Goal: Information Seeking & Learning: Learn about a topic

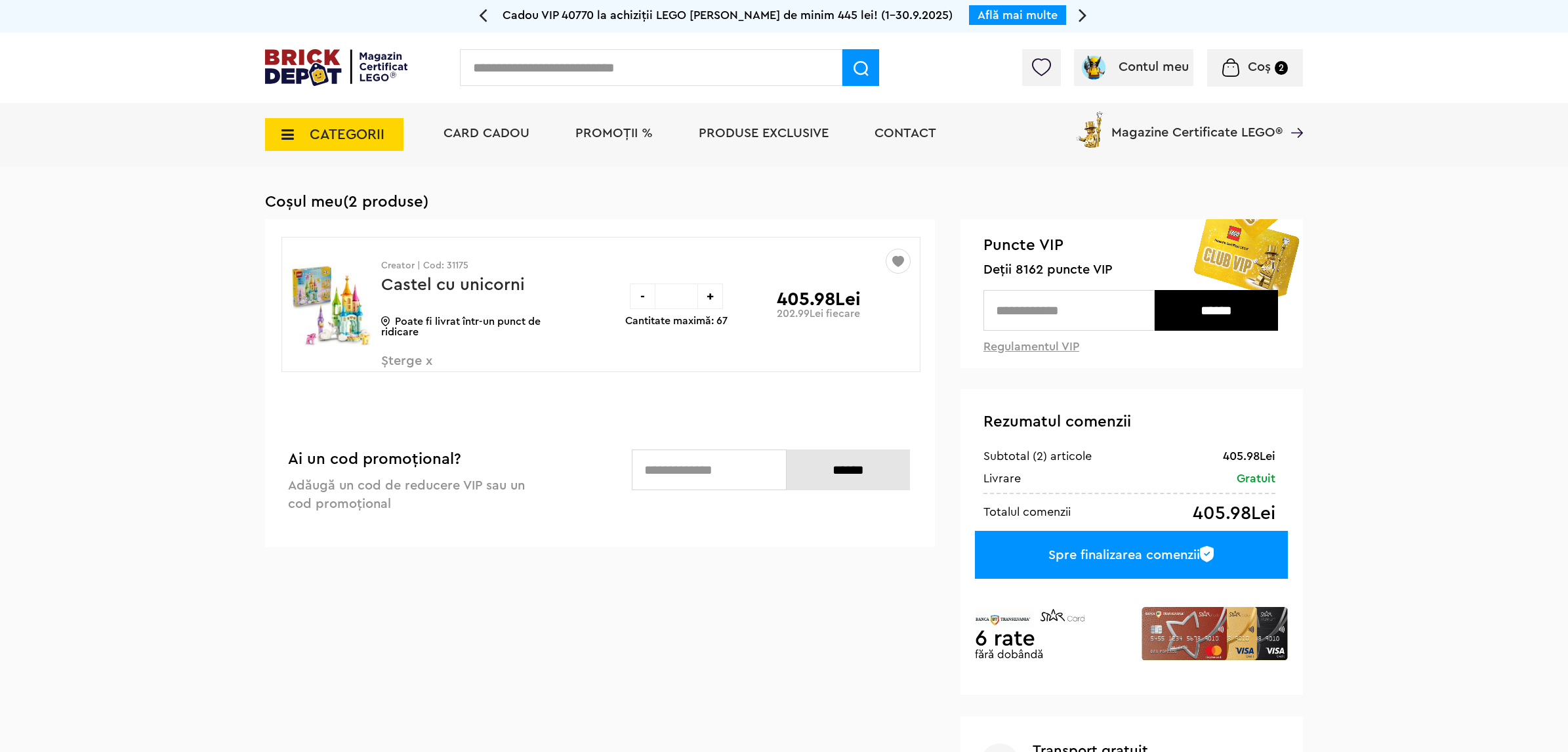
click at [1044, 77] on div at bounding box center [1042, 67] width 39 height 36
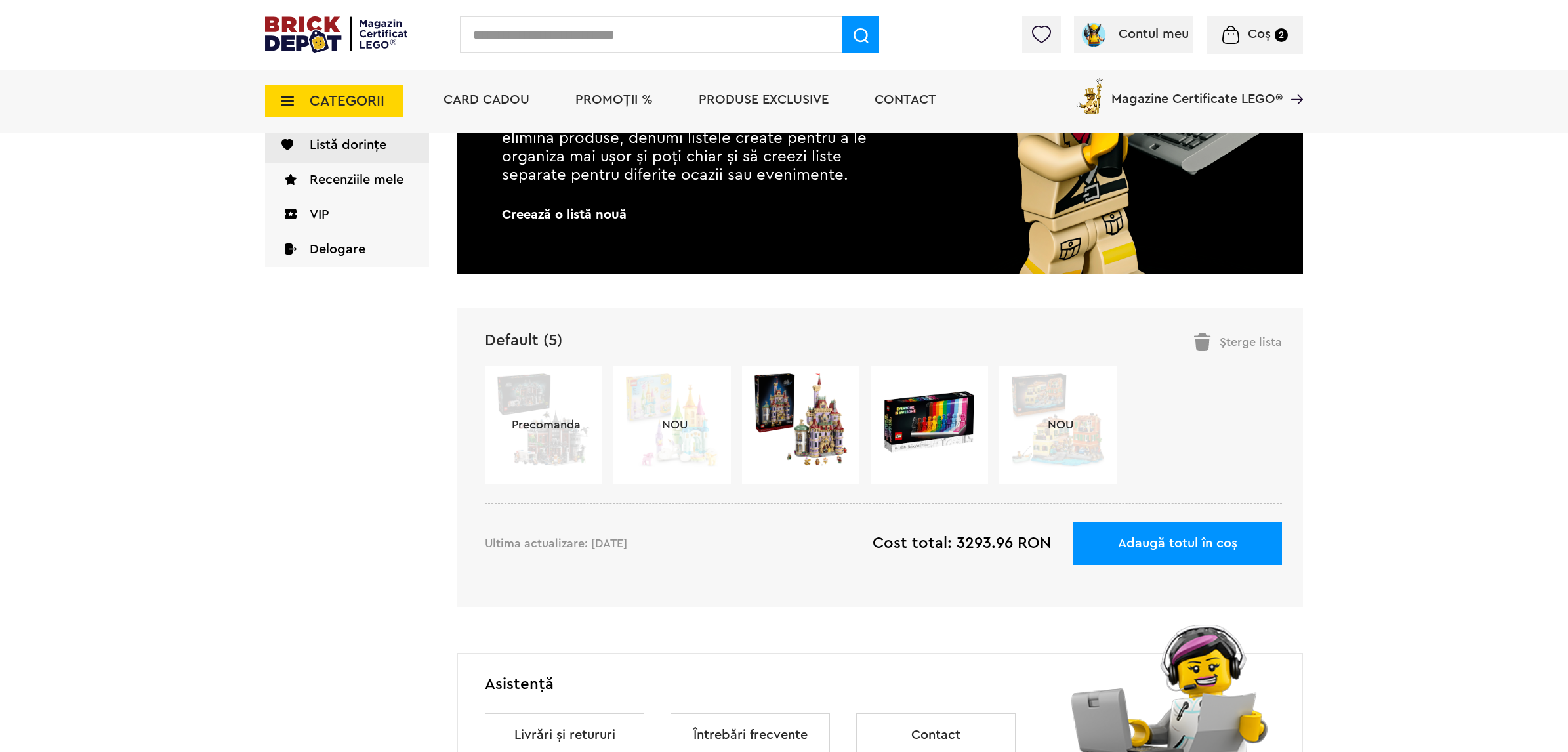
scroll to position [246, 0]
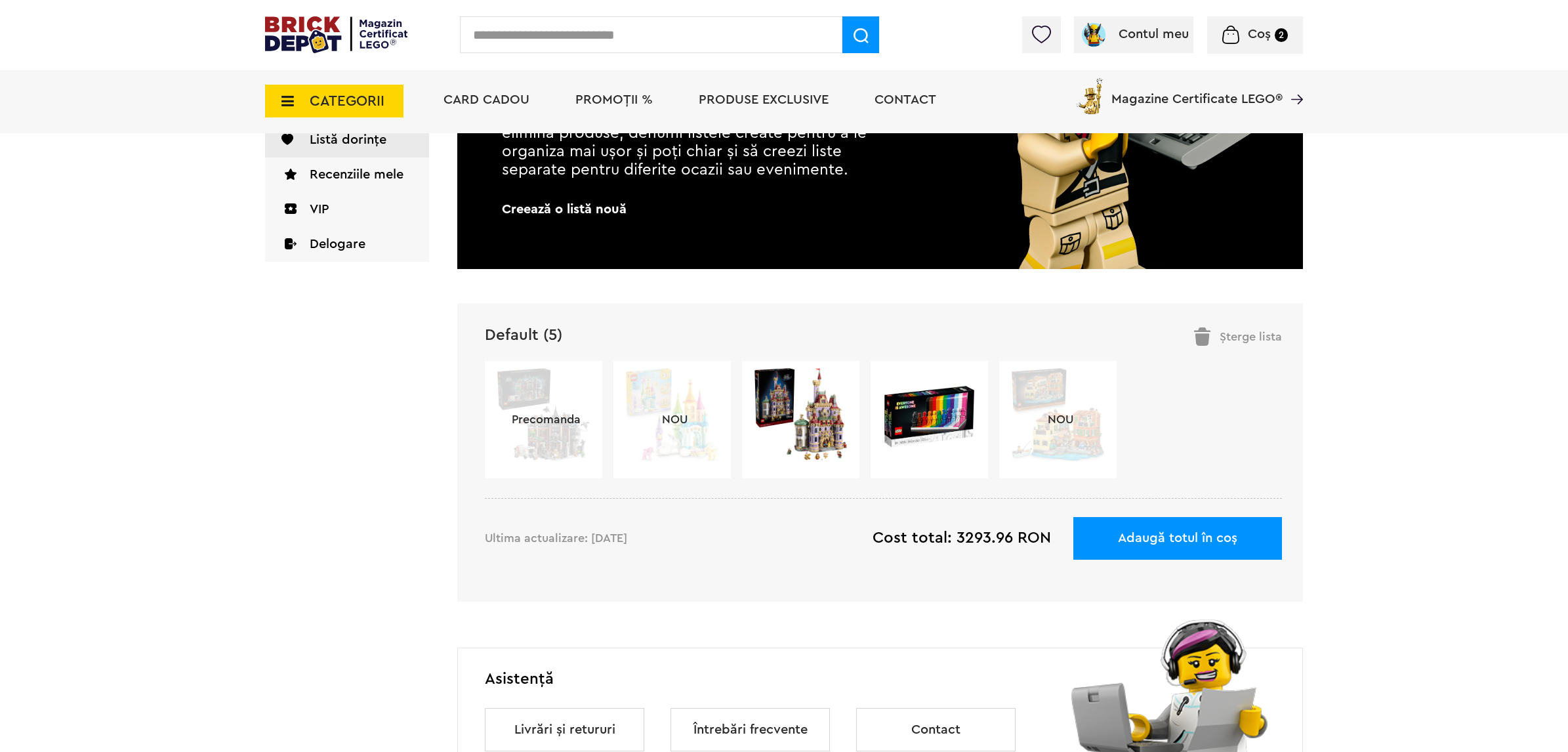
click at [927, 397] on img at bounding box center [929, 415] width 95 height 69
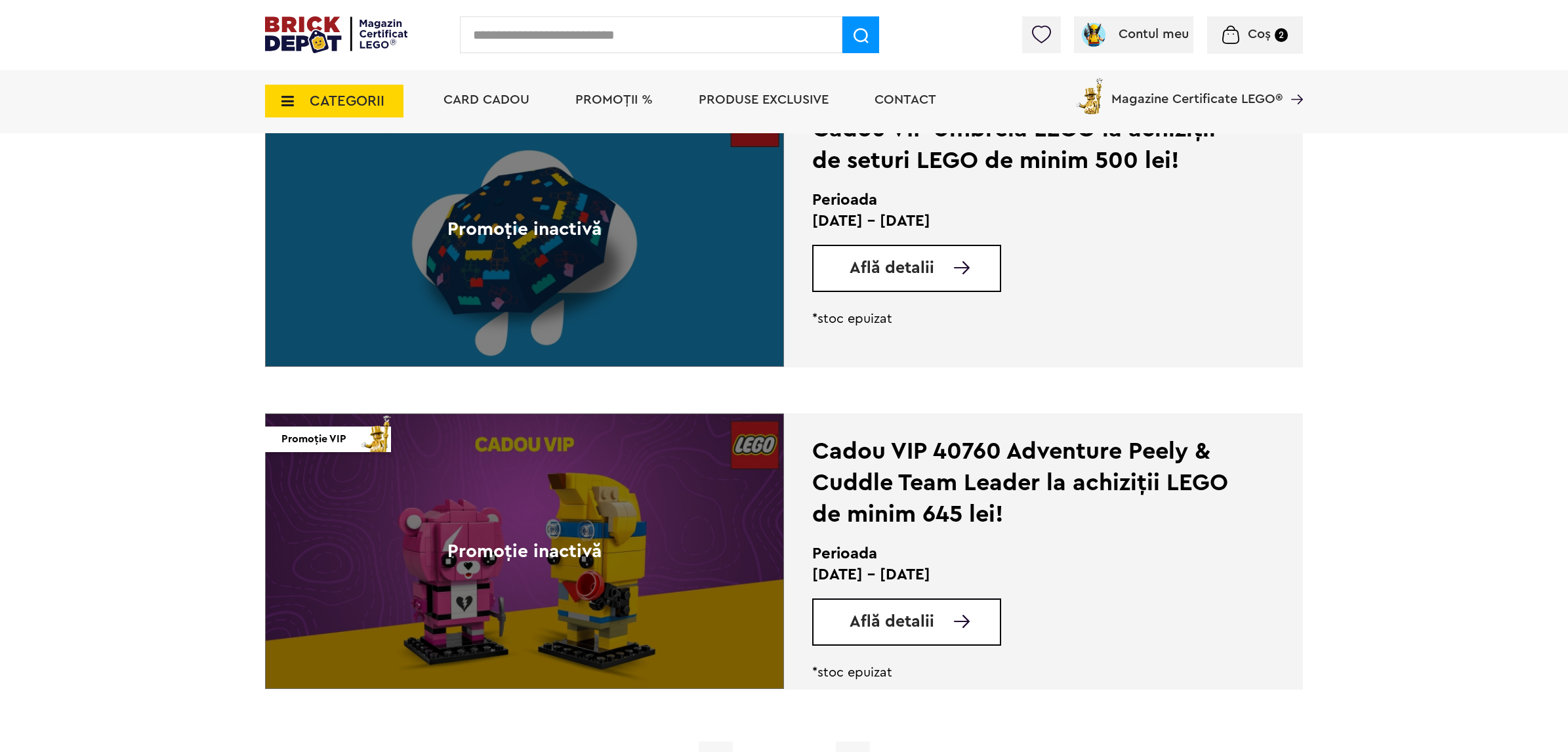
scroll to position [2952, 0]
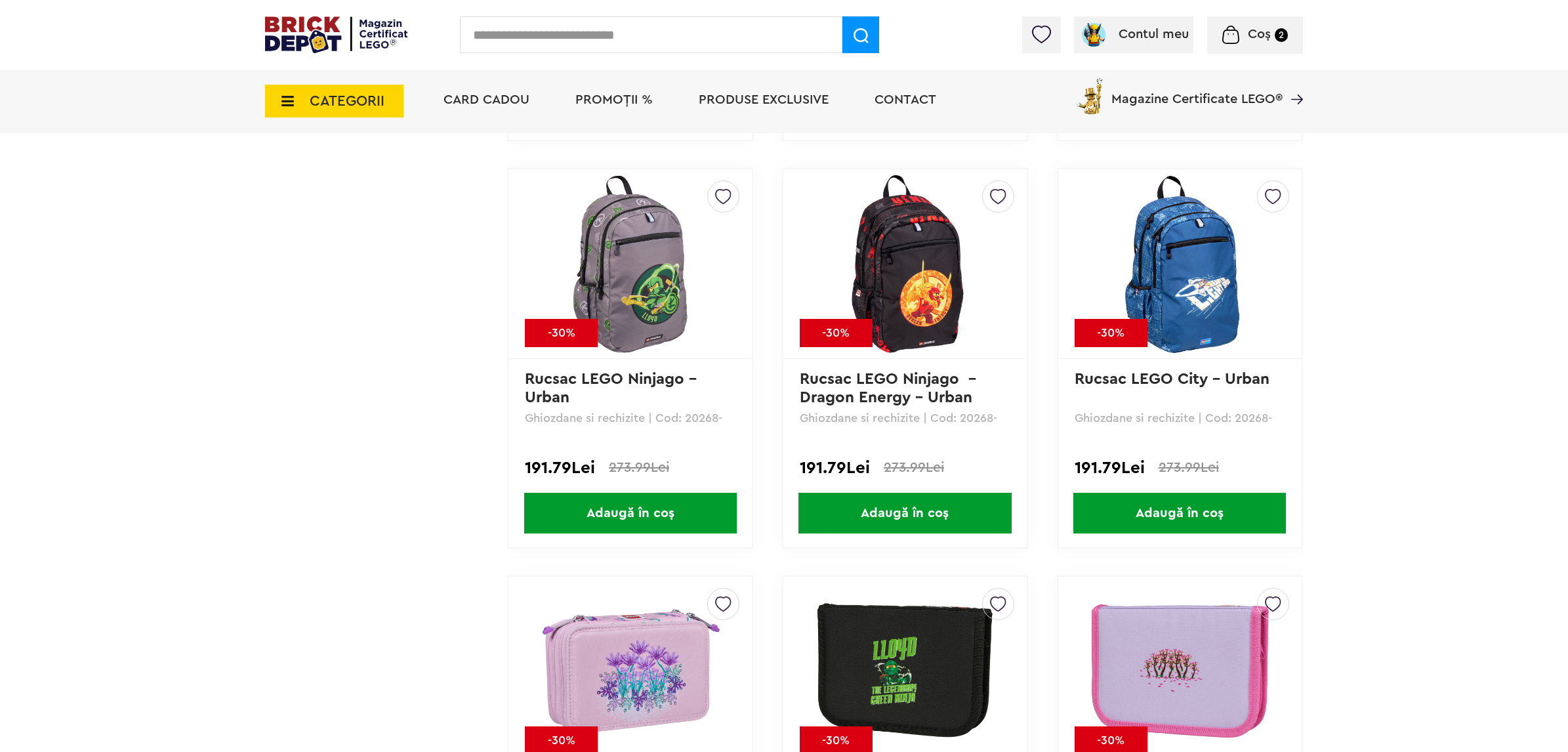
scroll to position [6984, 0]
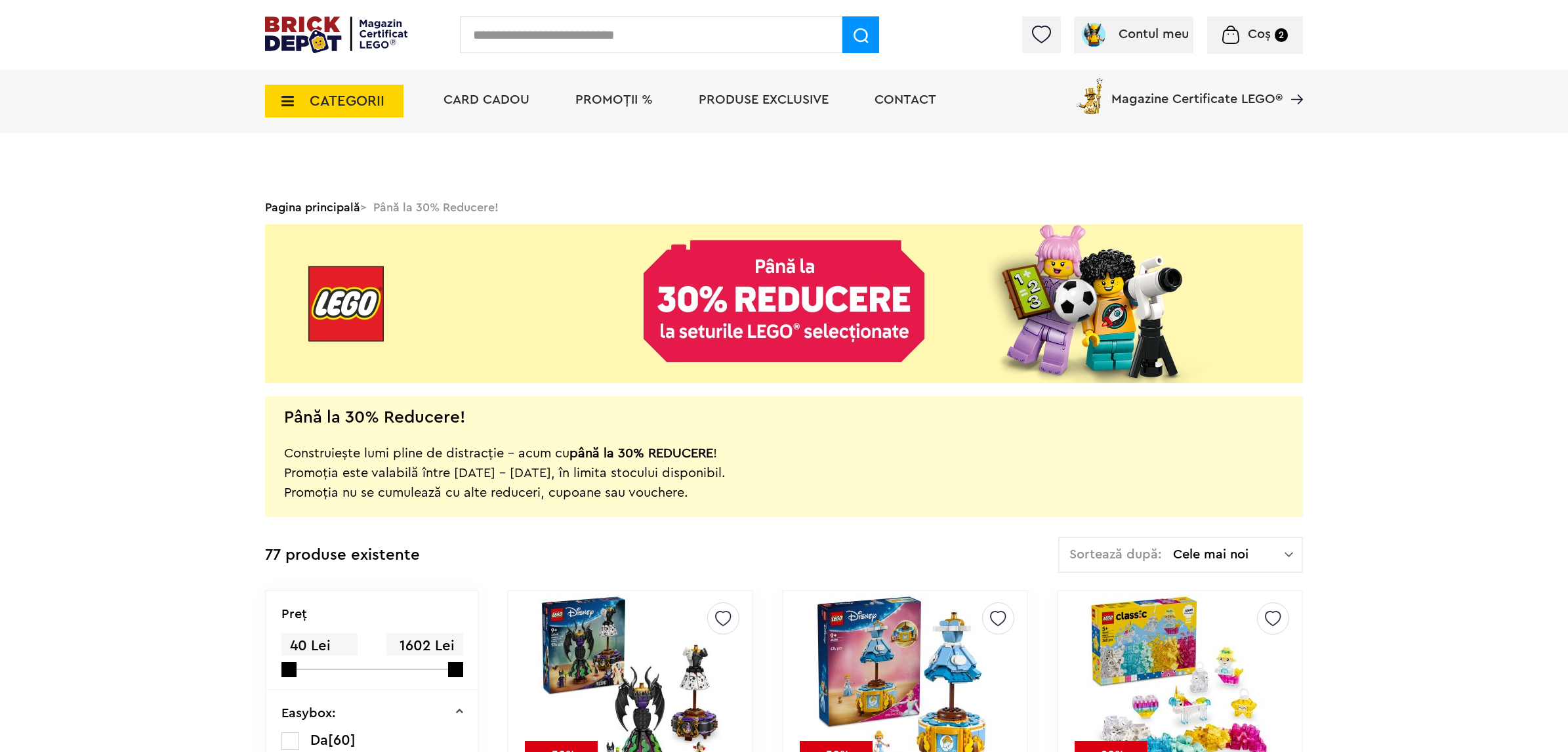
scroll to position [328, 0]
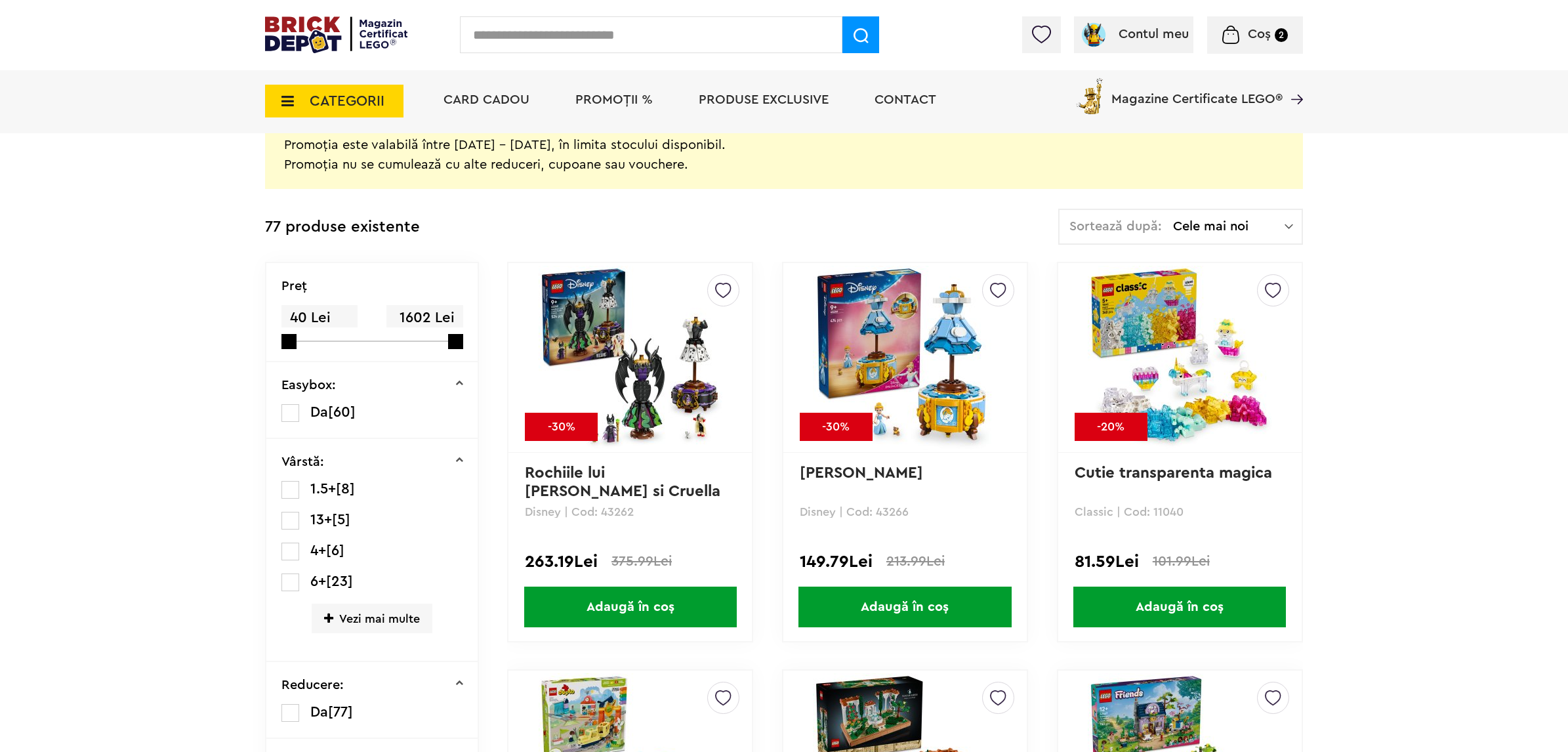
click at [1237, 233] on span "Cele mai noi" at bounding box center [1229, 226] width 112 height 13
click at [1071, 315] on span at bounding box center [1073, 316] width 19 height 19
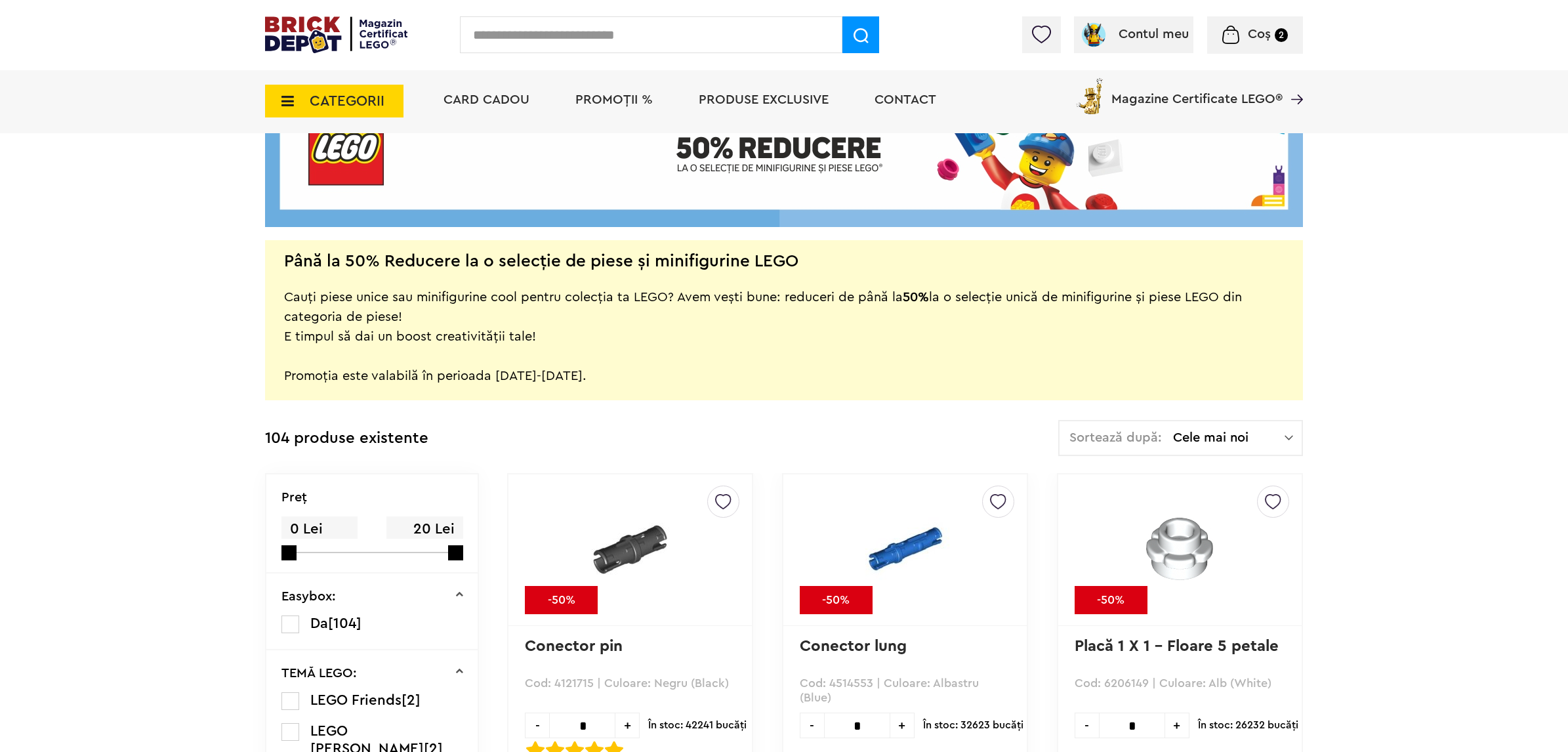
scroll to position [164, 0]
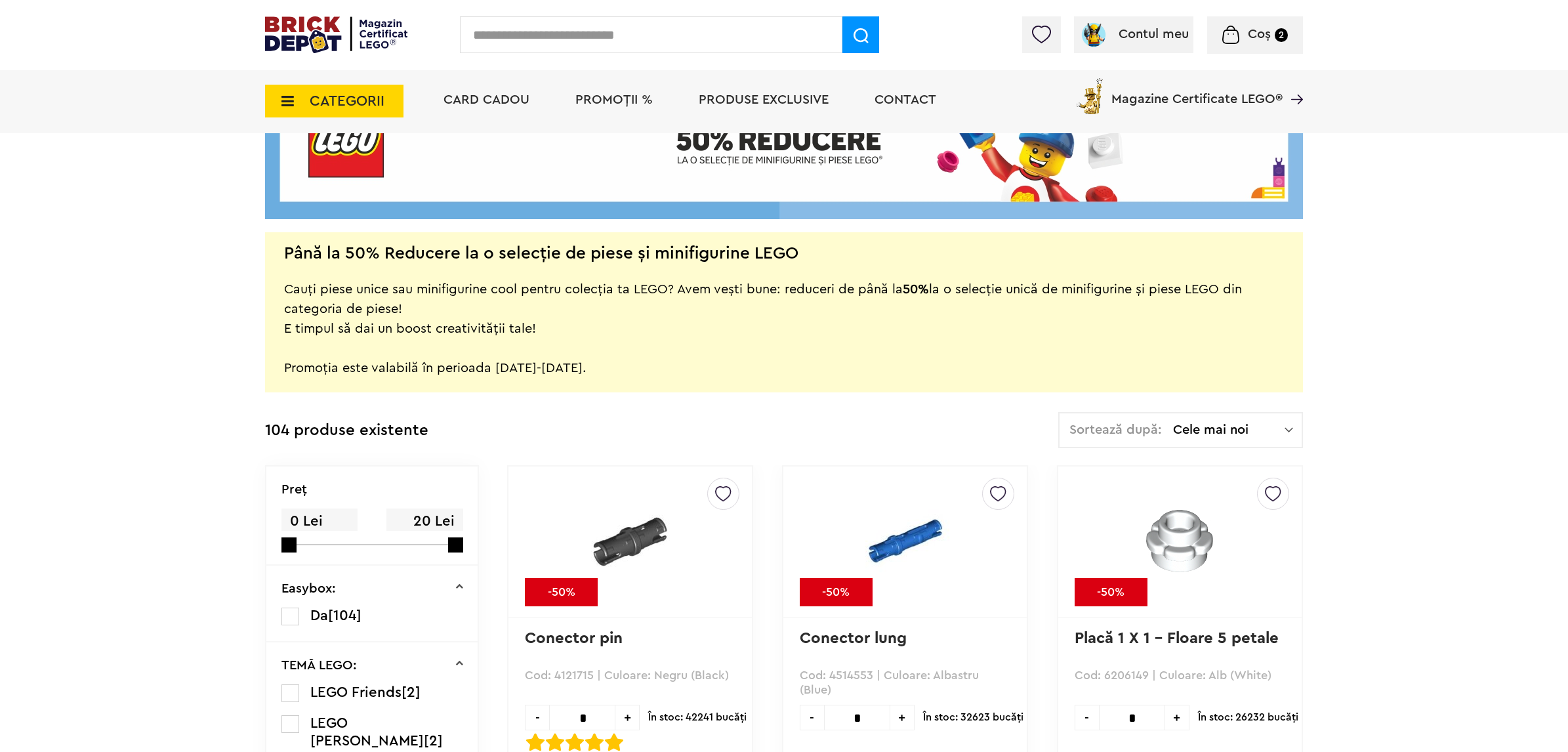
click at [1216, 443] on div "Sortează după: Cele mai noi Cele mai noi Cele mai vechi Cele mai ieftine Cele m…" at bounding box center [1180, 430] width 245 height 36
click at [1078, 543] on span at bounding box center [1073, 547] width 19 height 19
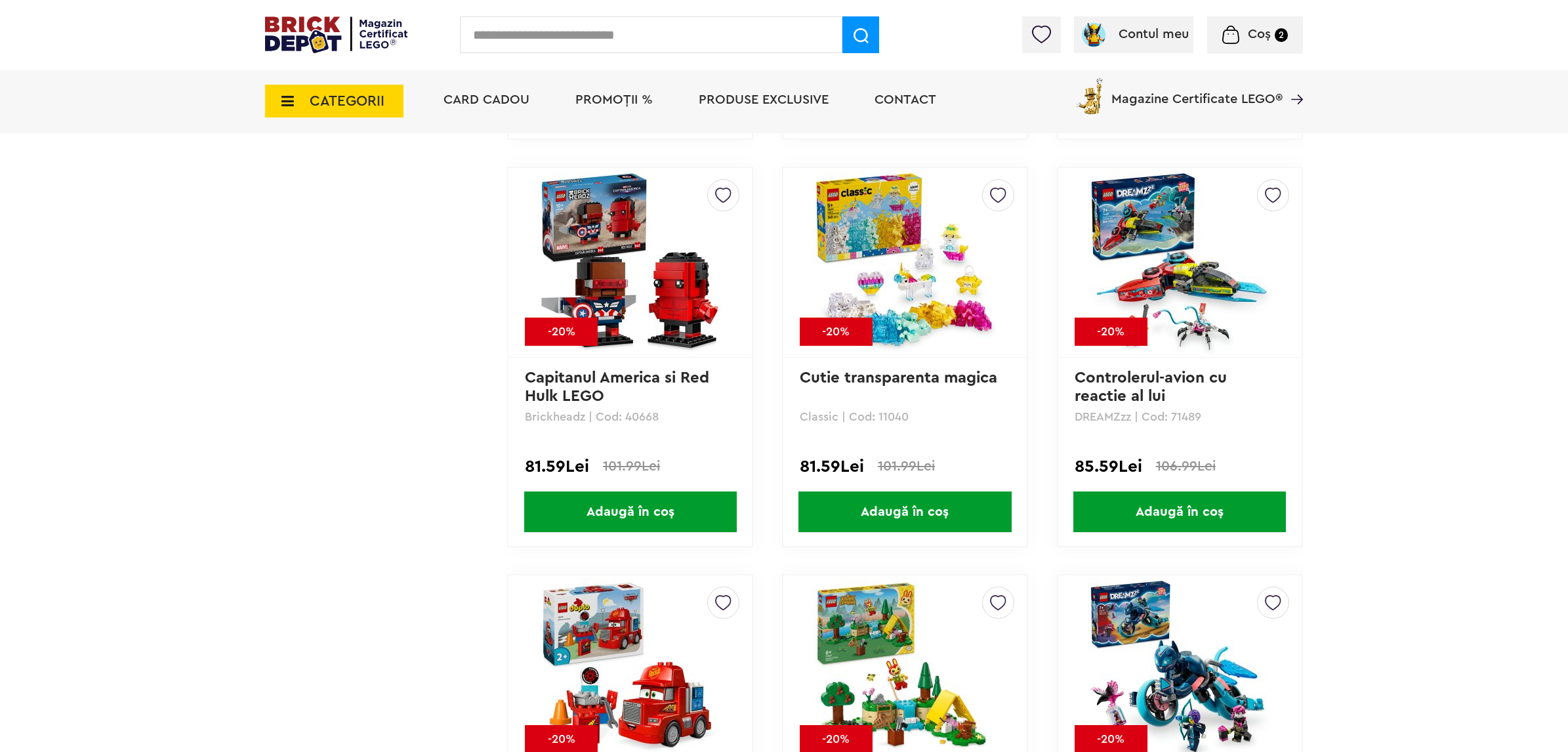
scroll to position [2788, 0]
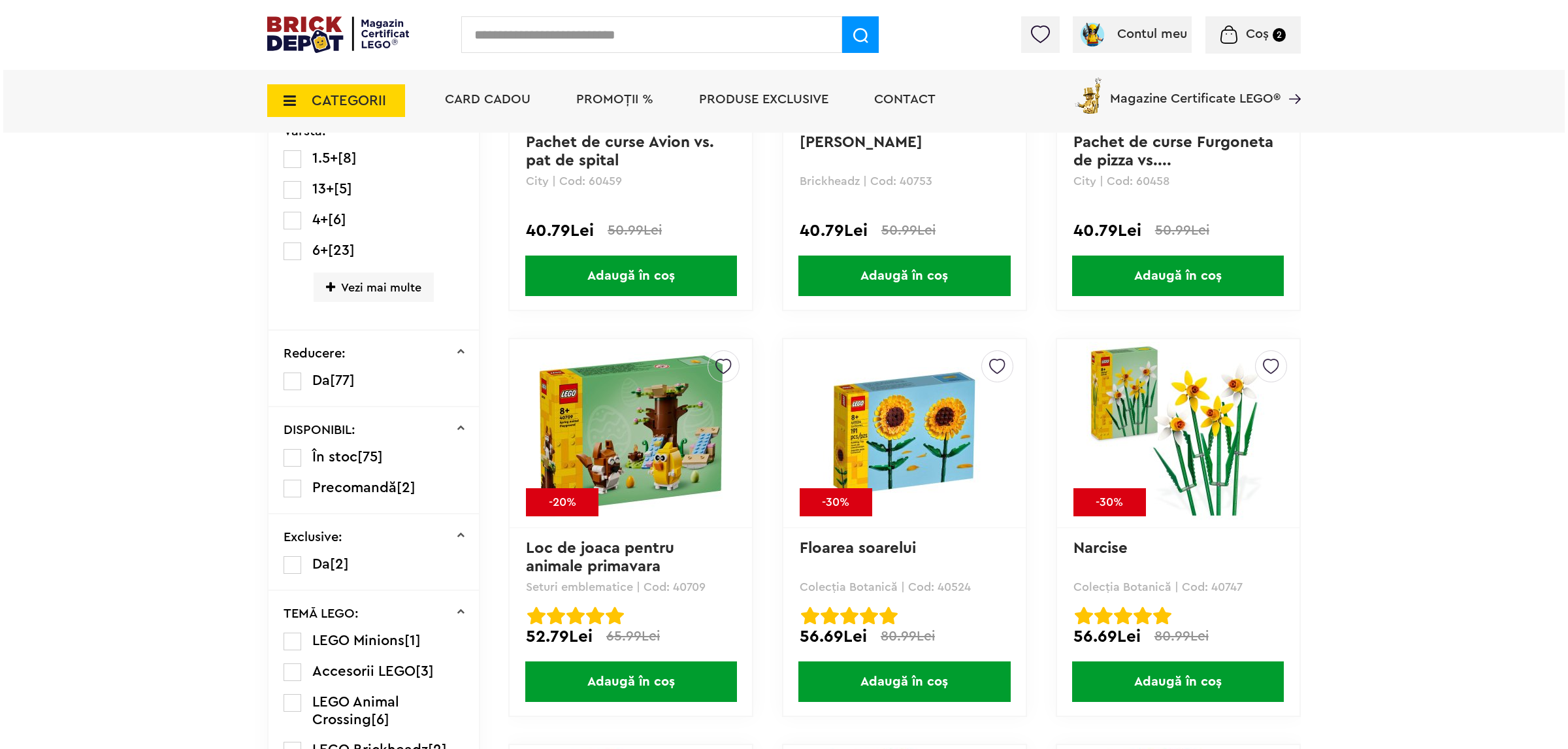
scroll to position [0, 0]
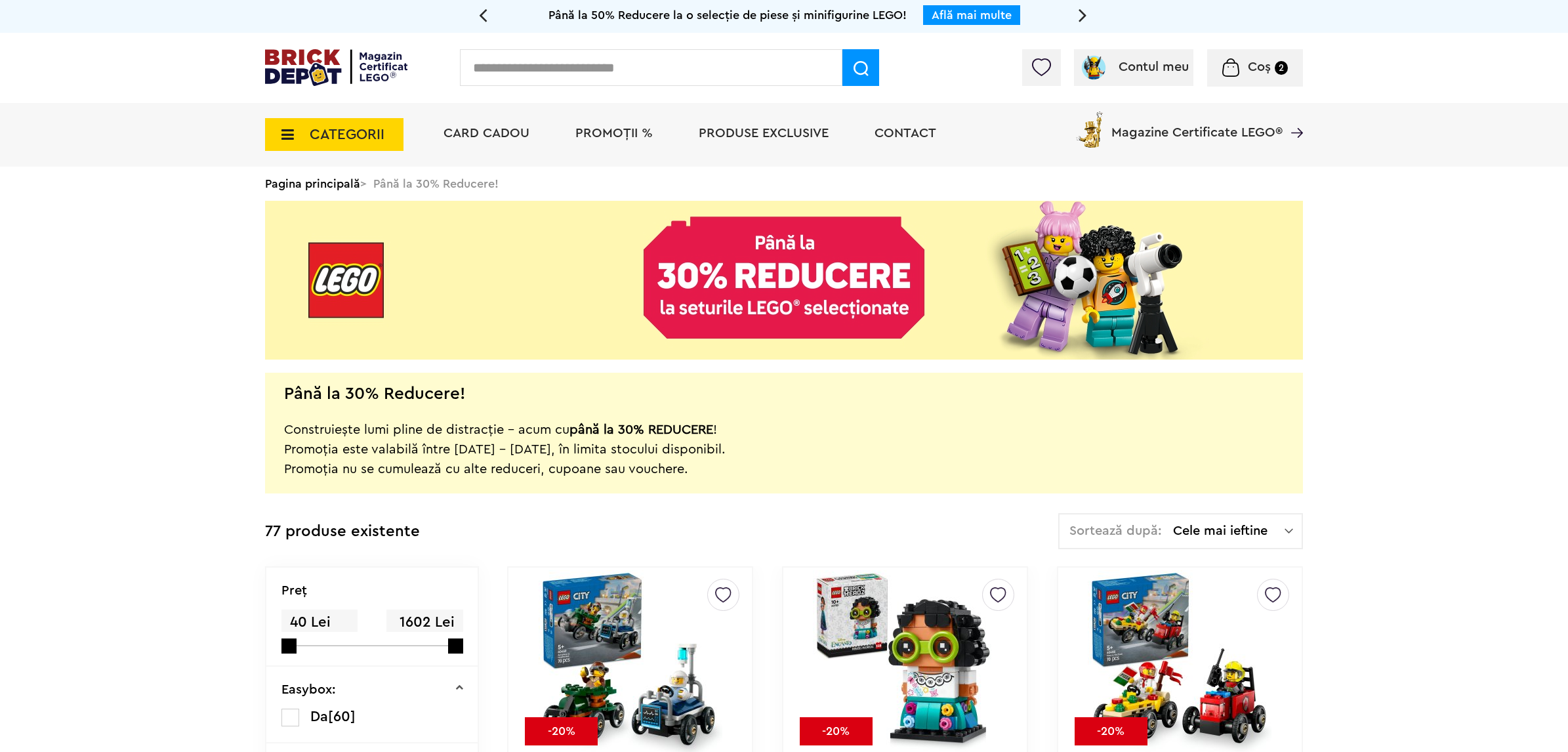
click at [343, 129] on span "CATEGORII" at bounding box center [347, 134] width 75 height 14
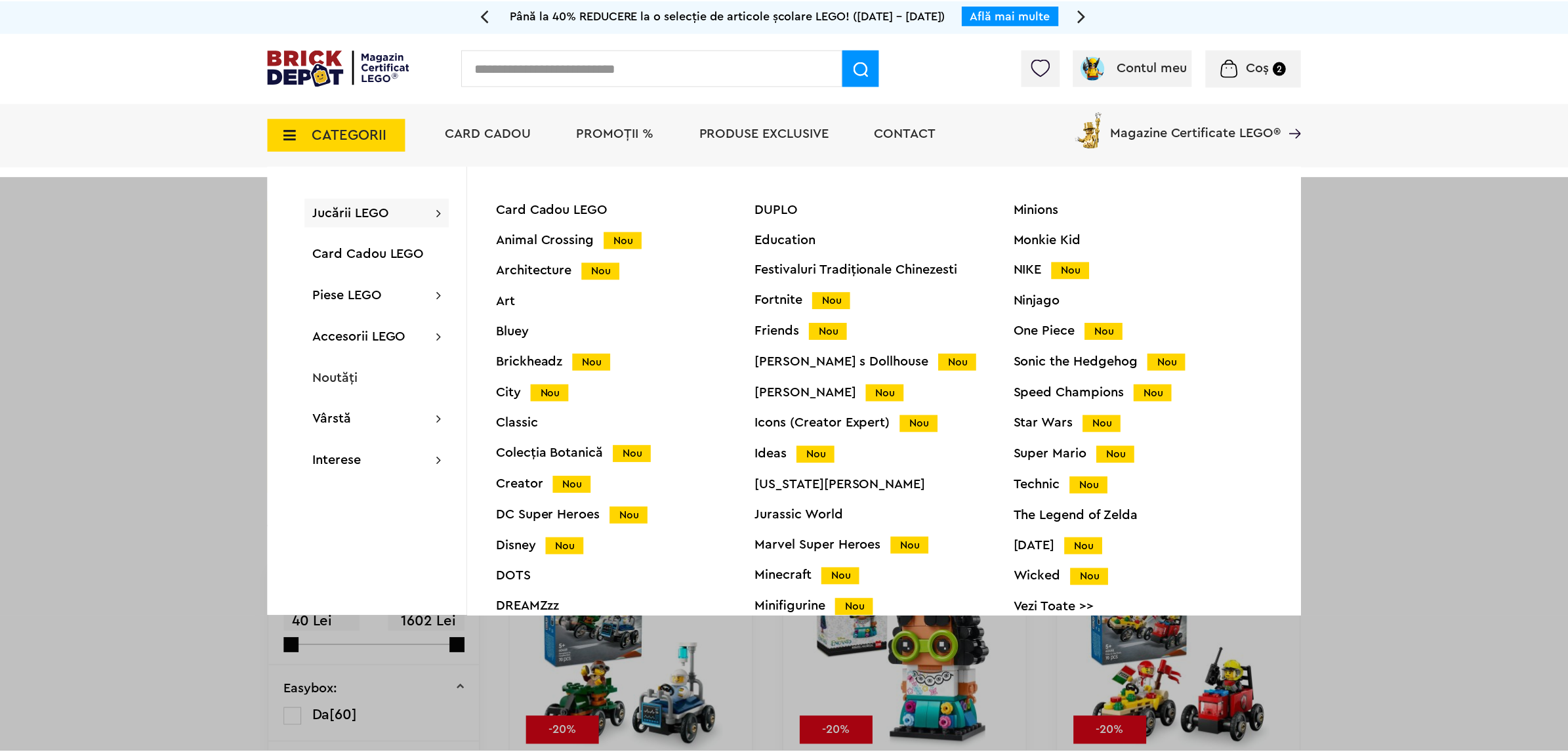
scroll to position [54, 0]
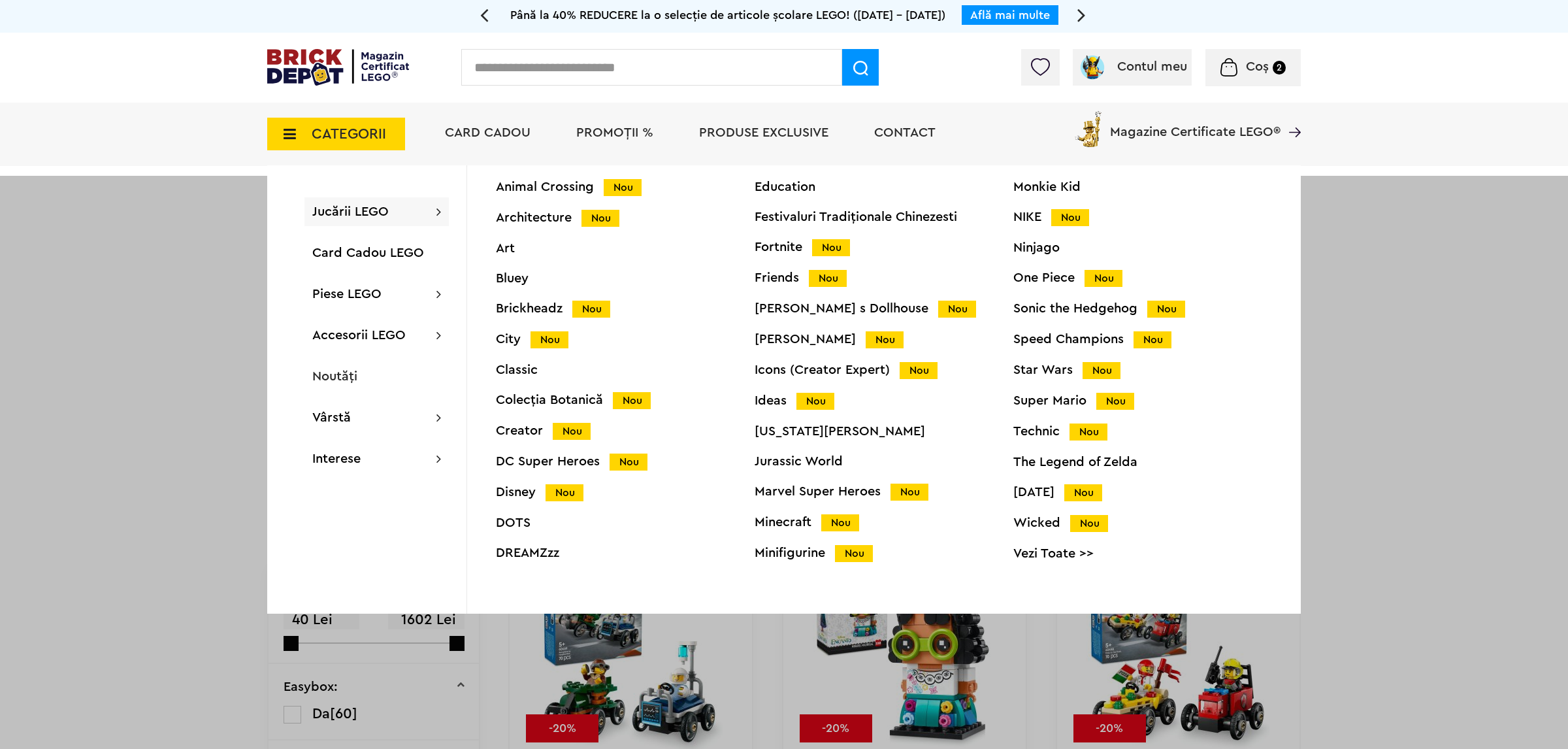
click at [776, 403] on div "Ideas Nou" at bounding box center [883, 401] width 259 height 14
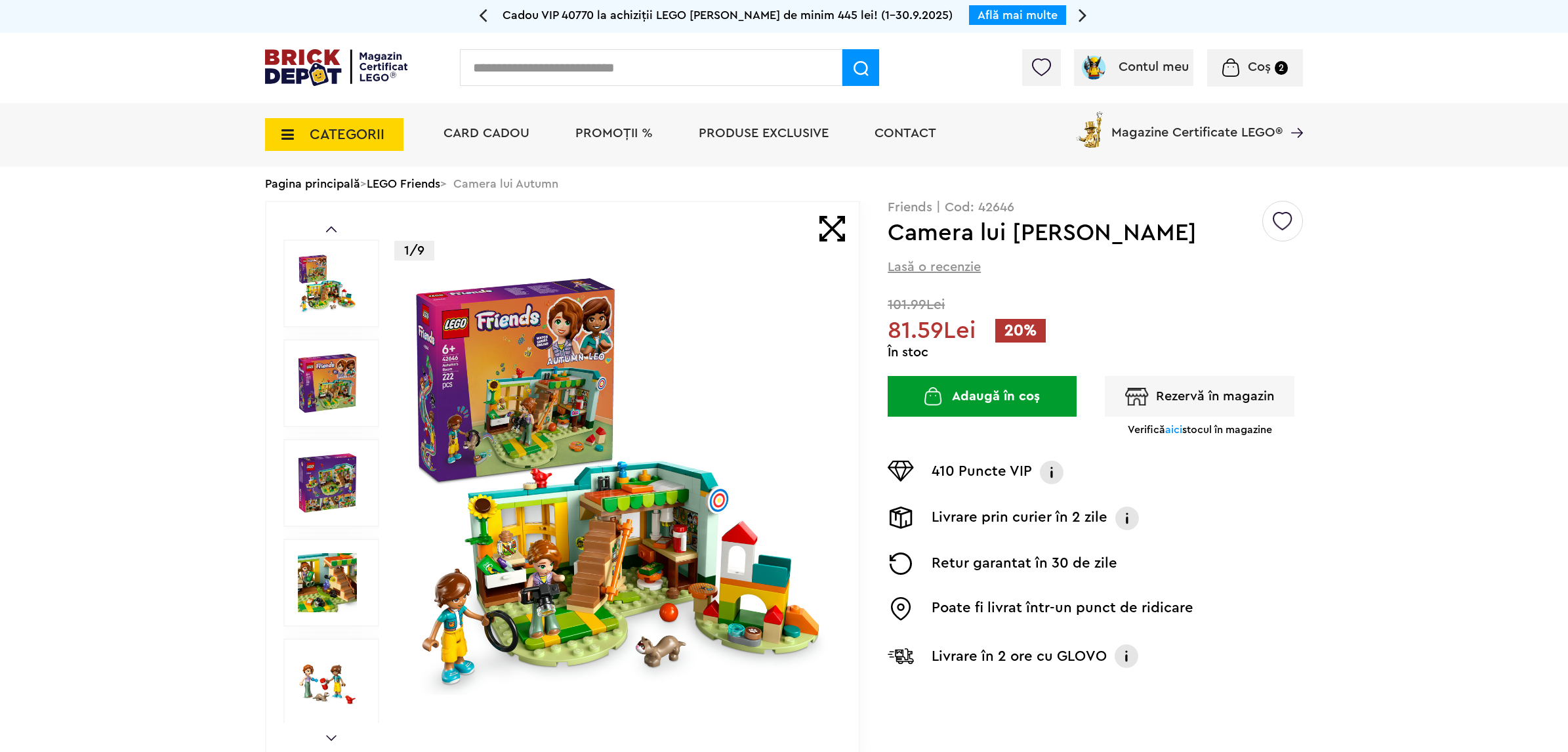
click at [544, 418] on img at bounding box center [619, 482] width 422 height 422
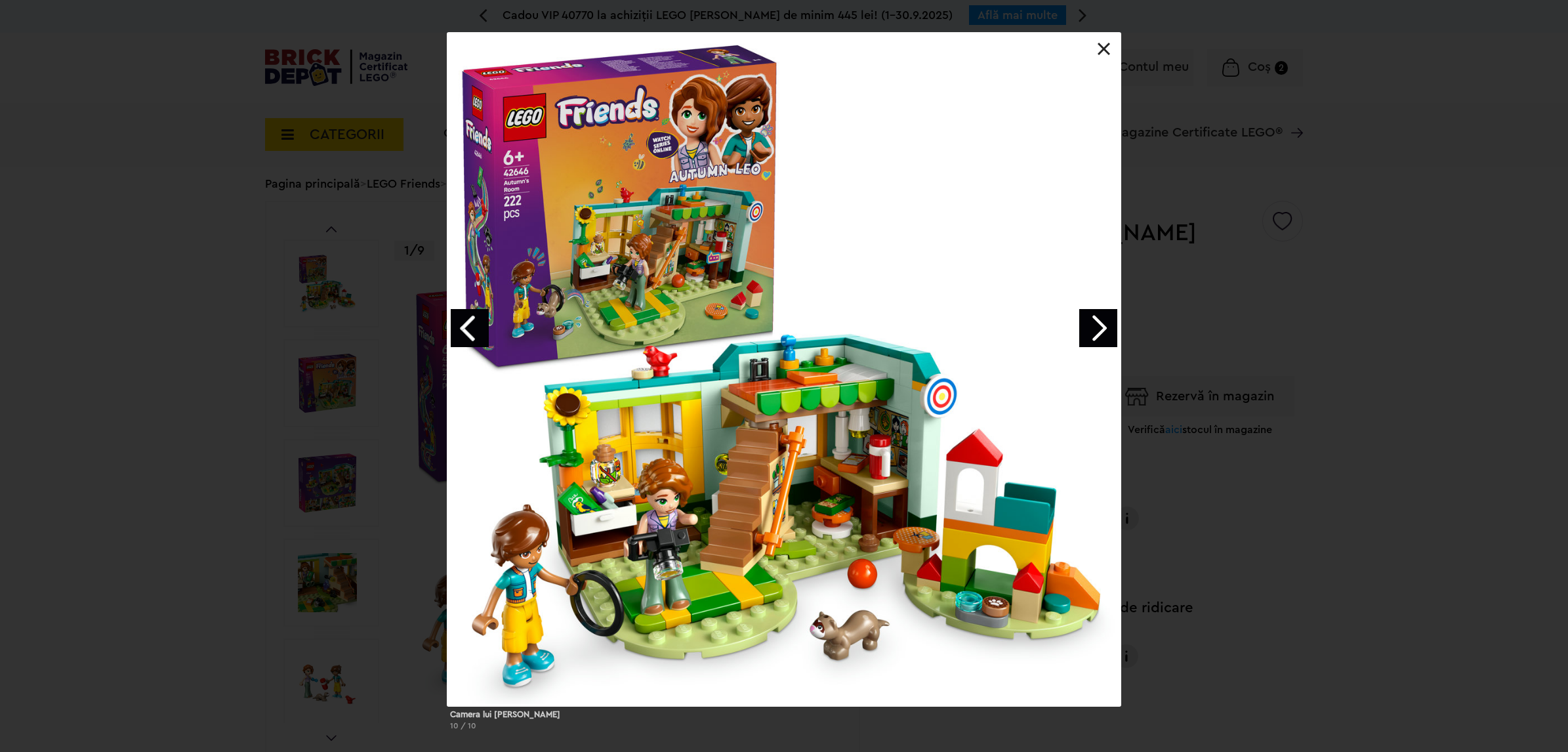
click at [1104, 326] on link "Next image" at bounding box center [1098, 328] width 38 height 38
click at [1100, 326] on link "Next image" at bounding box center [1098, 328] width 38 height 38
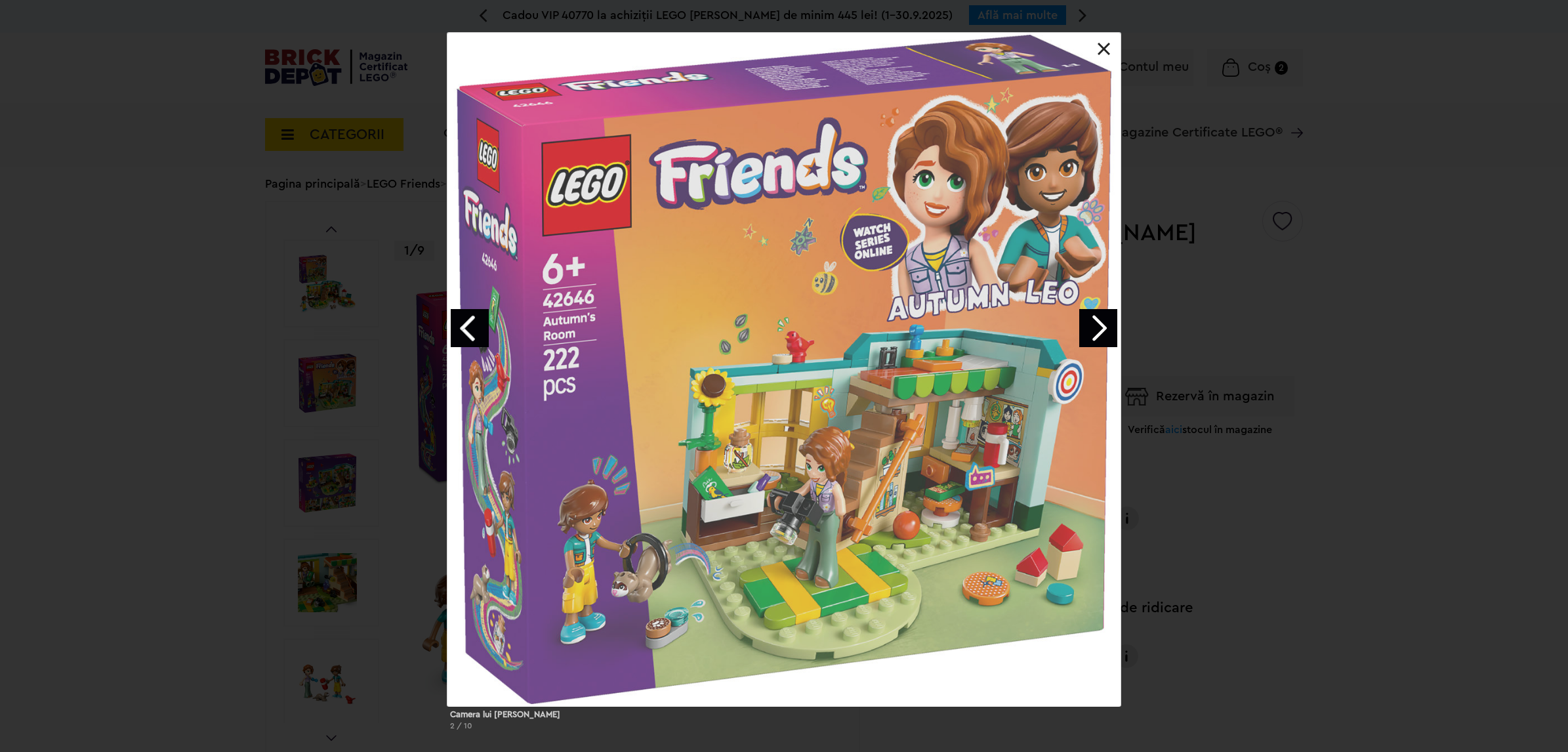
click at [1100, 326] on link "Next image" at bounding box center [1098, 328] width 38 height 38
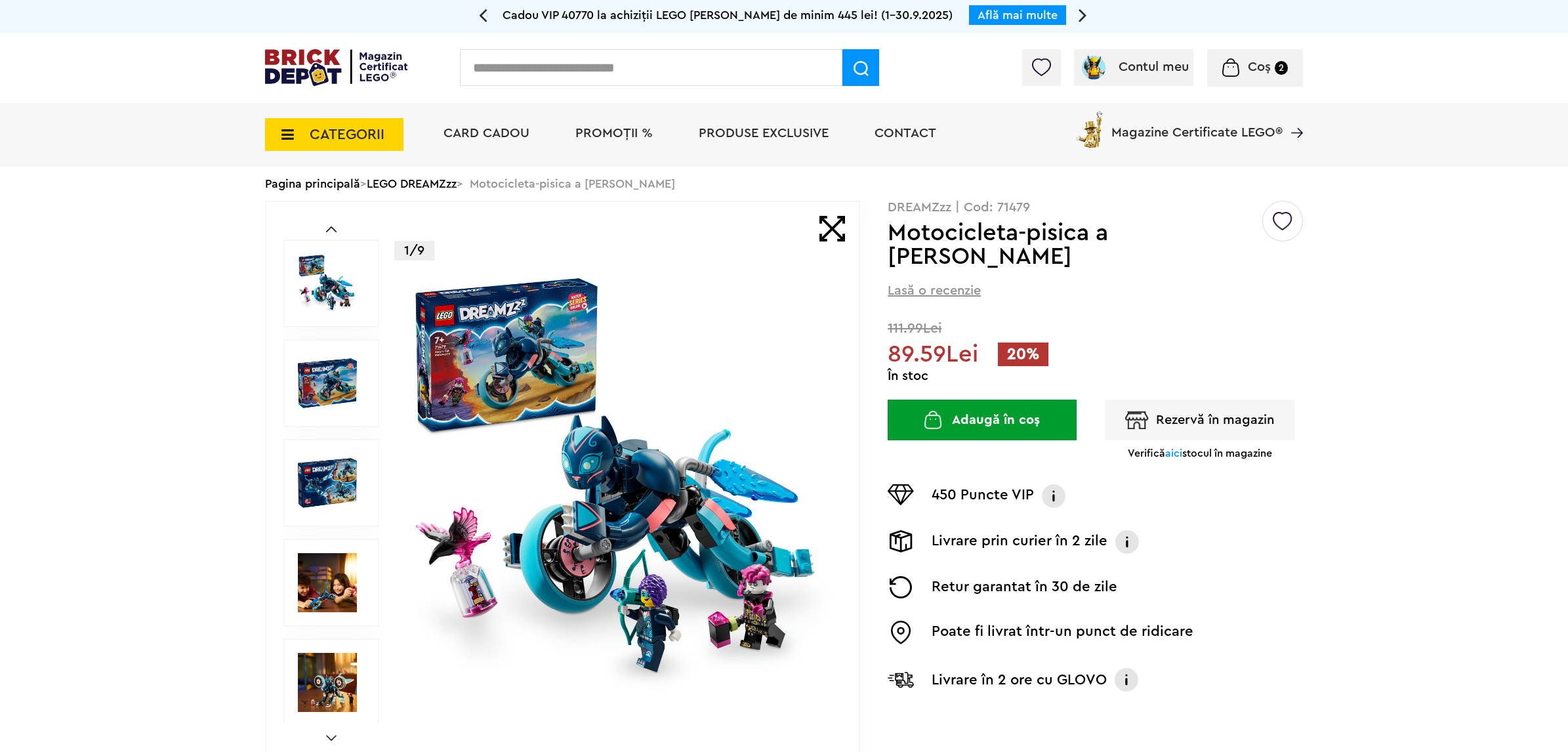
drag, startPoint x: 0, startPoint y: 0, endPoint x: 550, endPoint y: 445, distance: 707.5
click at [550, 445] on img at bounding box center [619, 482] width 422 height 422
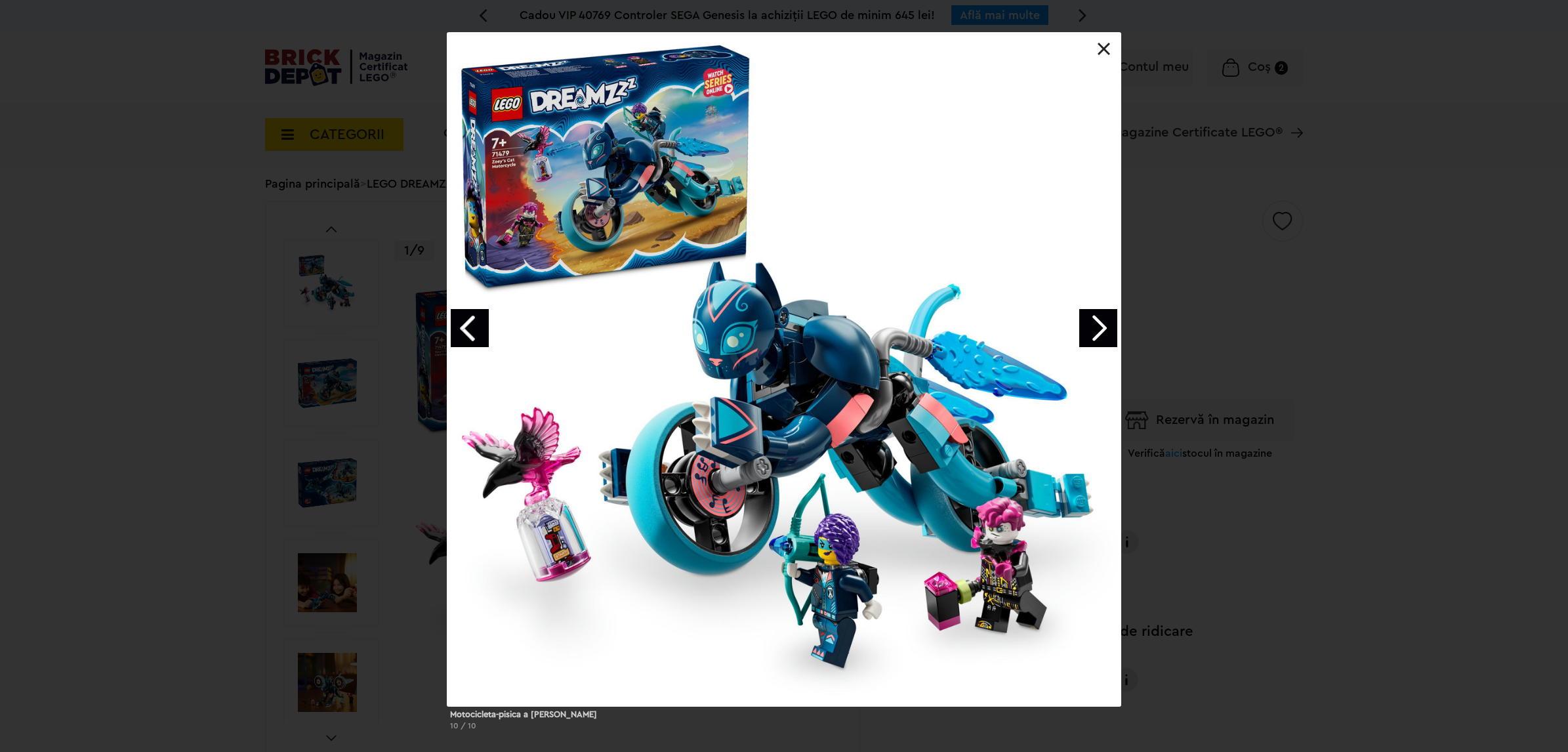
click at [1101, 324] on link "Next image" at bounding box center [1098, 328] width 38 height 38
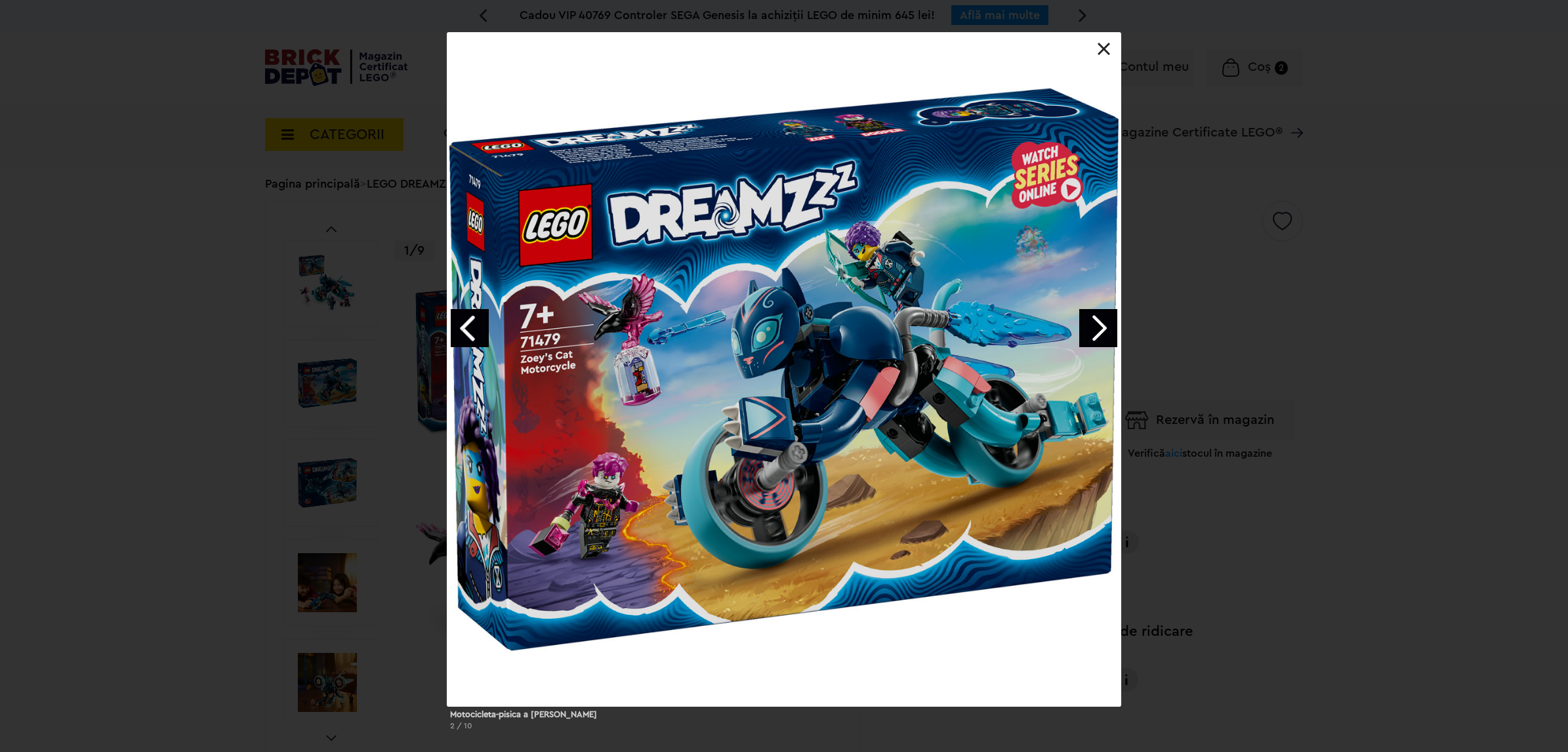
click at [1101, 324] on link "Next image" at bounding box center [1098, 328] width 38 height 38
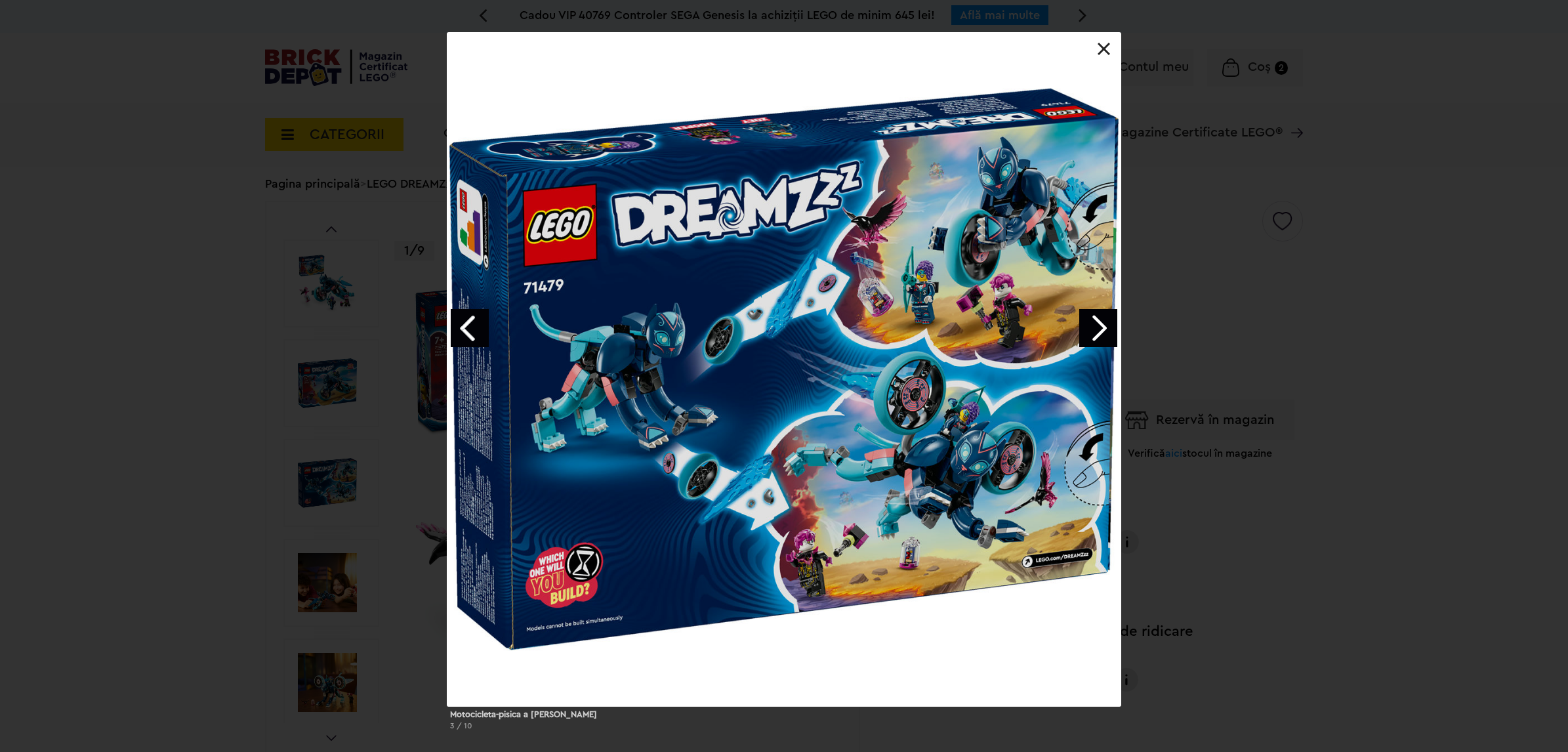
click at [1101, 324] on link "Next image" at bounding box center [1098, 328] width 38 height 38
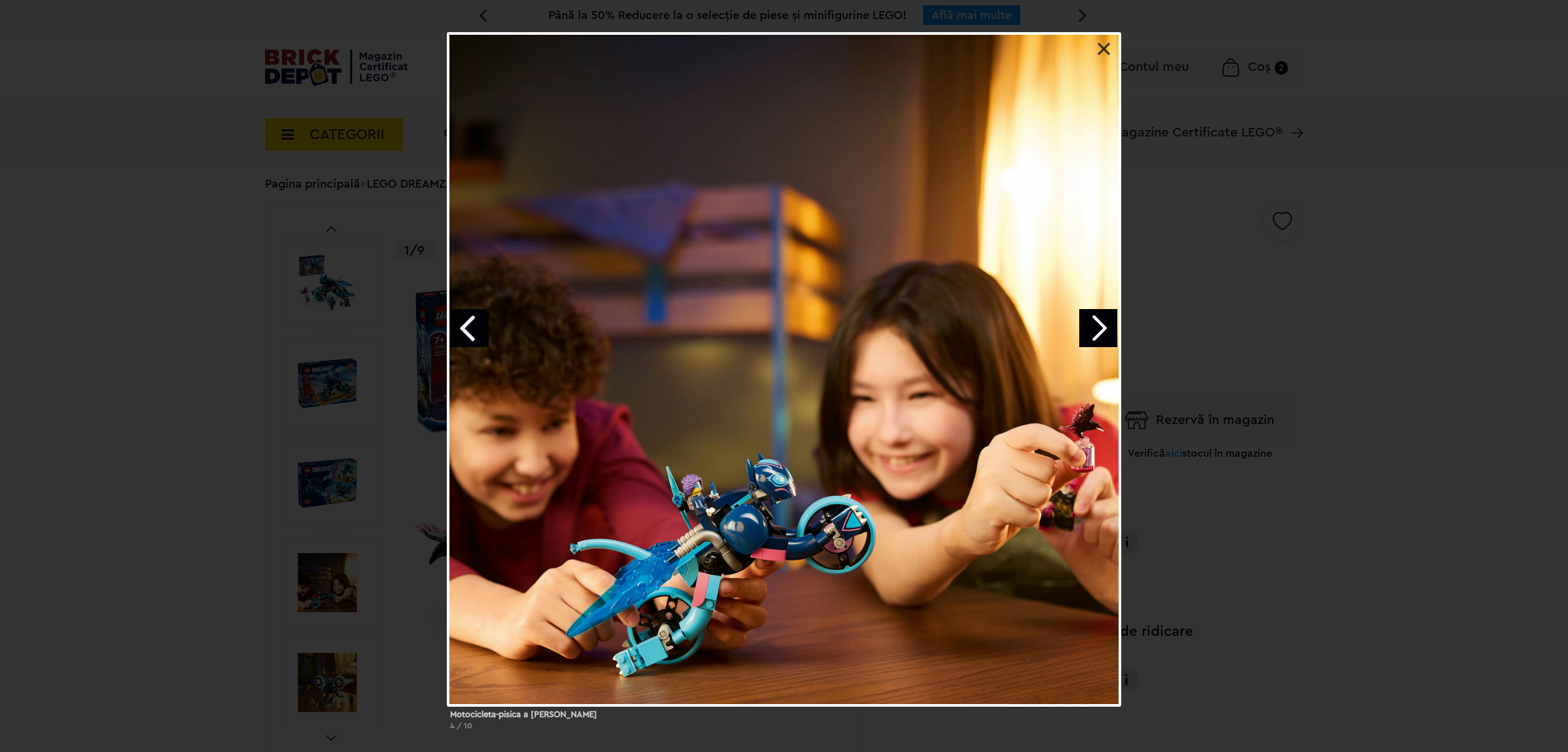
click at [1101, 324] on link "Next image" at bounding box center [1098, 328] width 38 height 38
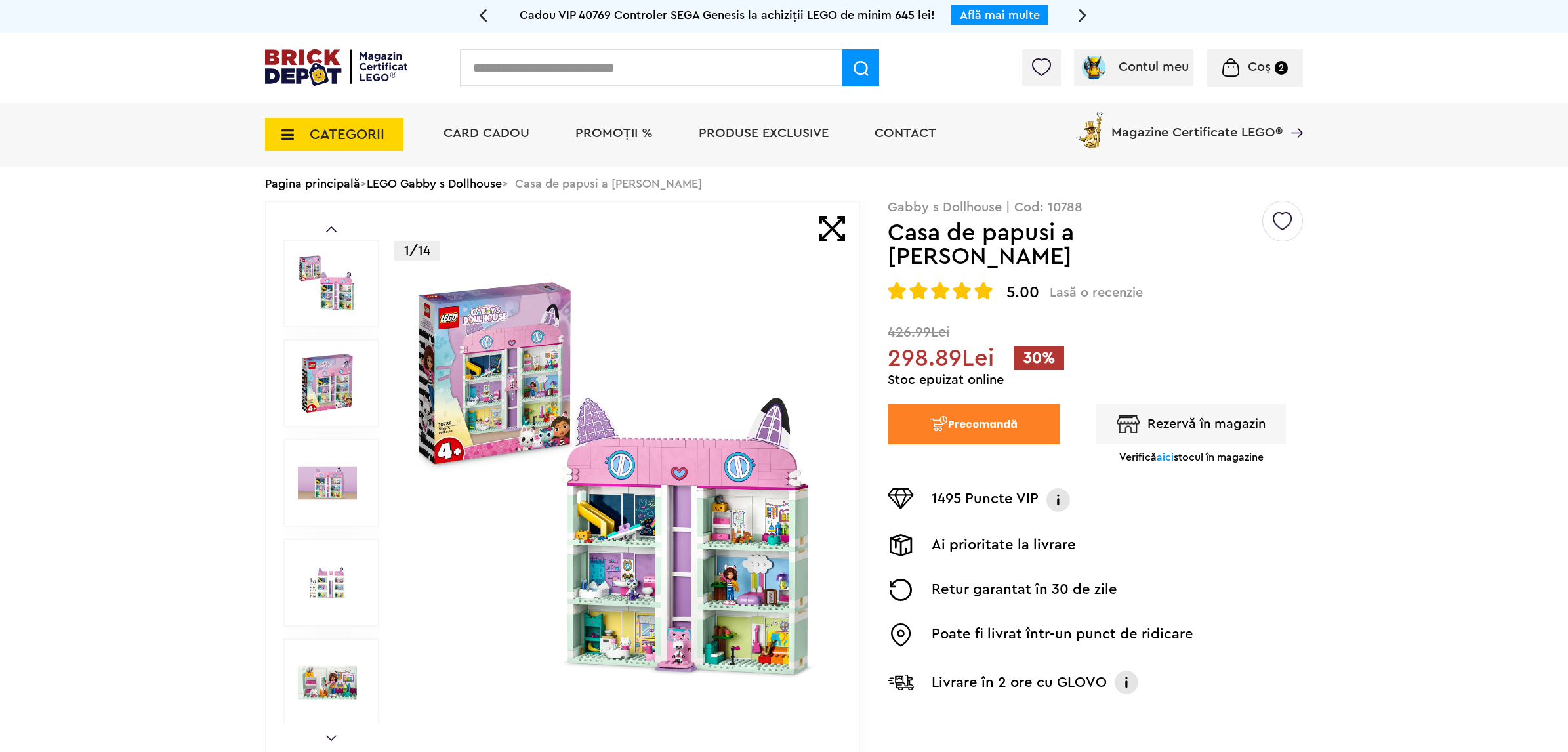
click at [706, 455] on img at bounding box center [619, 482] width 422 height 422
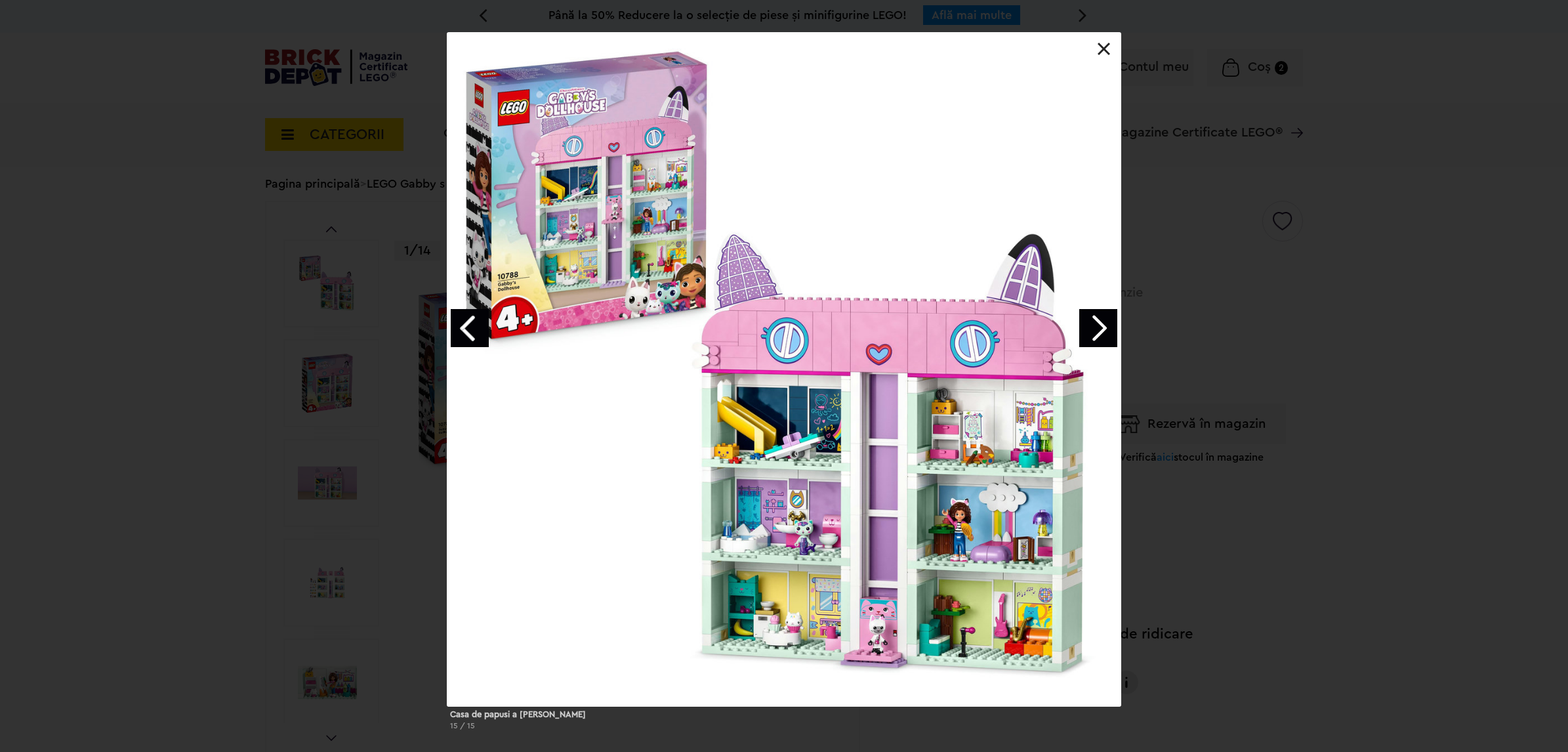
click at [1094, 323] on link "Next image" at bounding box center [1098, 328] width 38 height 38
click at [1099, 320] on link "Next image" at bounding box center [1098, 328] width 38 height 38
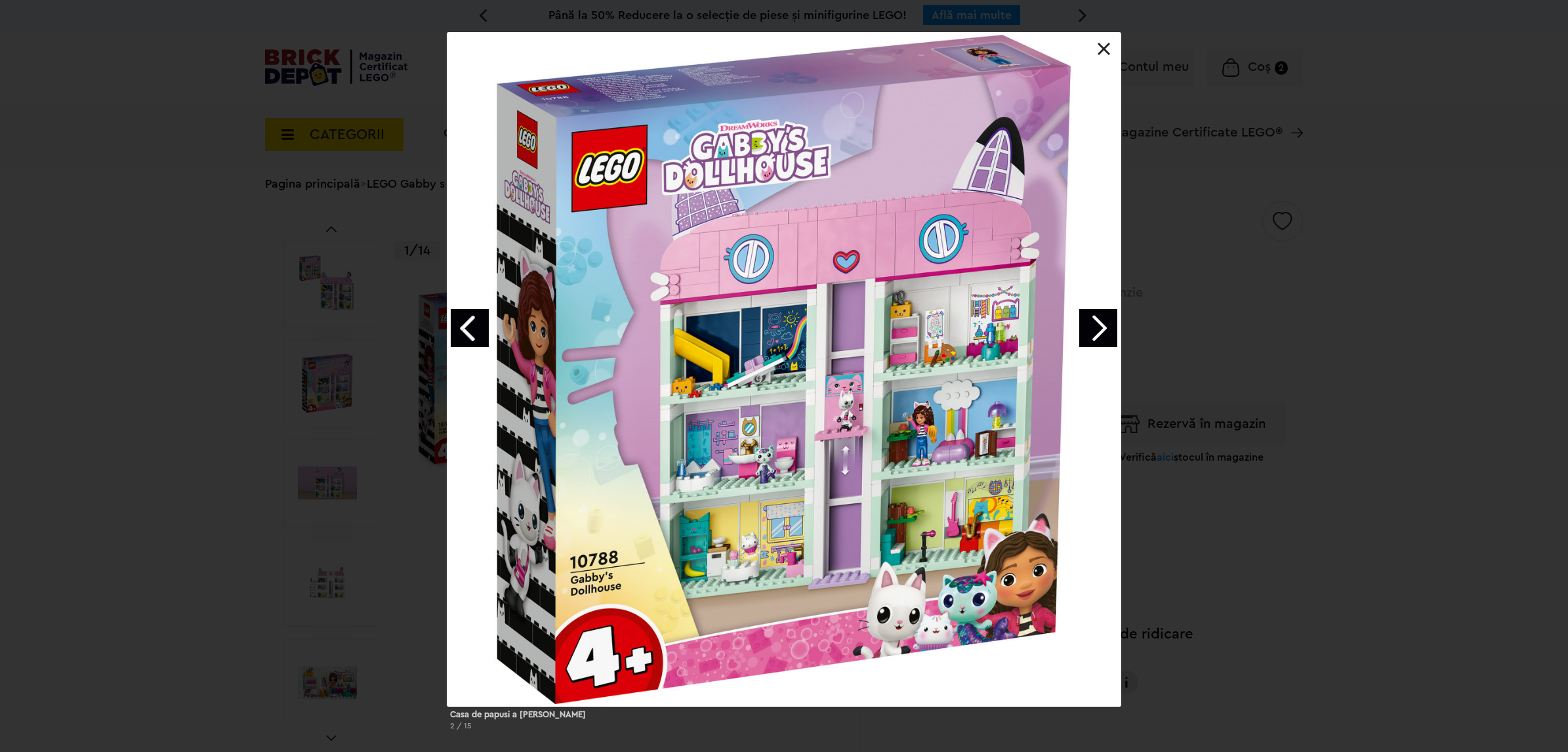
click at [1099, 320] on link "Next image" at bounding box center [1098, 328] width 38 height 38
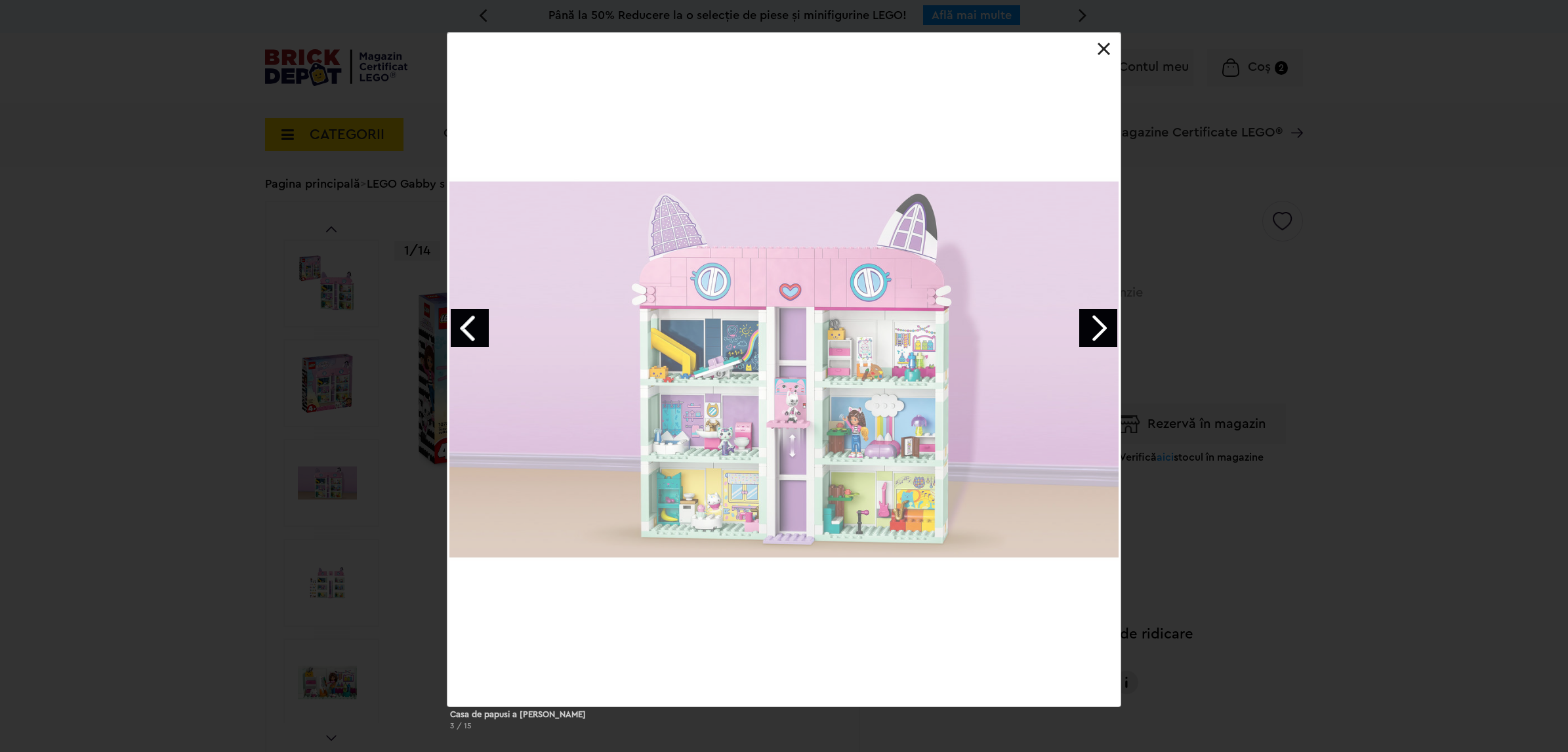
click at [1099, 320] on link "Next image" at bounding box center [1098, 328] width 38 height 38
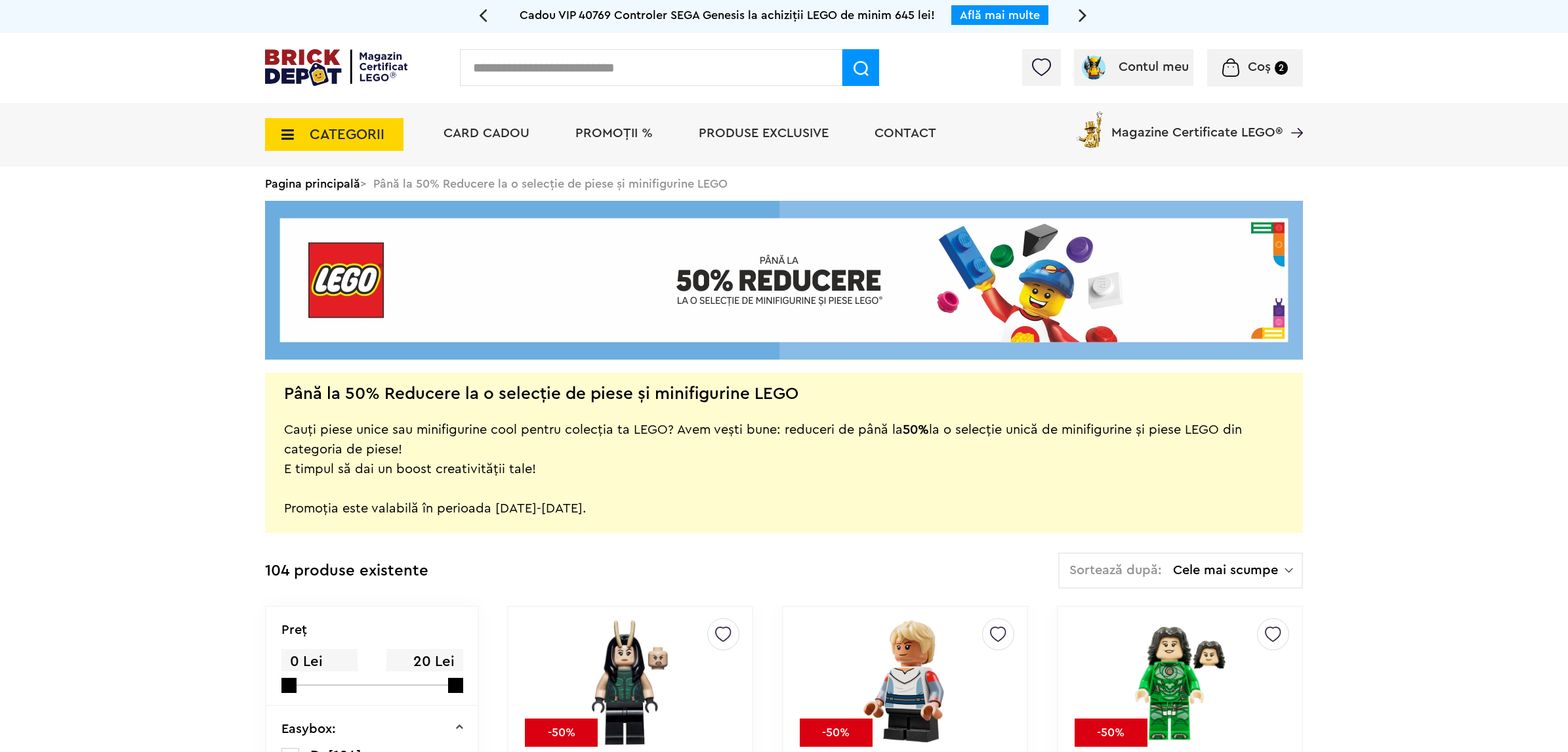
click at [595, 69] on input "text" at bounding box center [651, 67] width 382 height 36
type input "*******"
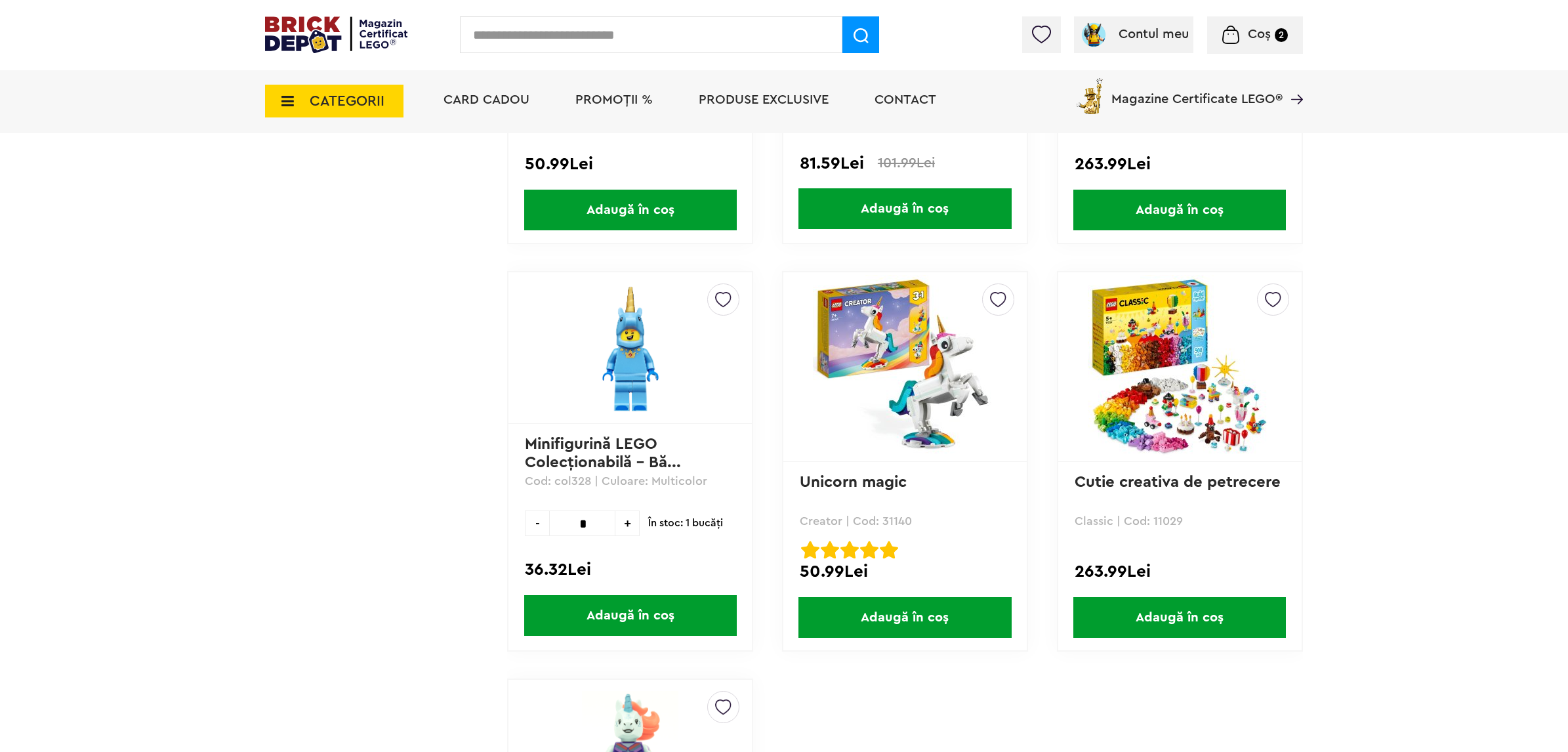
scroll to position [820, 0]
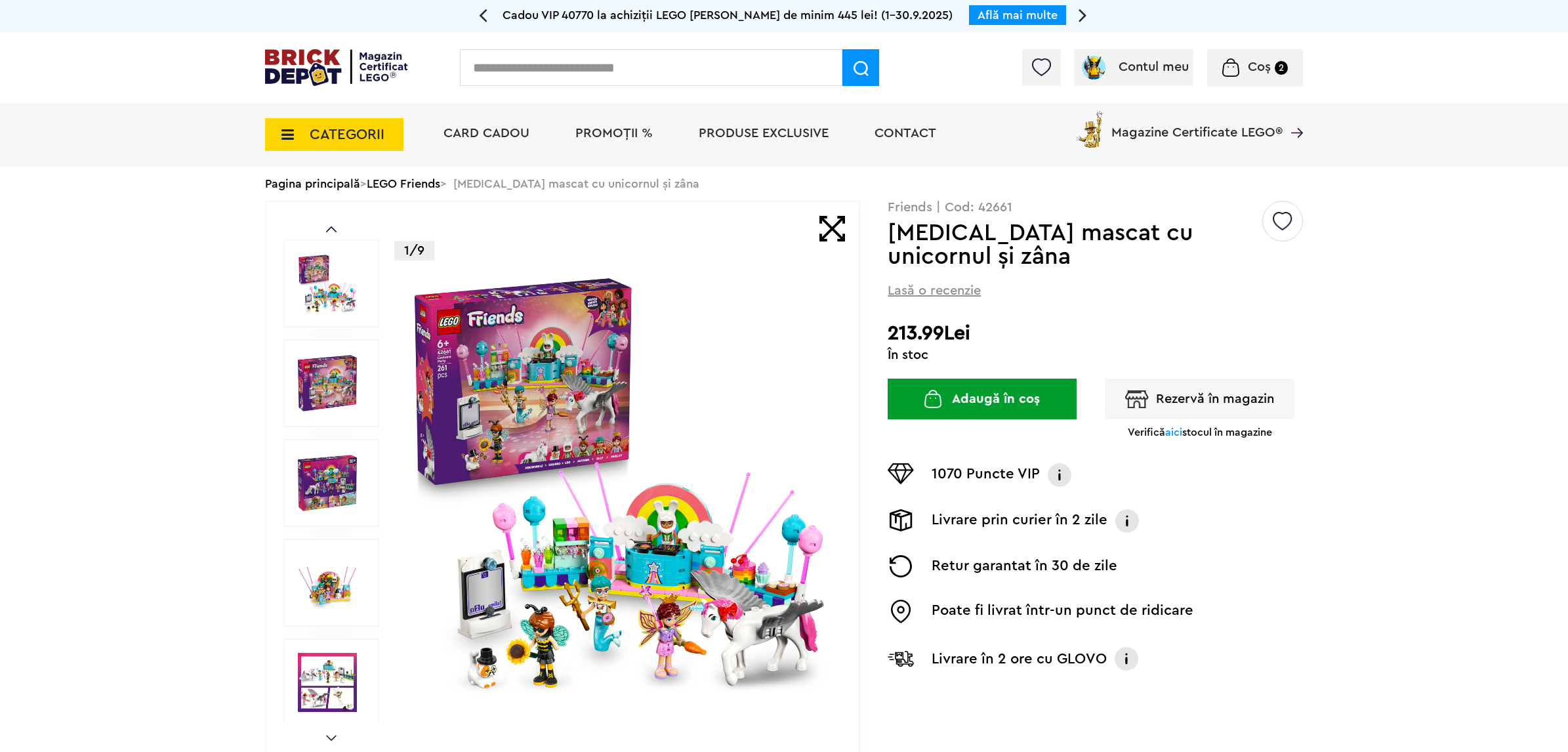
click at [652, 503] on img at bounding box center [619, 482] width 422 height 422
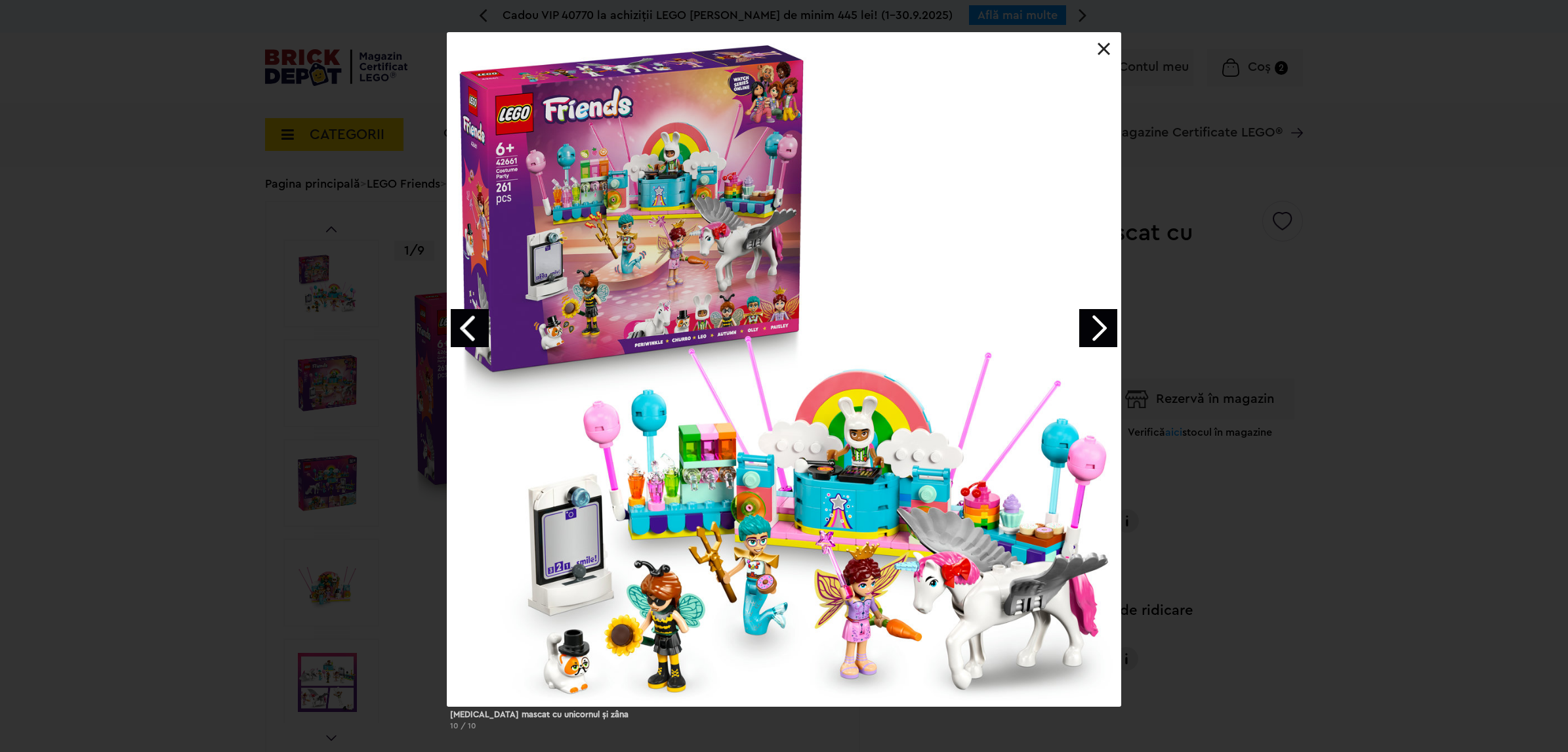
click at [1091, 325] on link "Next image" at bounding box center [1098, 328] width 38 height 38
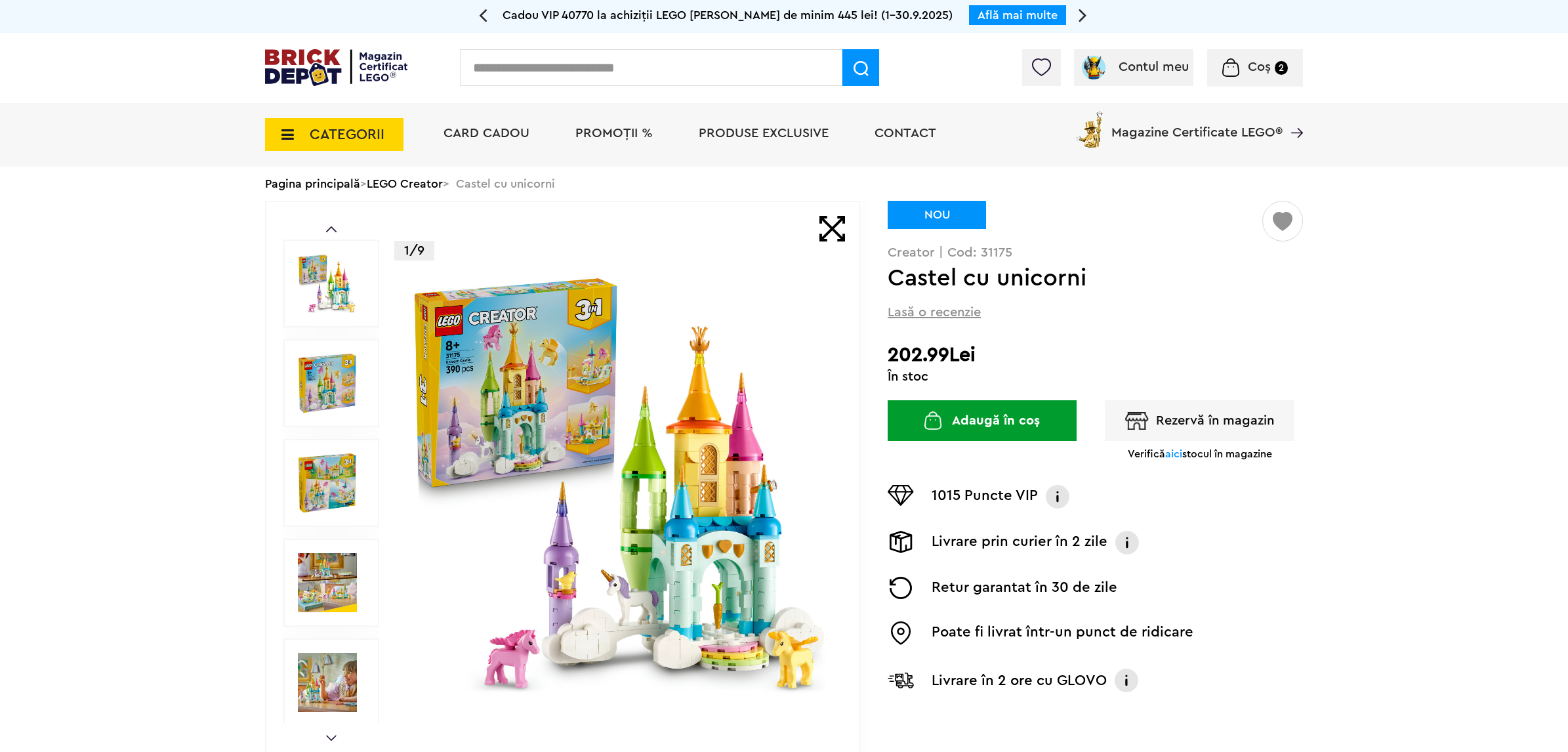
click at [646, 439] on img at bounding box center [619, 482] width 422 height 422
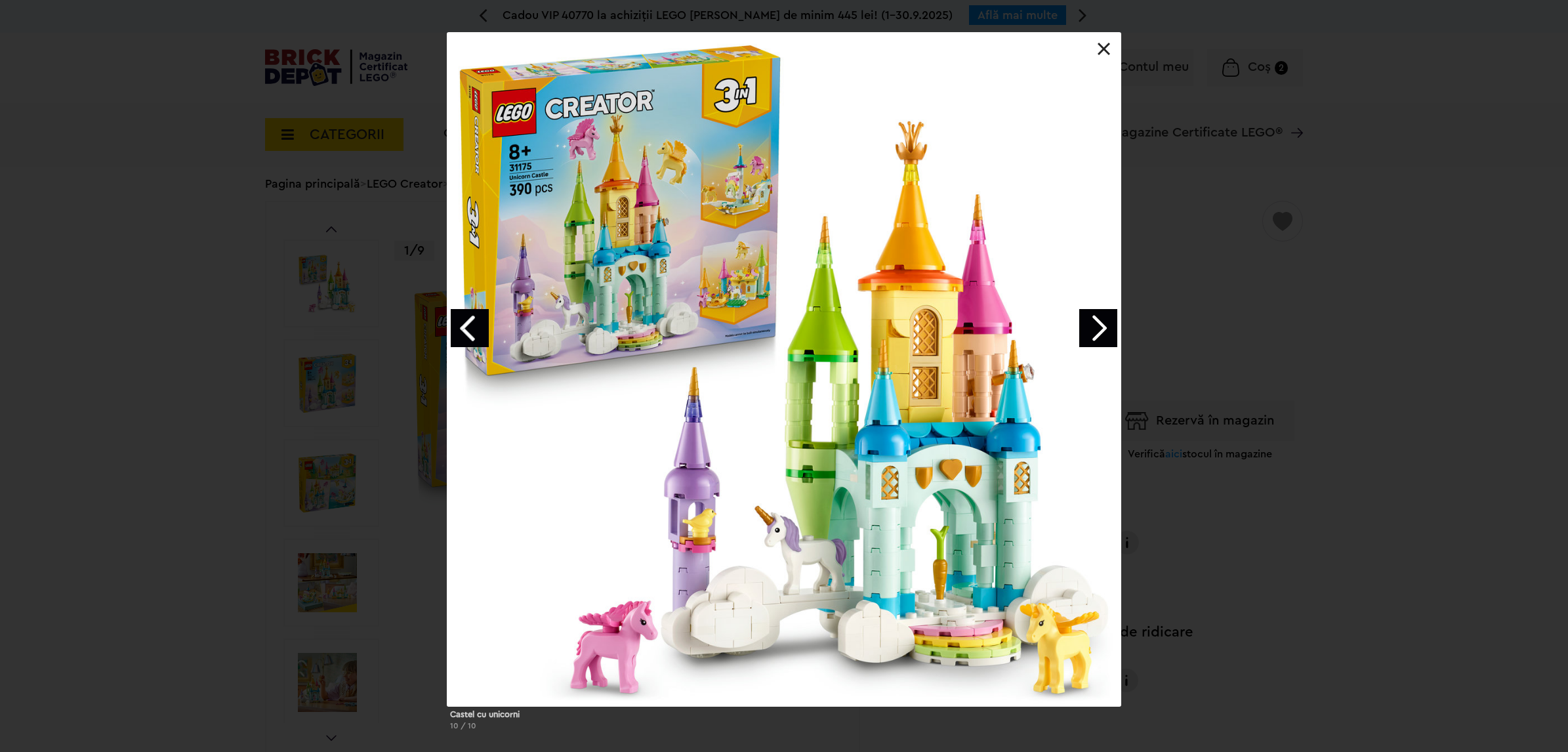
click at [1098, 322] on link "Next image" at bounding box center [1098, 328] width 38 height 38
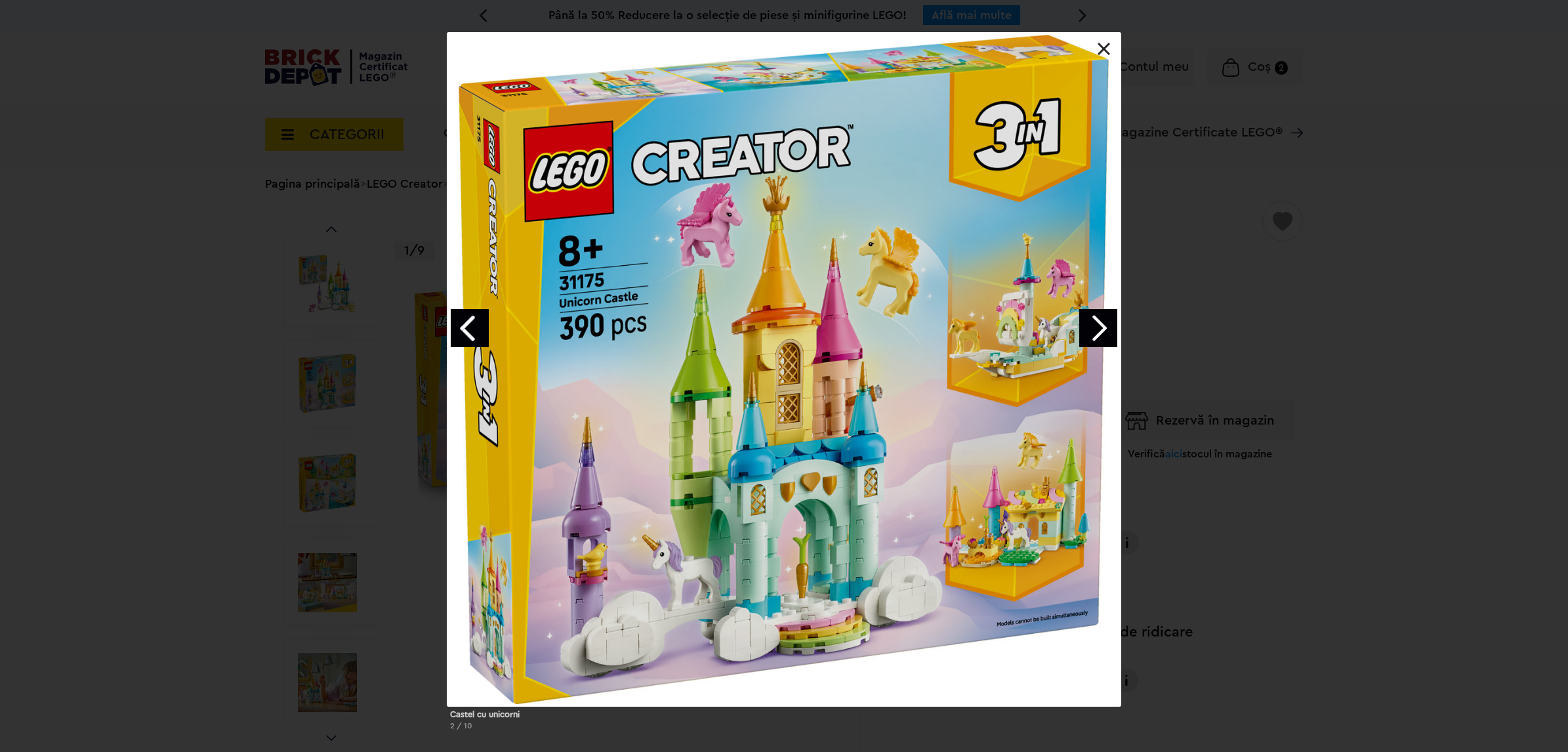
click at [1098, 322] on link "Next image" at bounding box center [1098, 328] width 38 height 38
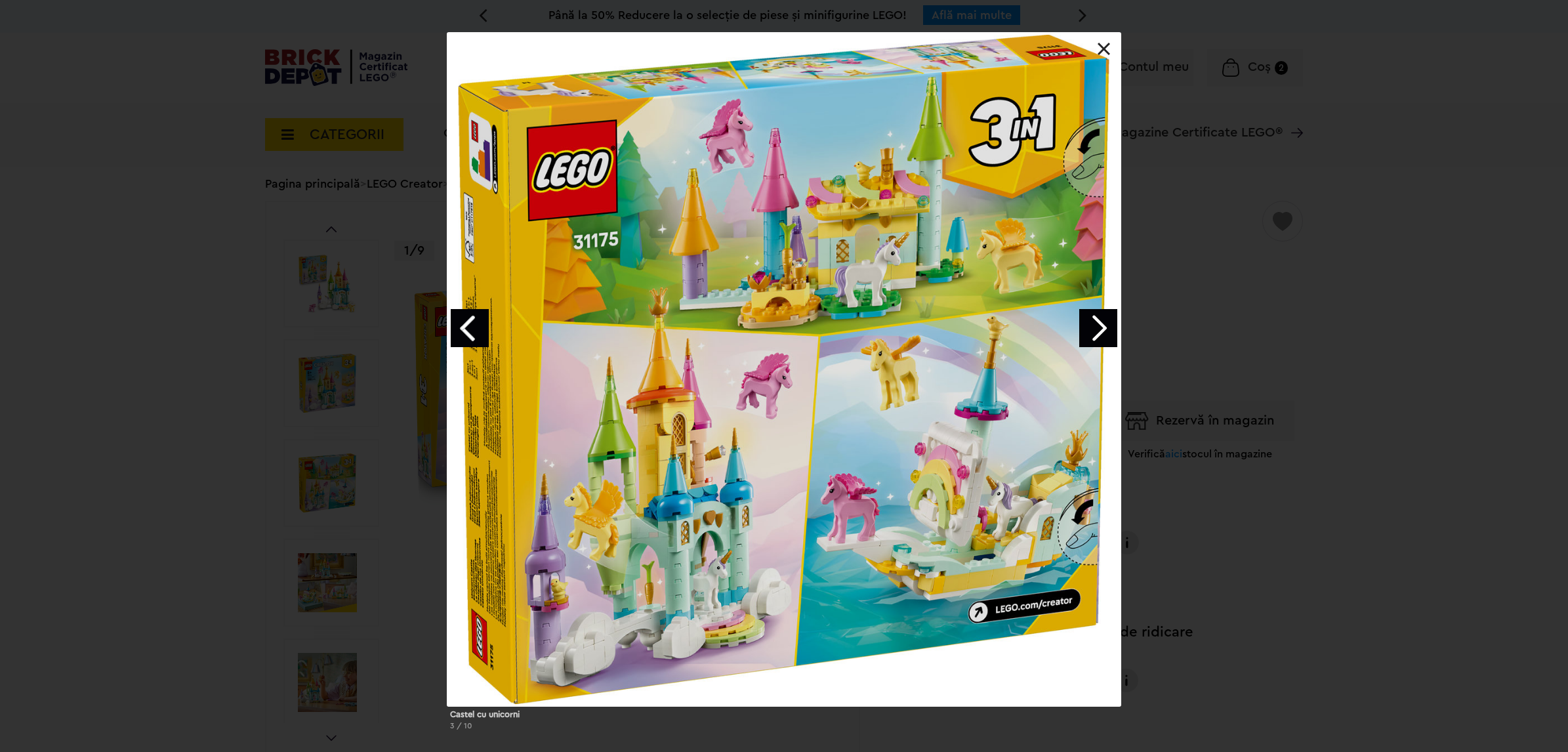
click at [1098, 322] on link "Next image" at bounding box center [1098, 328] width 38 height 38
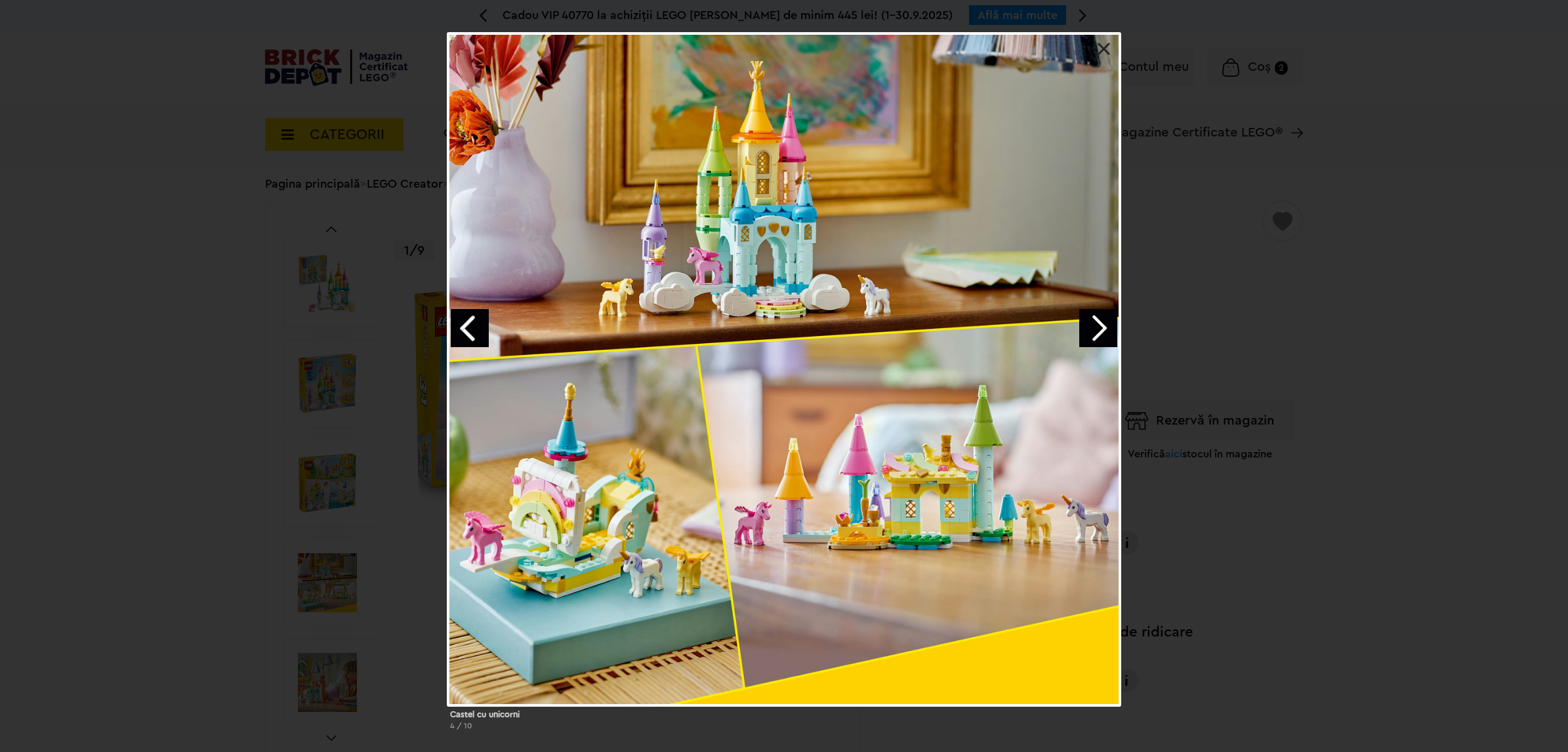
click at [1098, 322] on link "Next image" at bounding box center [1098, 328] width 38 height 38
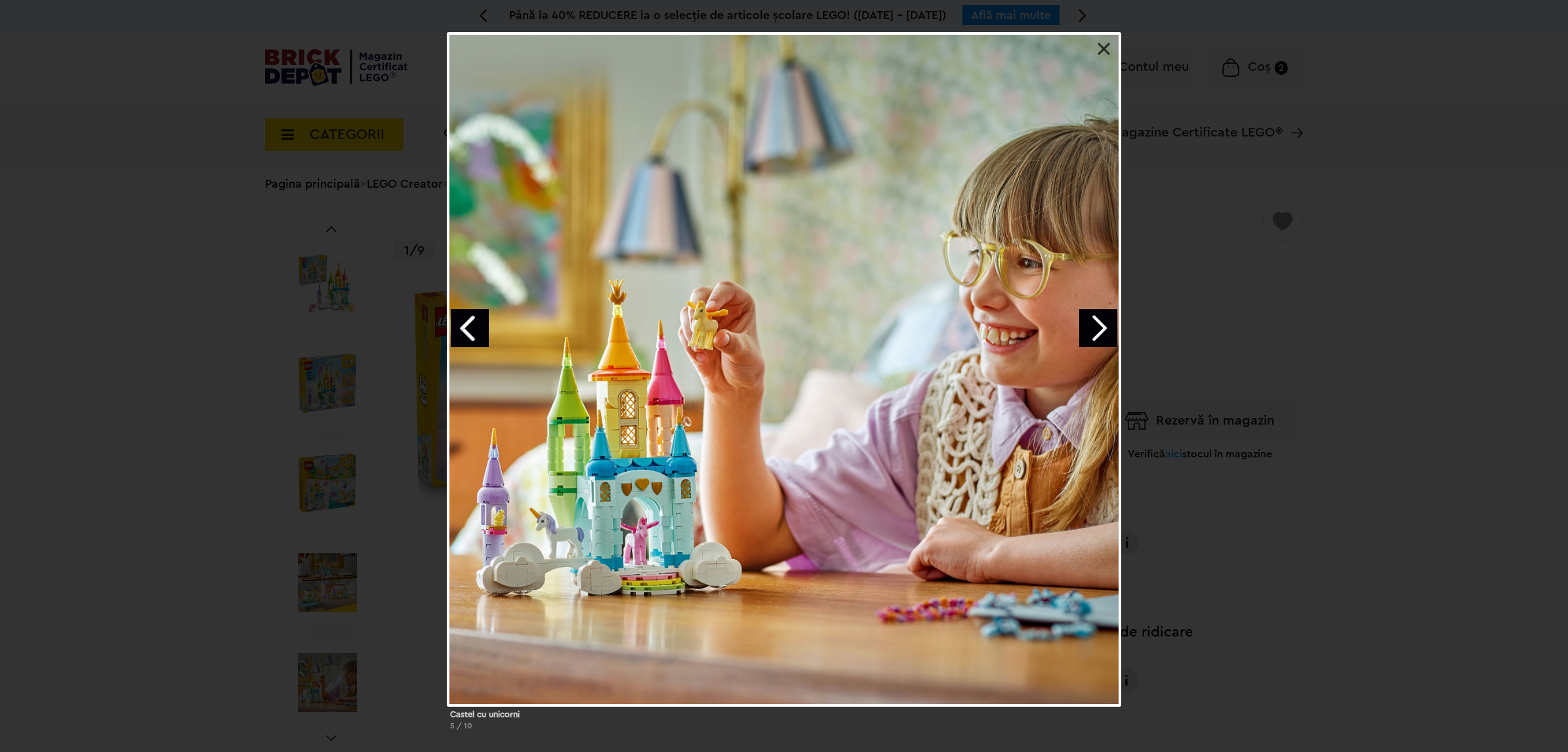
click at [1098, 322] on link "Next image" at bounding box center [1098, 328] width 38 height 38
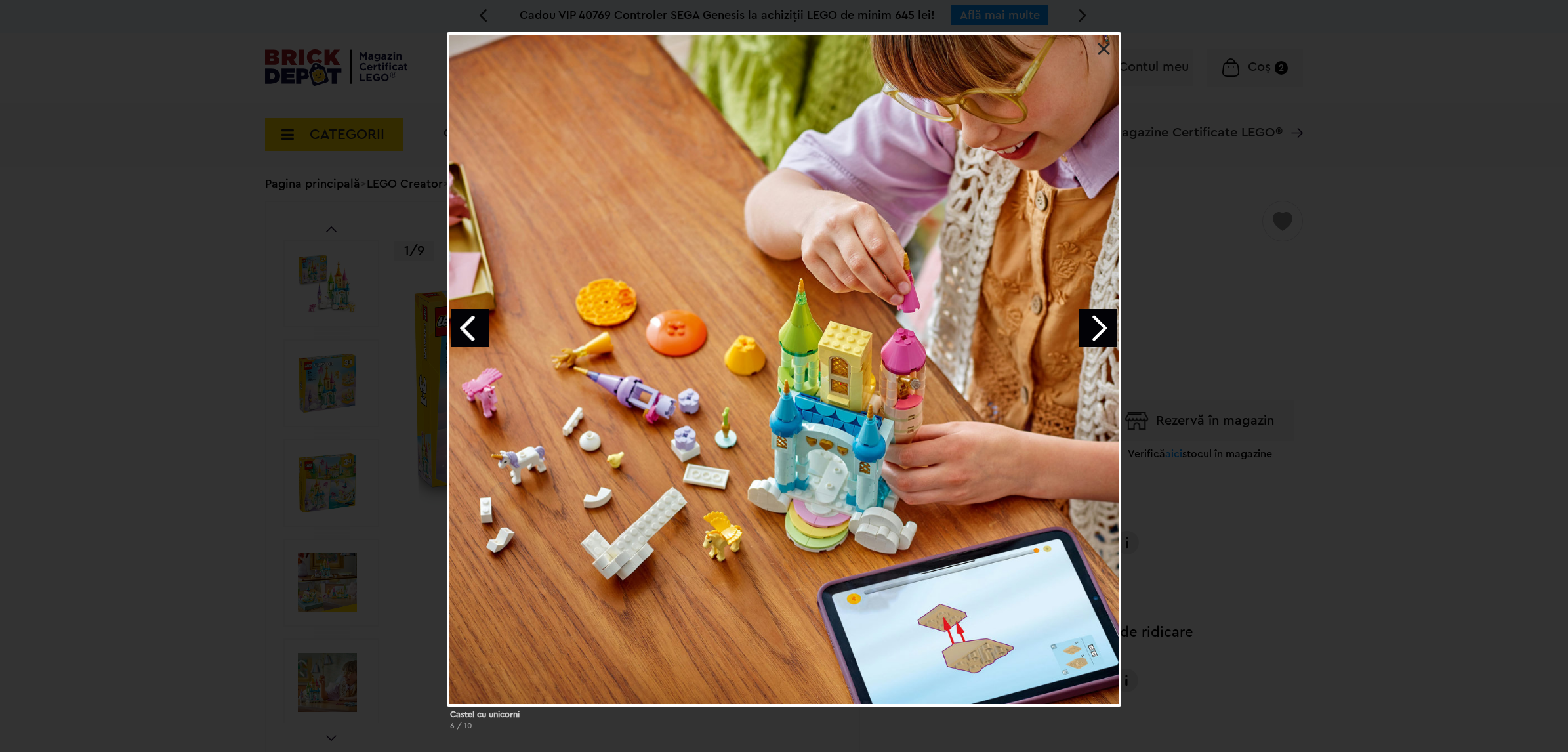
click at [1098, 322] on link "Next image" at bounding box center [1098, 328] width 38 height 38
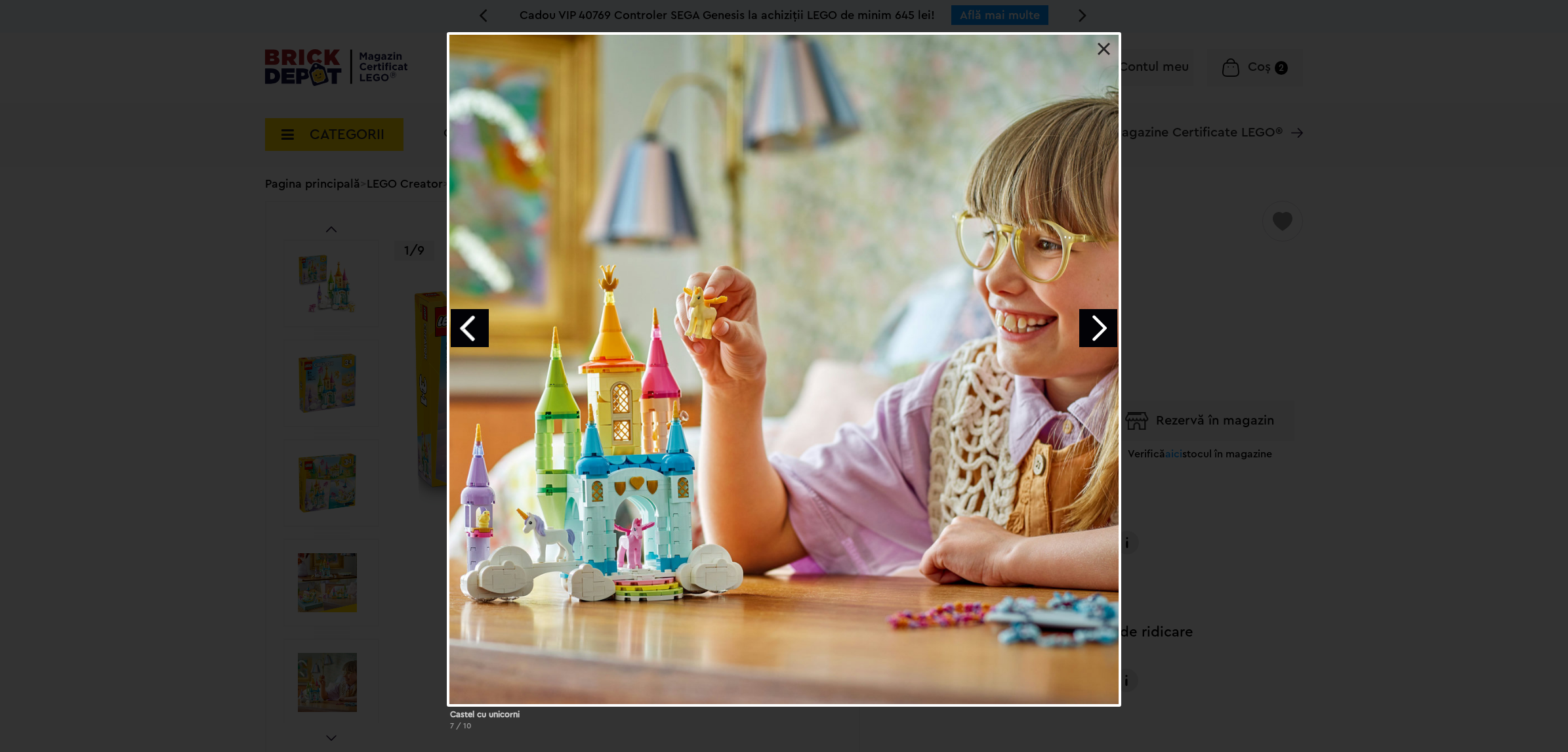
click at [1098, 322] on link "Next image" at bounding box center [1098, 328] width 38 height 38
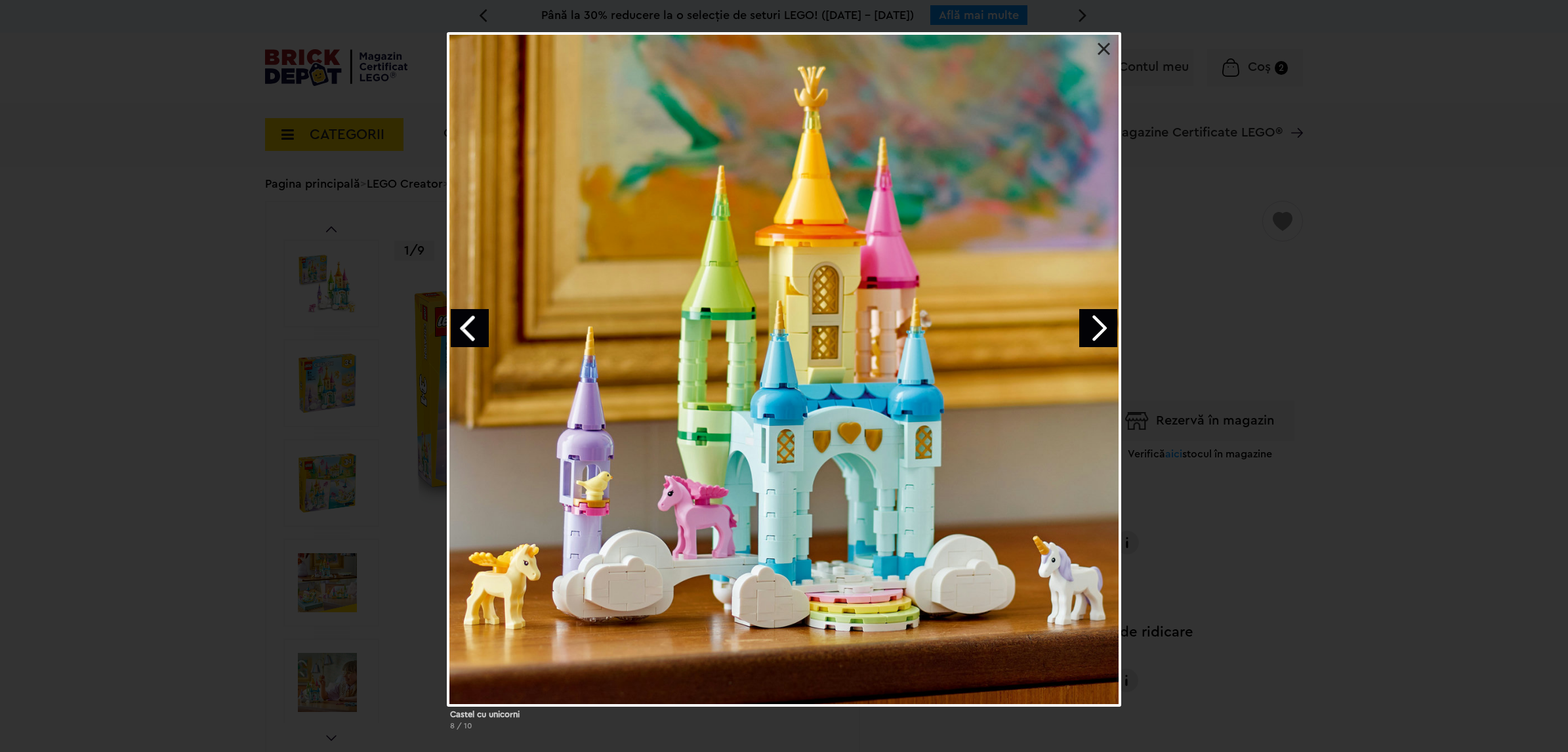
click at [1097, 324] on link "Next image" at bounding box center [1098, 328] width 38 height 38
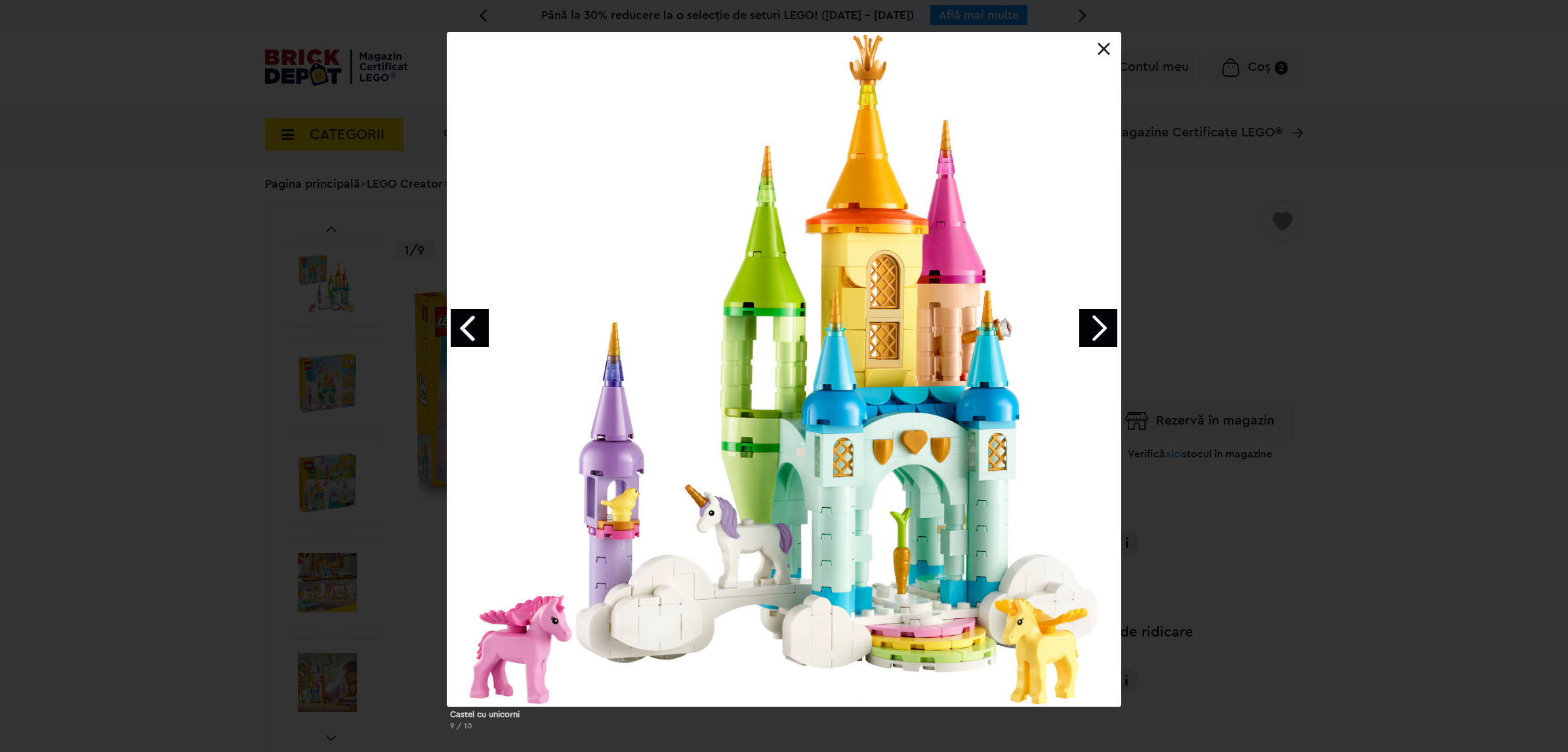
click at [1097, 324] on link "Next image" at bounding box center [1098, 328] width 38 height 38
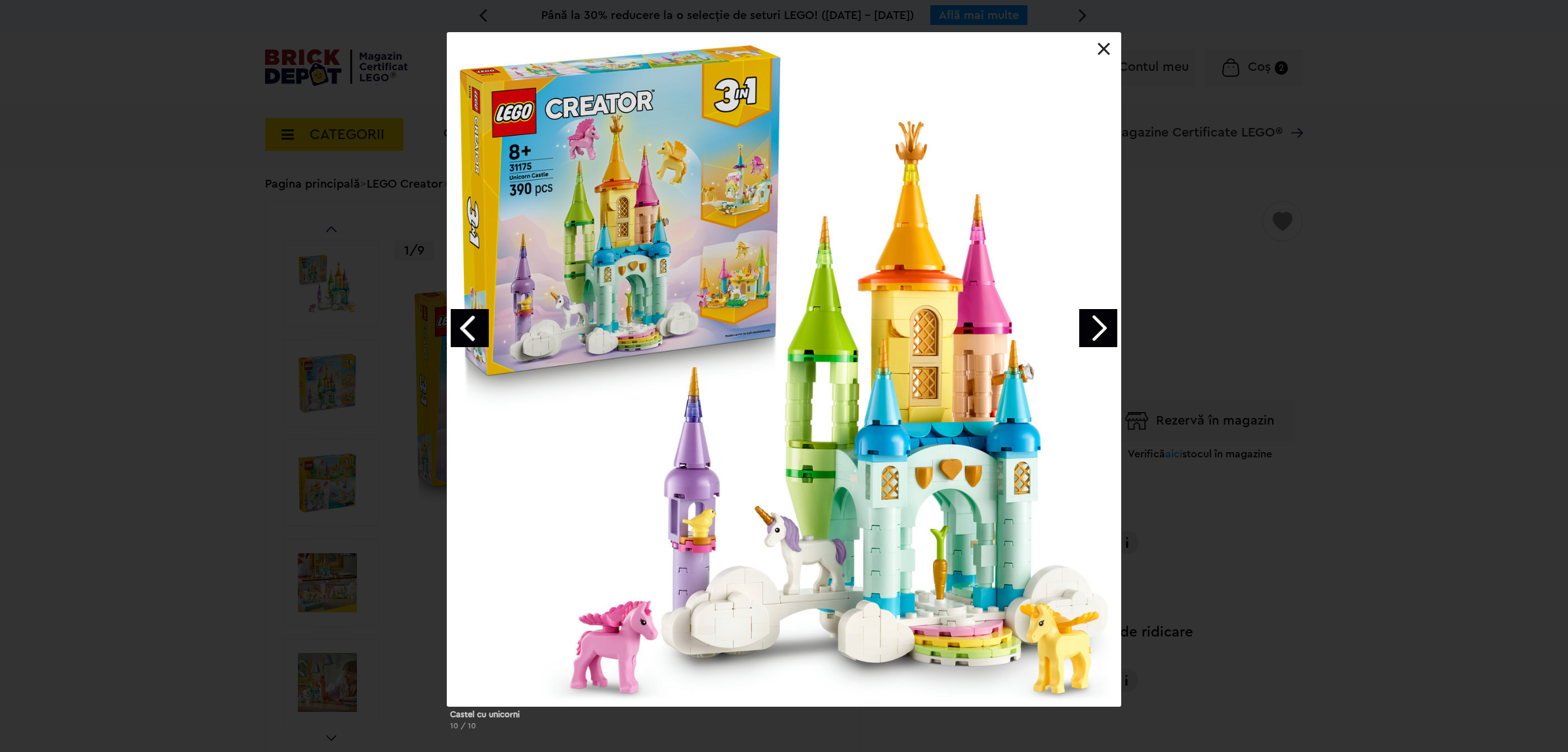
click at [471, 325] on link "Previous image" at bounding box center [469, 328] width 38 height 38
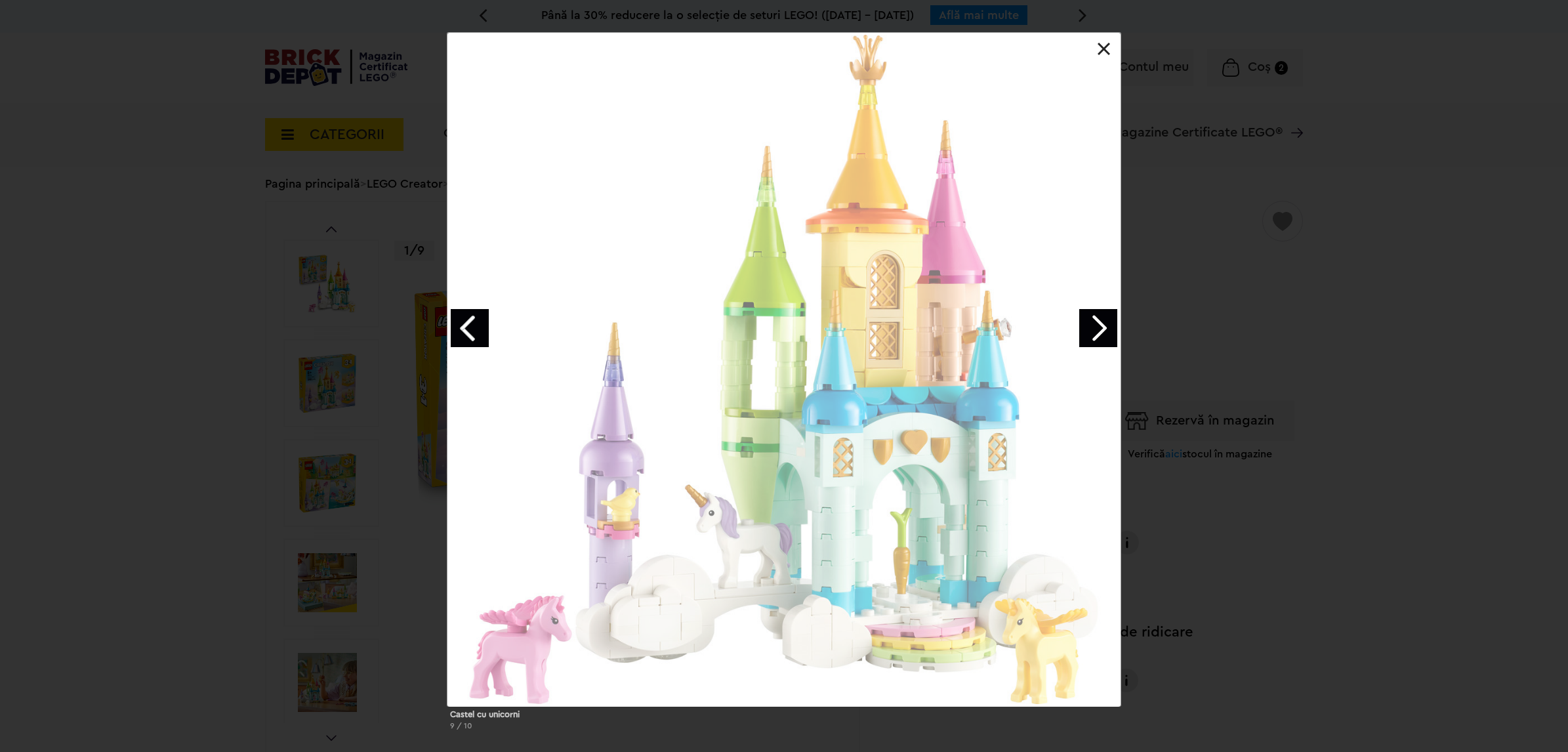
click at [471, 325] on link "Previous image" at bounding box center [469, 328] width 38 height 38
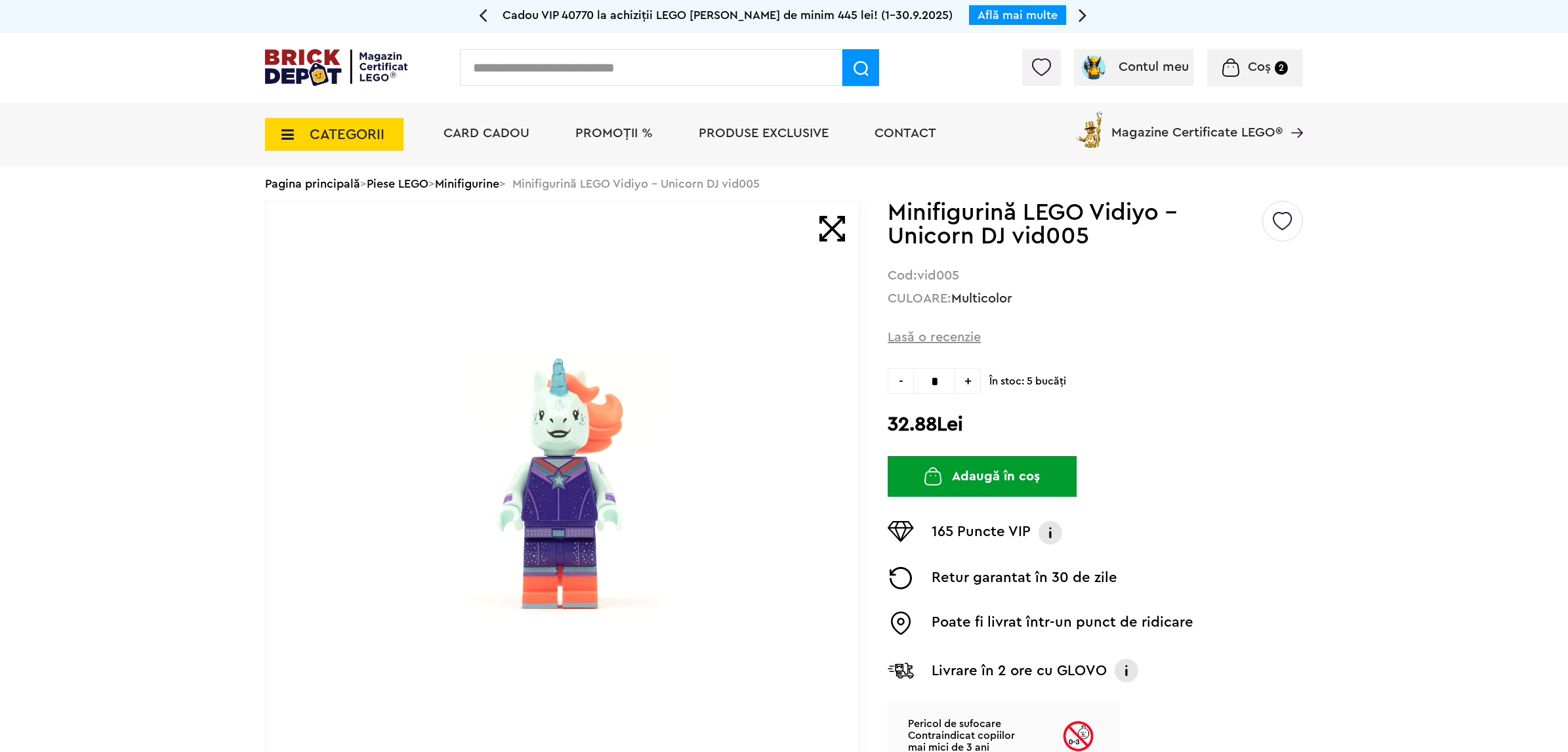
click at [615, 417] on img at bounding box center [563, 483] width 197 height 262
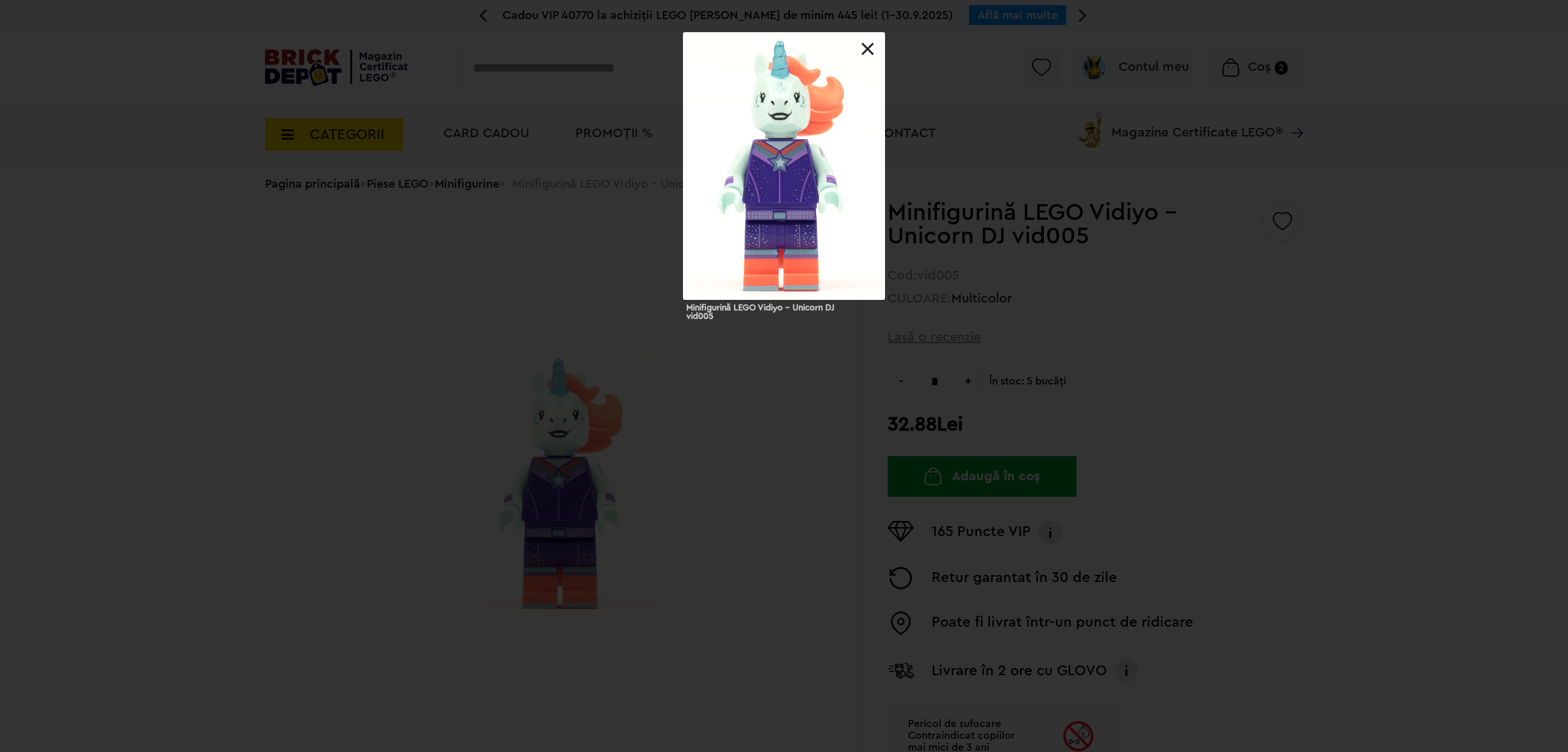
click at [874, 37] on div at bounding box center [785, 167] width 201 height 267
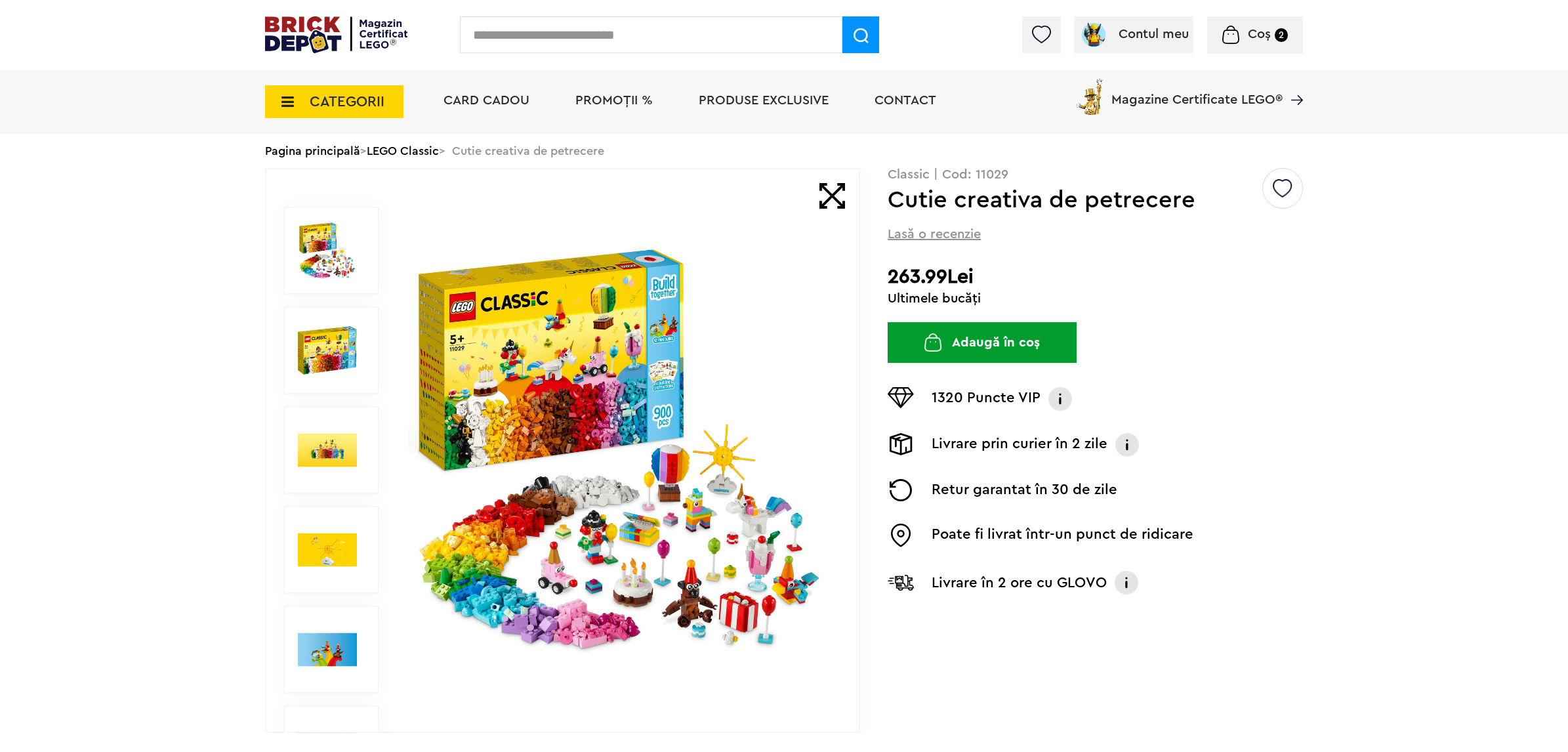
click at [641, 435] on img at bounding box center [619, 450] width 422 height 422
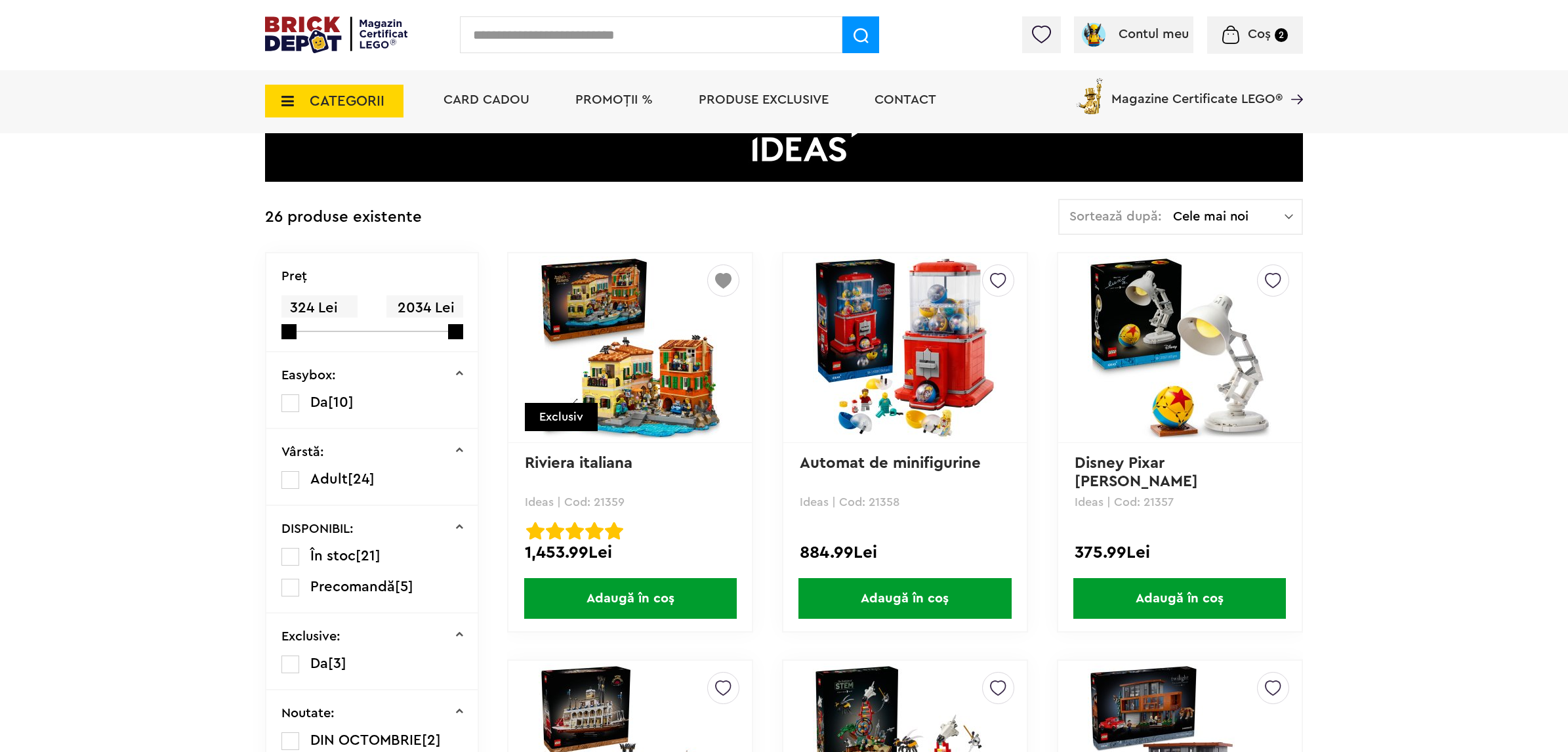
scroll to position [164, 0]
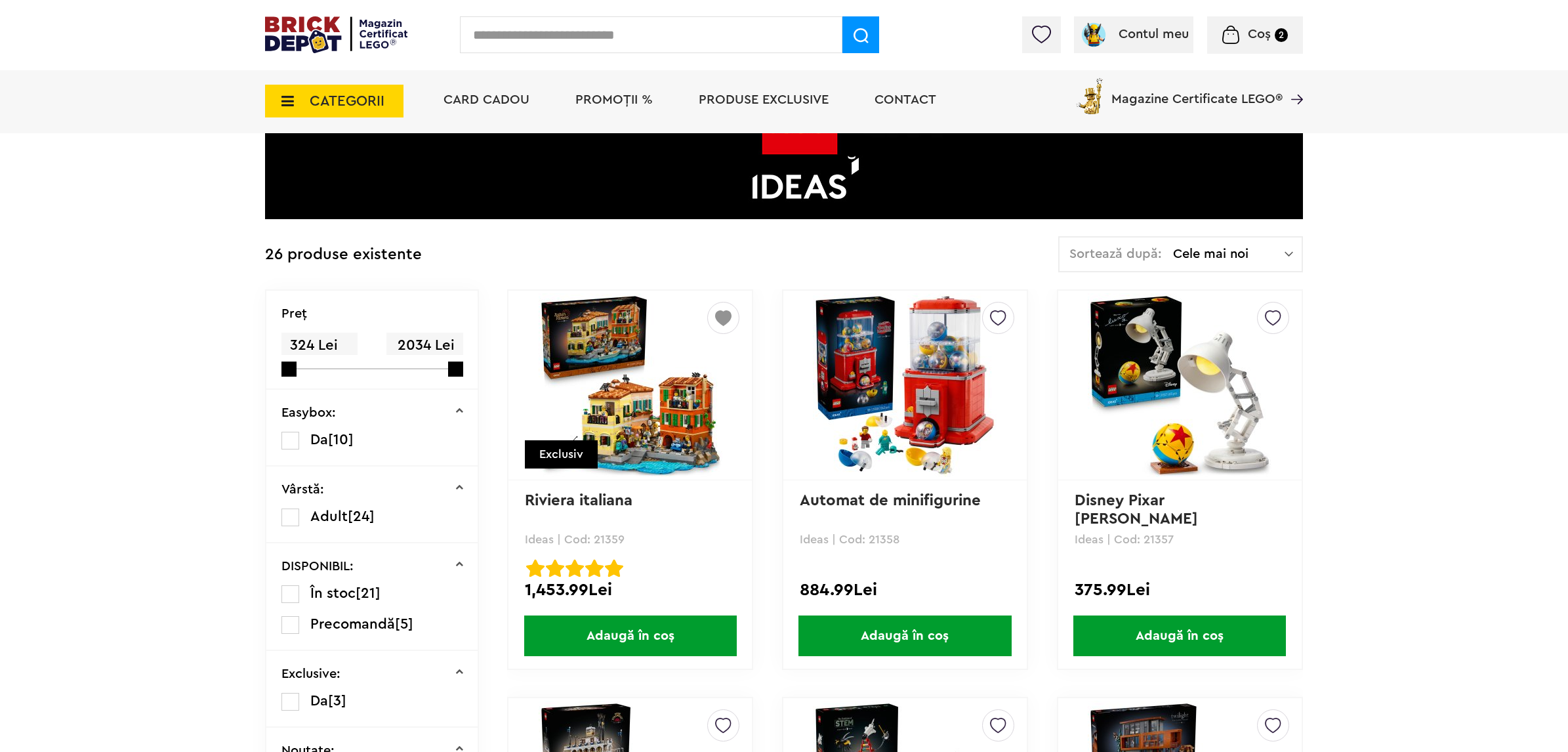
click at [1277, 255] on span "Cele mai noi" at bounding box center [1229, 253] width 112 height 13
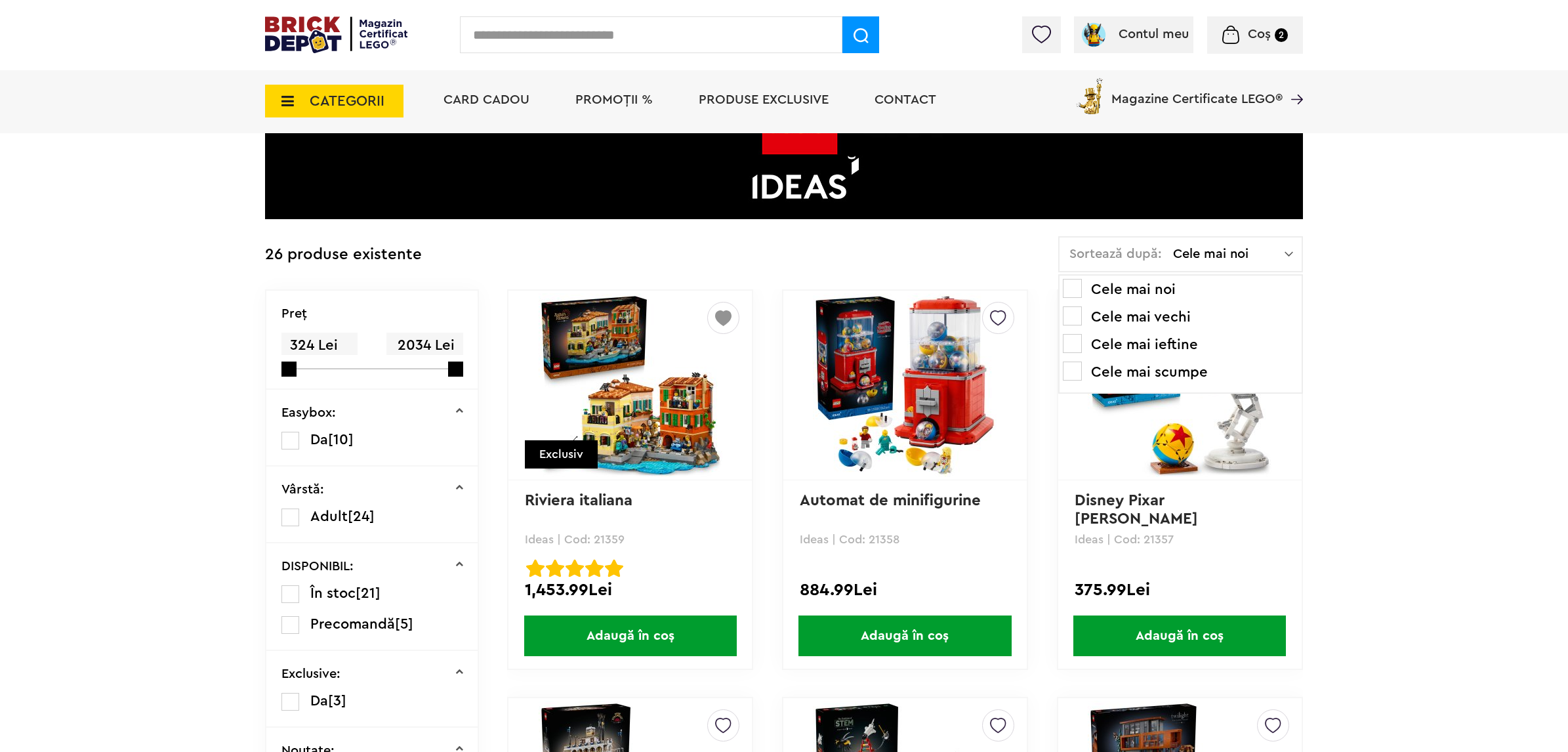
click at [1081, 343] on span at bounding box center [1073, 344] width 19 height 19
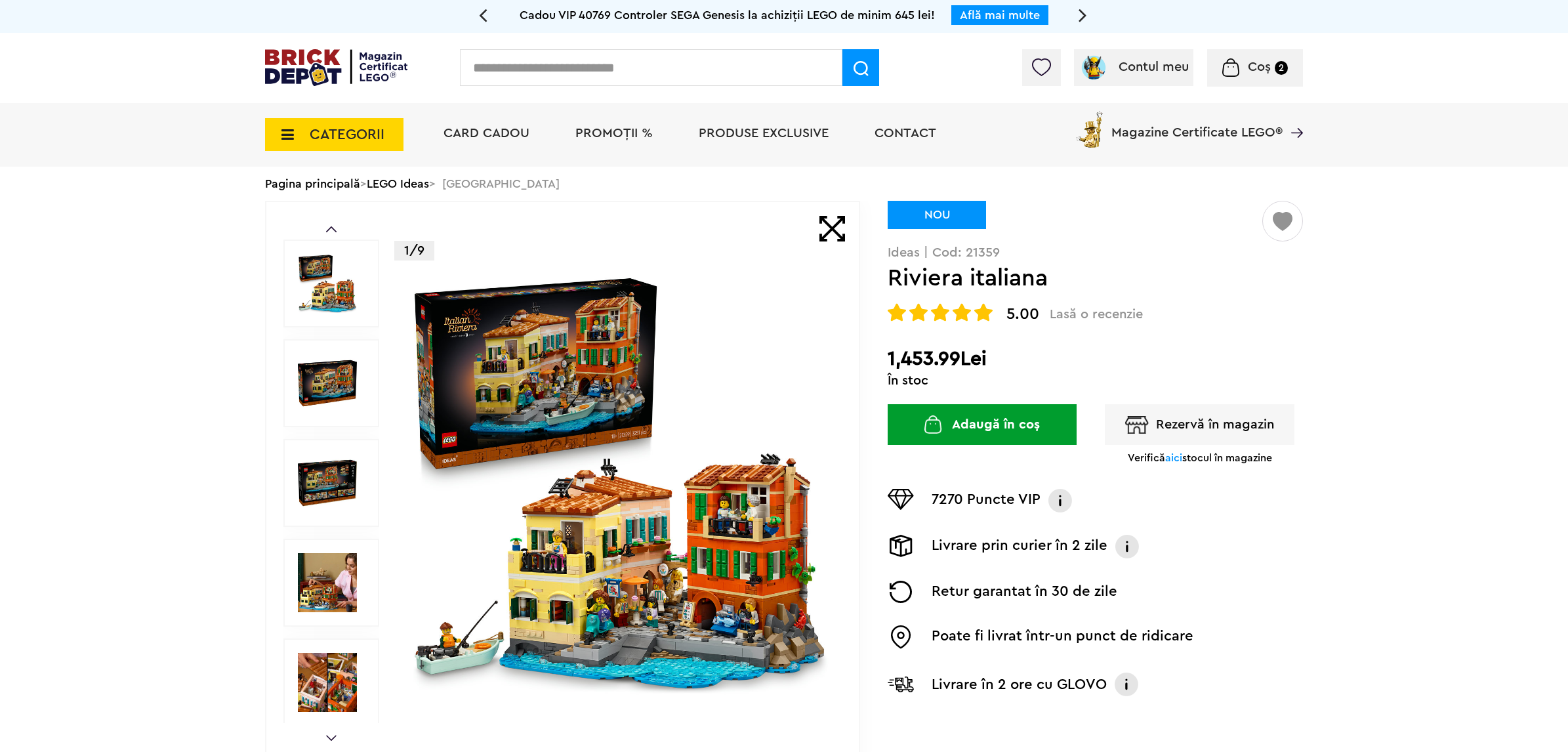
click at [666, 430] on img at bounding box center [619, 482] width 422 height 422
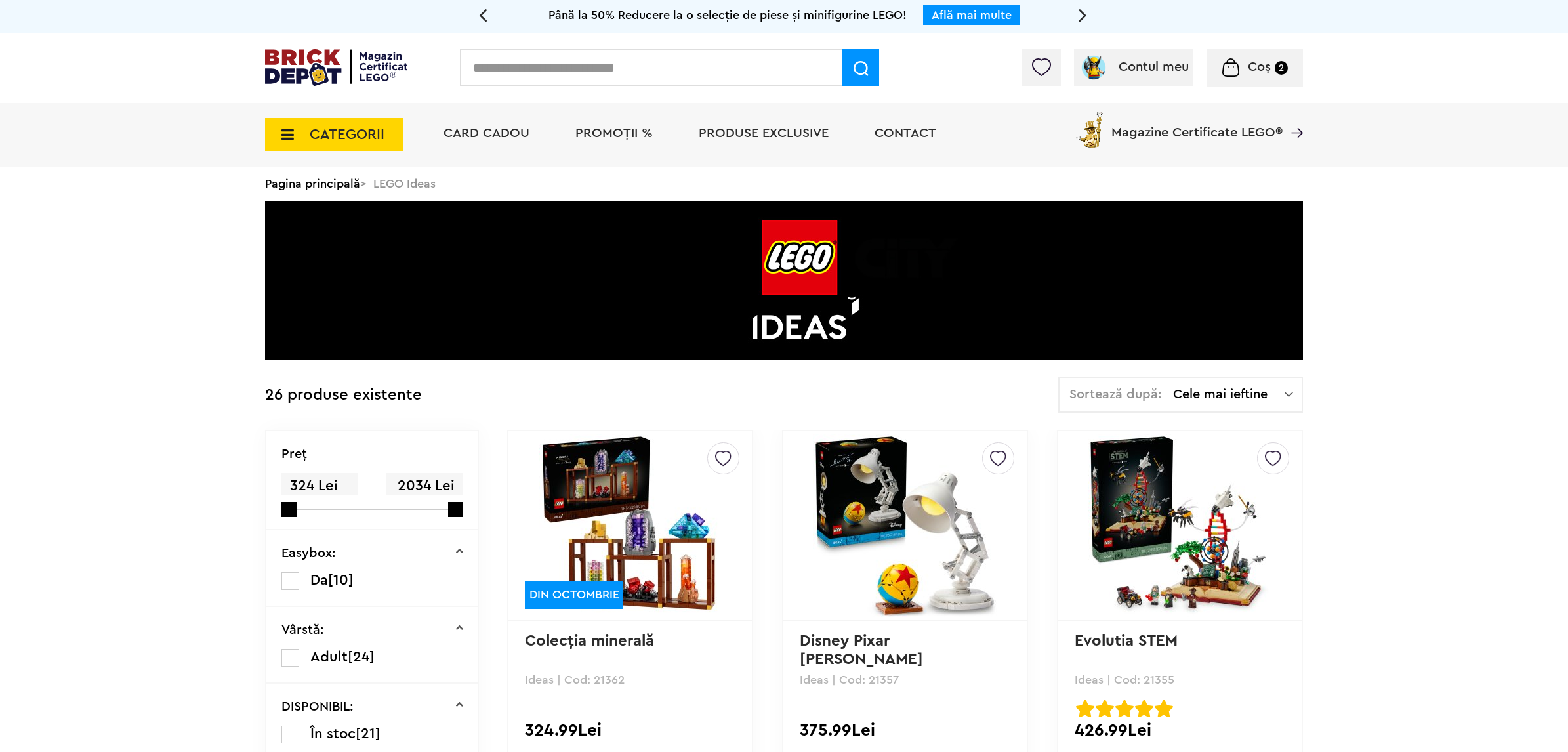
click at [342, 136] on span "CATEGORII" at bounding box center [347, 134] width 75 height 14
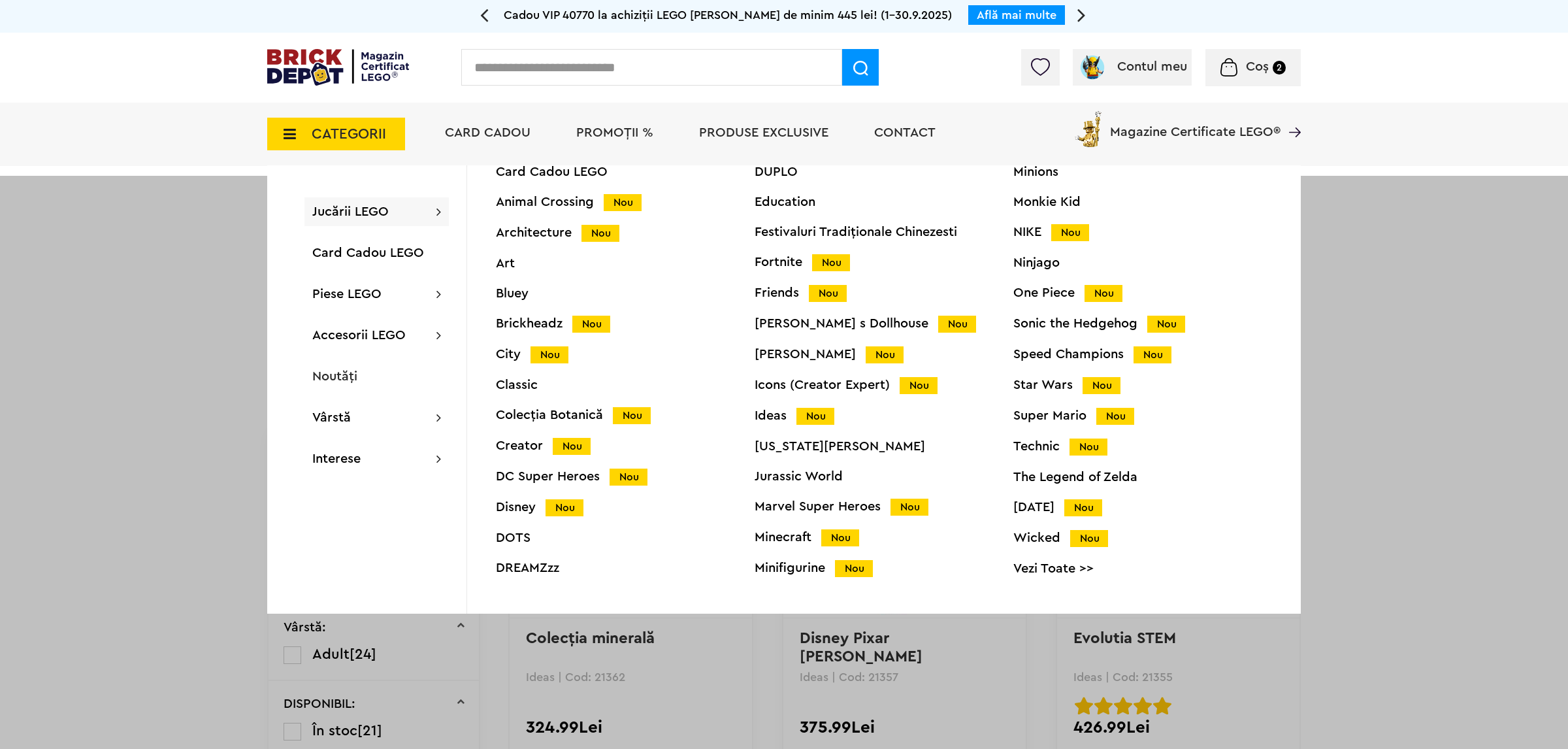
scroll to position [54, 0]
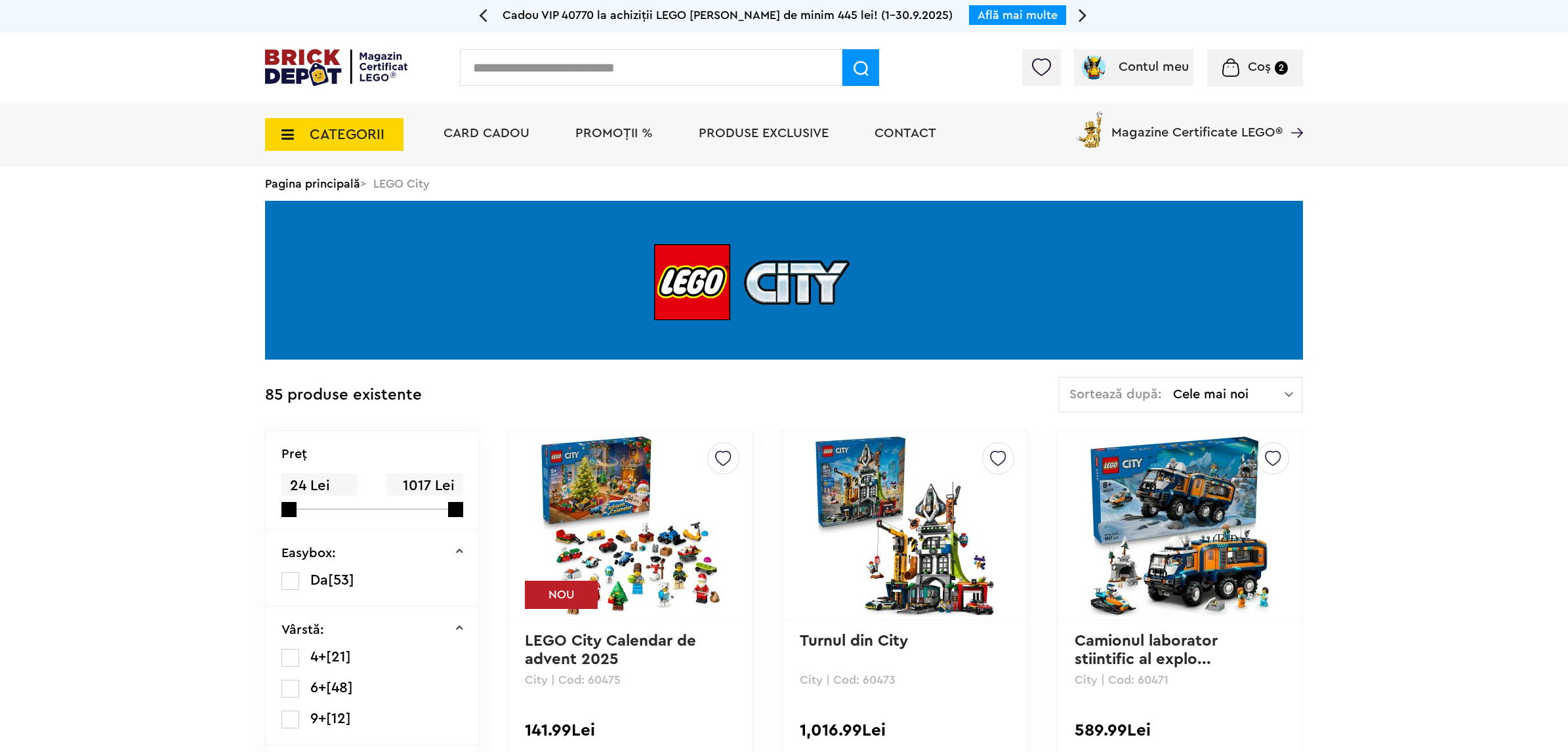
click at [1284, 391] on span "Cele mai noi" at bounding box center [1229, 394] width 112 height 13
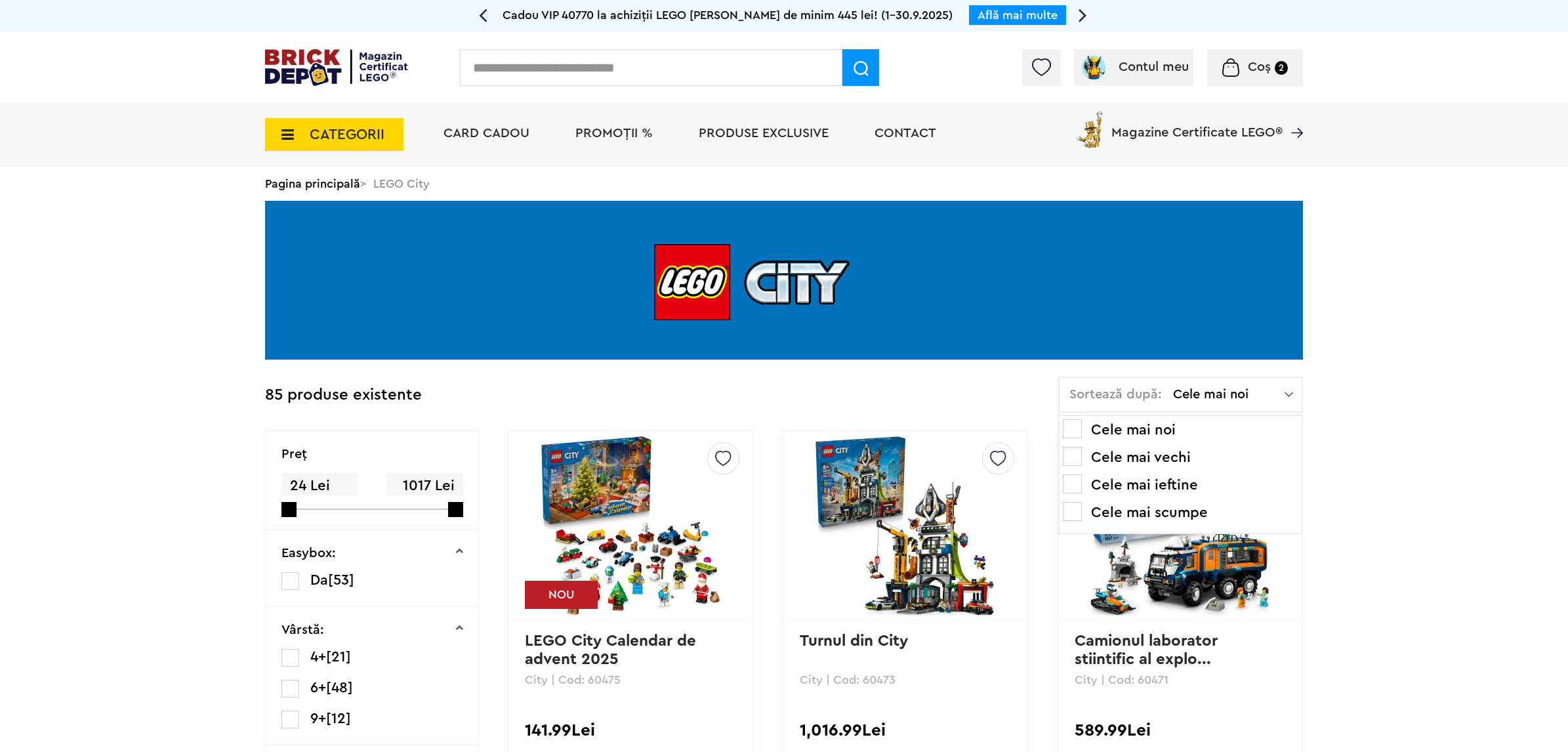
click at [1075, 510] on span at bounding box center [1073, 512] width 19 height 19
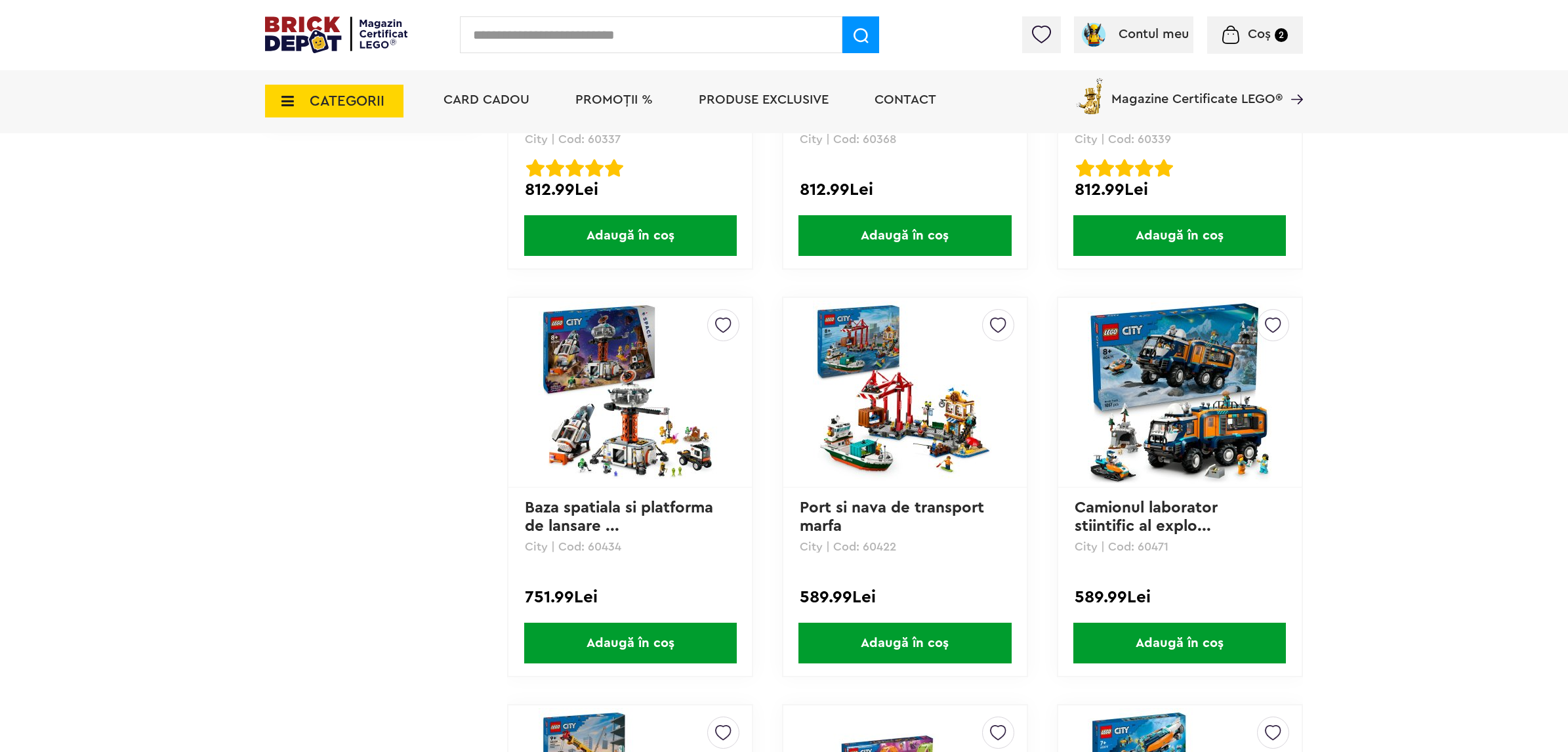
scroll to position [1066, 0]
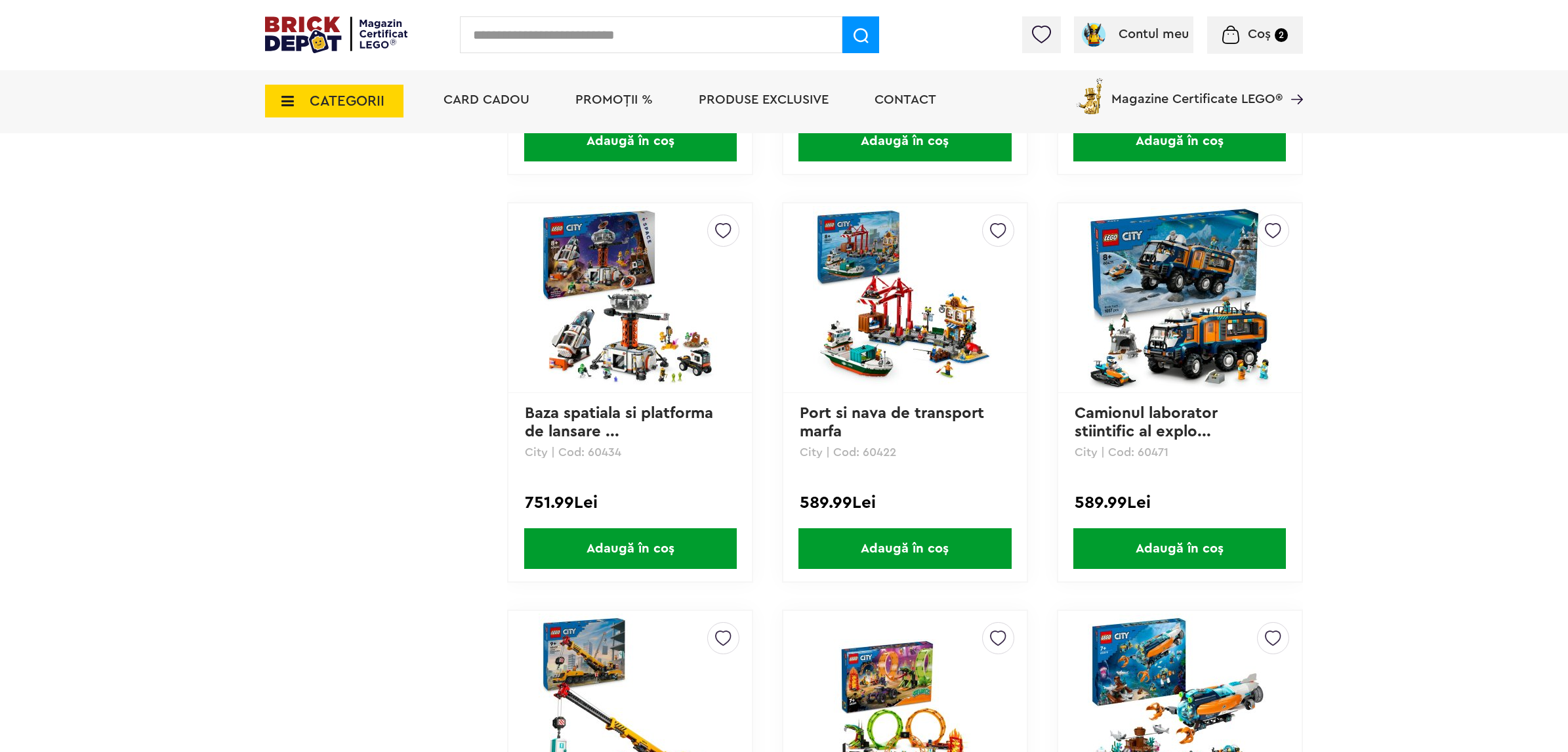
click at [1195, 263] on img at bounding box center [1179, 297] width 184 height 184
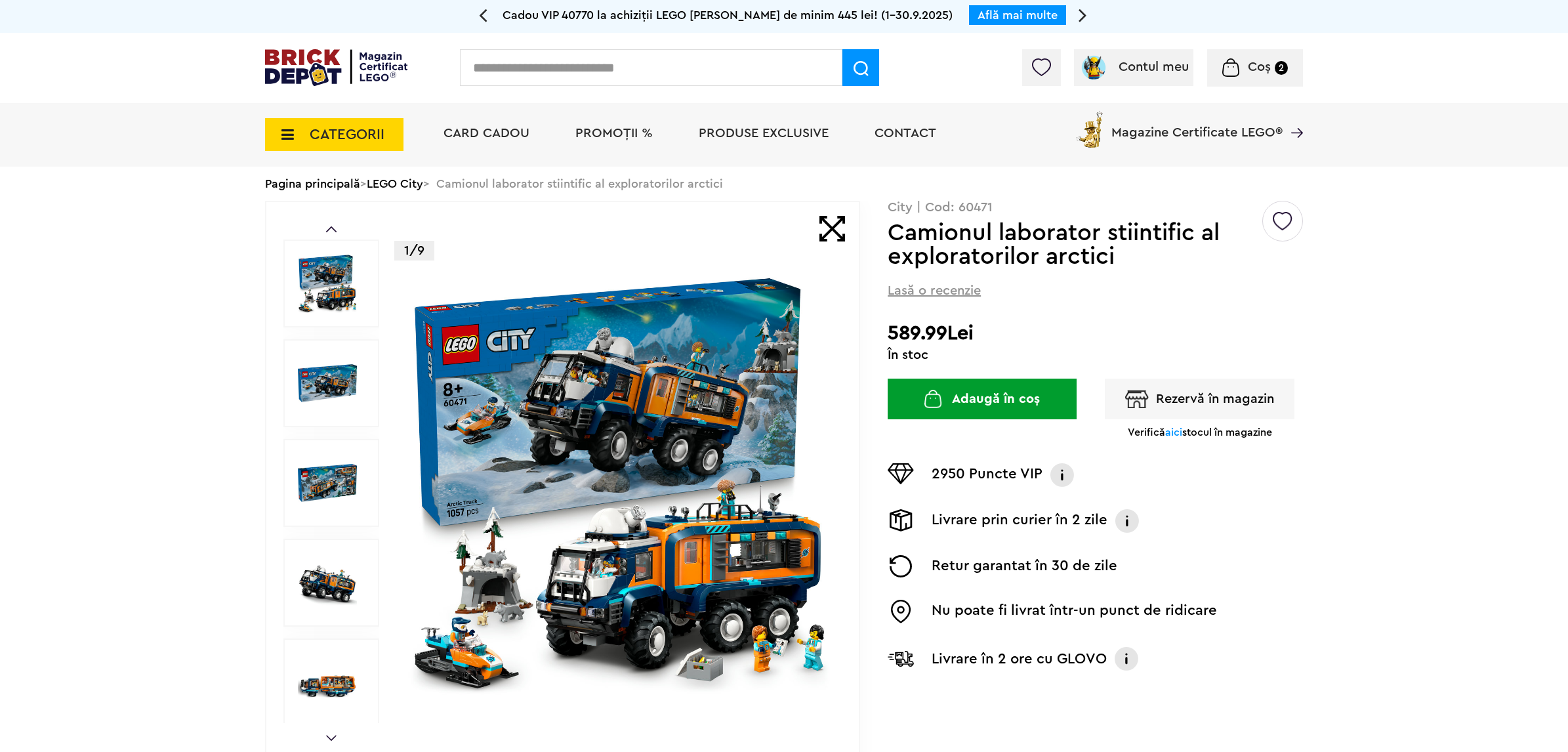
click at [683, 378] on img at bounding box center [619, 482] width 422 height 422
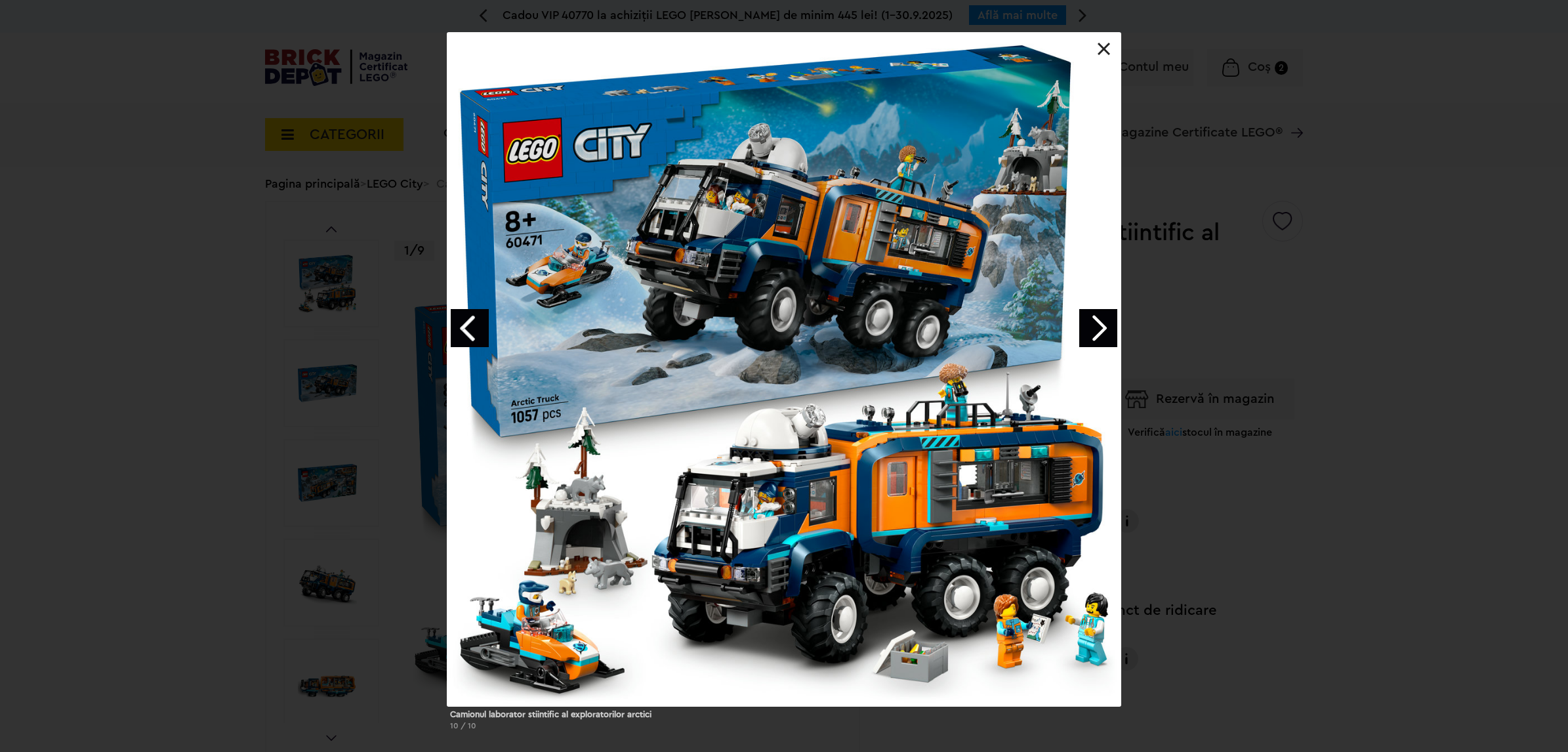
click at [1097, 323] on link "Next image" at bounding box center [1098, 328] width 38 height 38
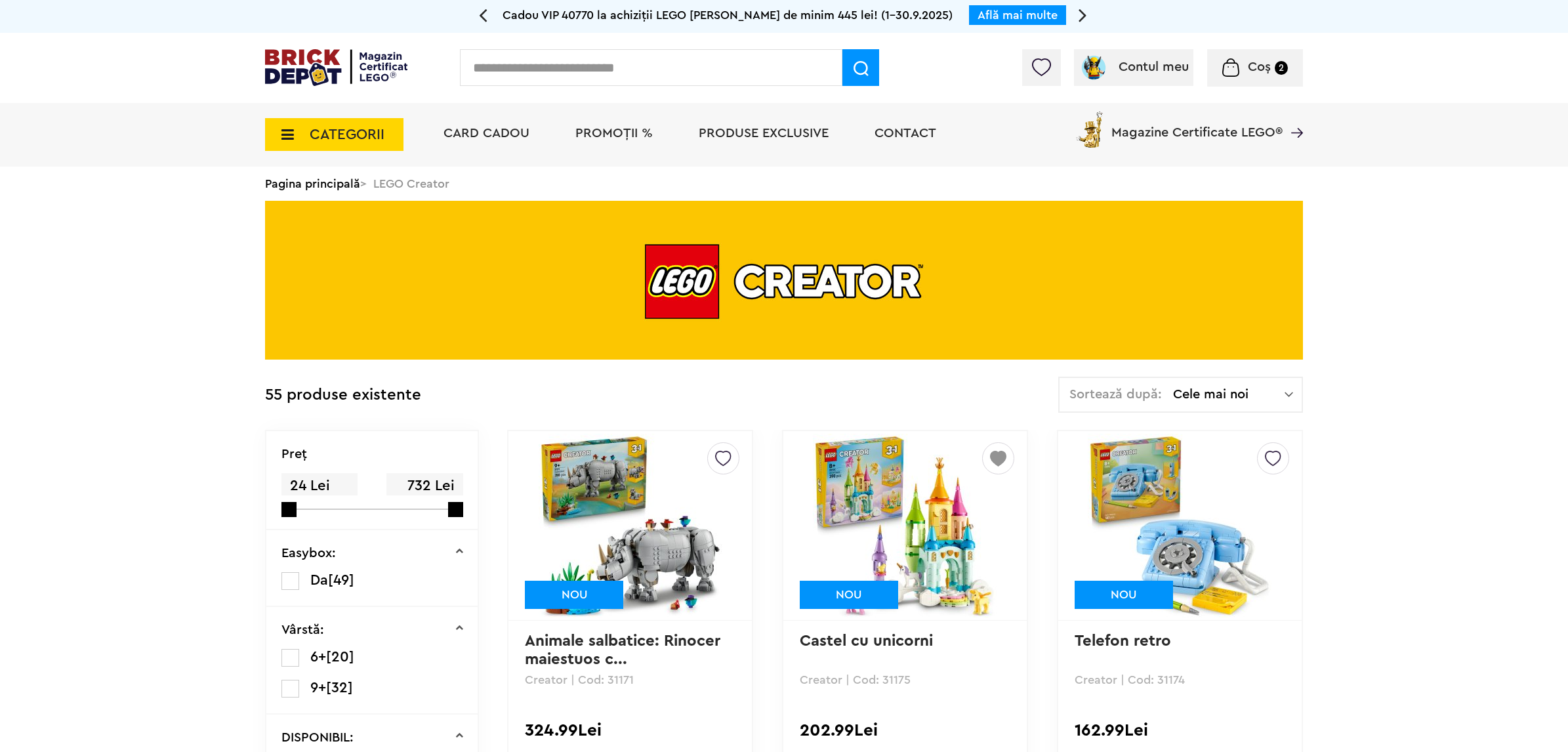
click at [1257, 395] on span "Cele mai noi" at bounding box center [1229, 394] width 112 height 13
click at [1080, 510] on span at bounding box center [1073, 512] width 19 height 19
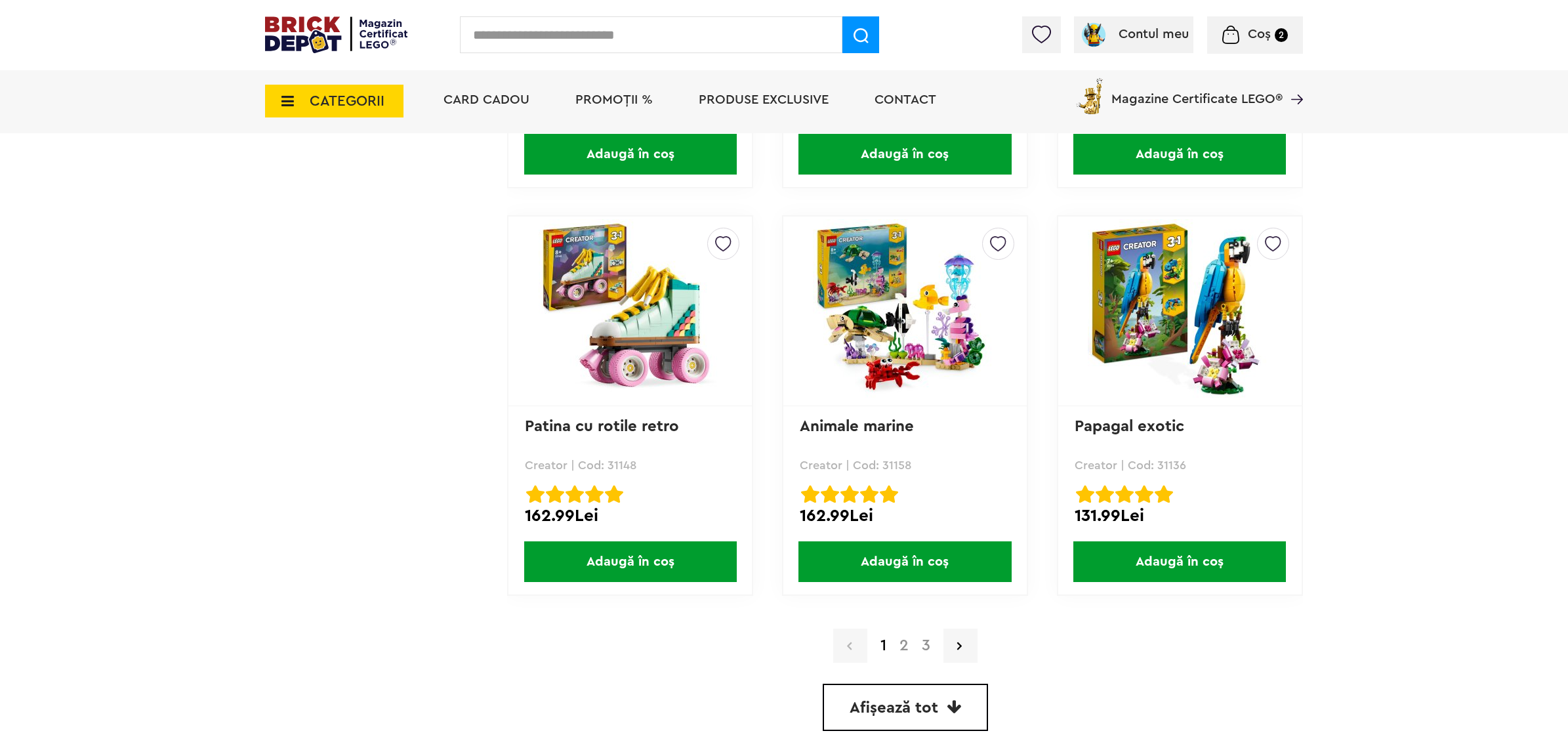
scroll to position [3526, 0]
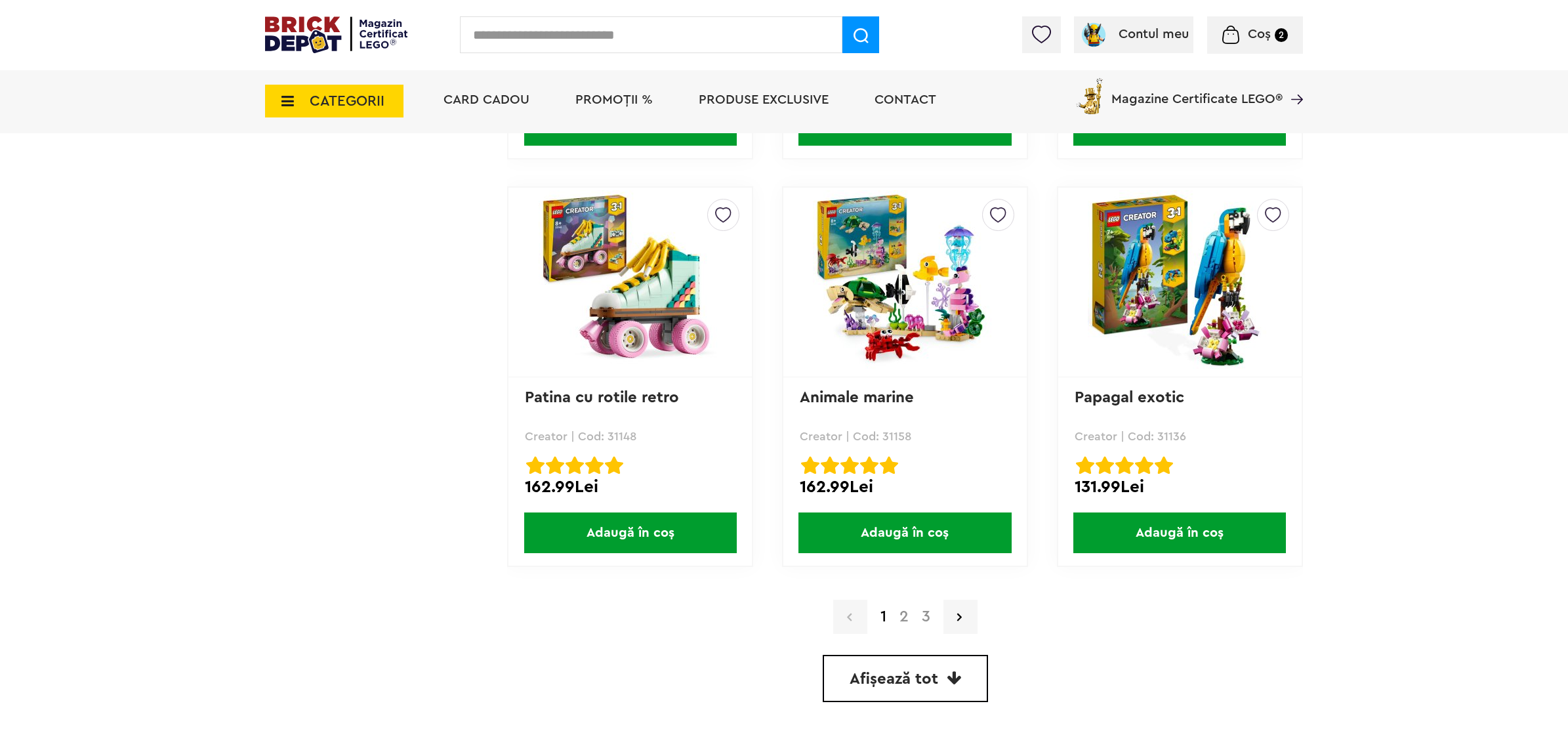
click at [901, 609] on link "2" at bounding box center [904, 616] width 22 height 16
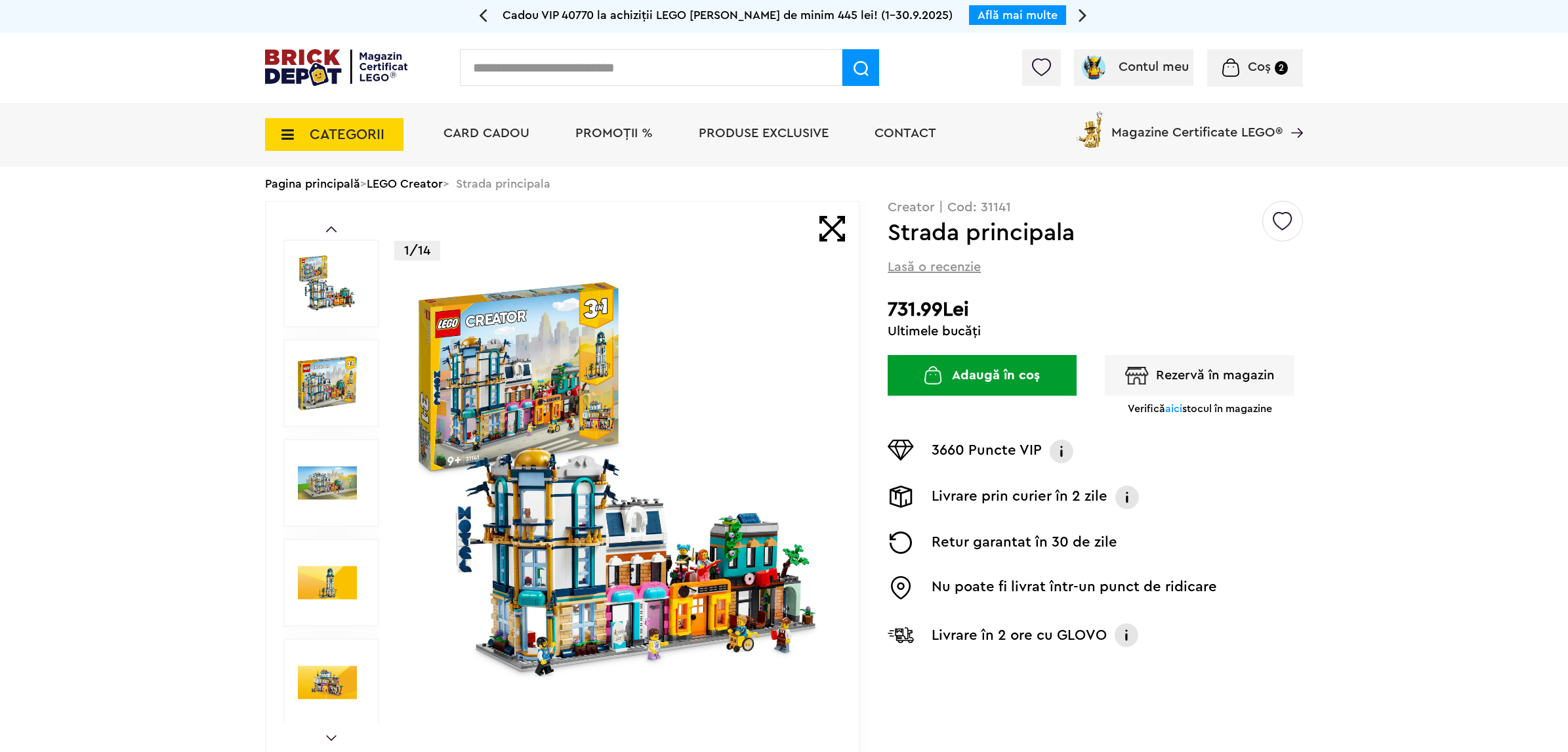
click at [627, 450] on img at bounding box center [619, 482] width 422 height 422
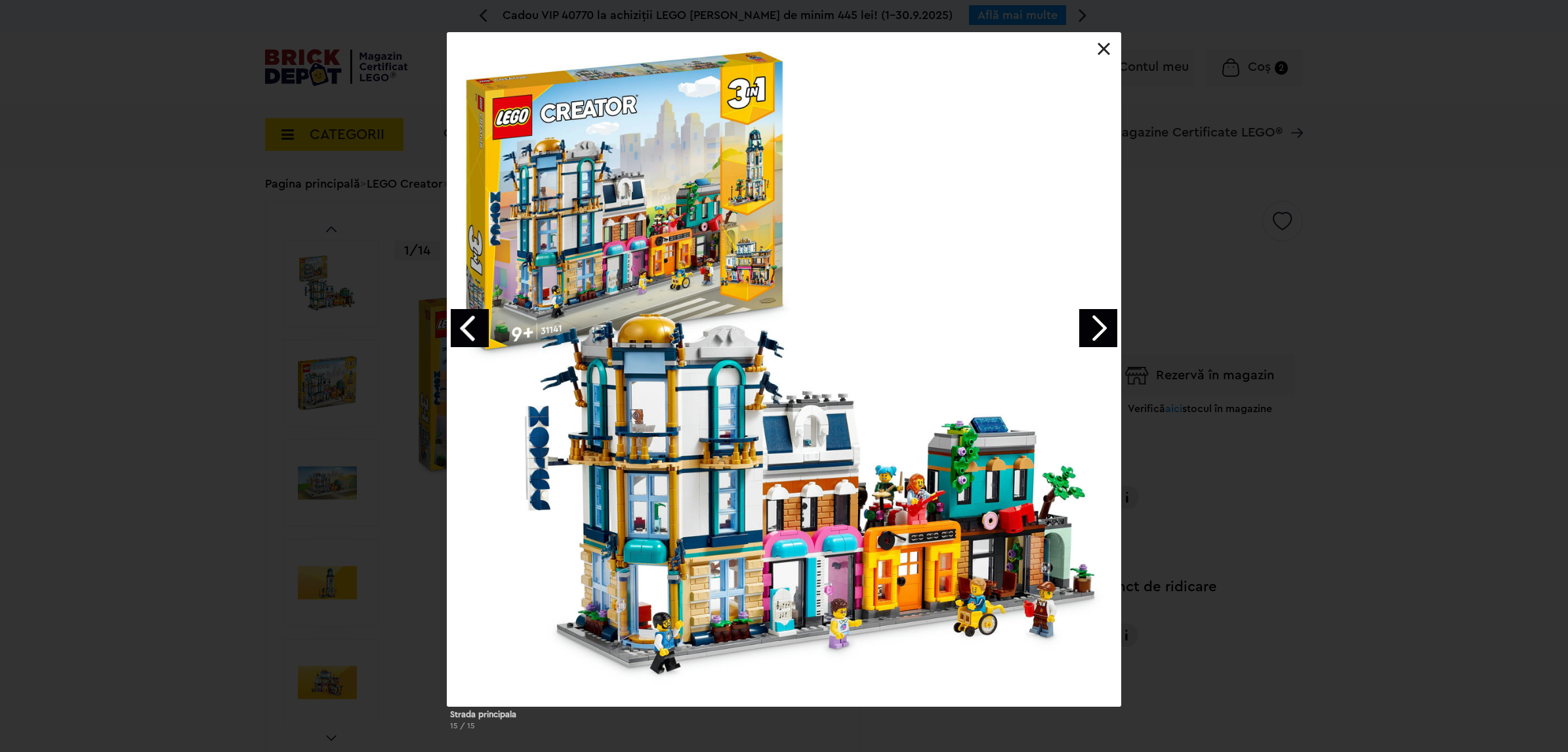
click at [1101, 331] on link "Next image" at bounding box center [1098, 328] width 38 height 38
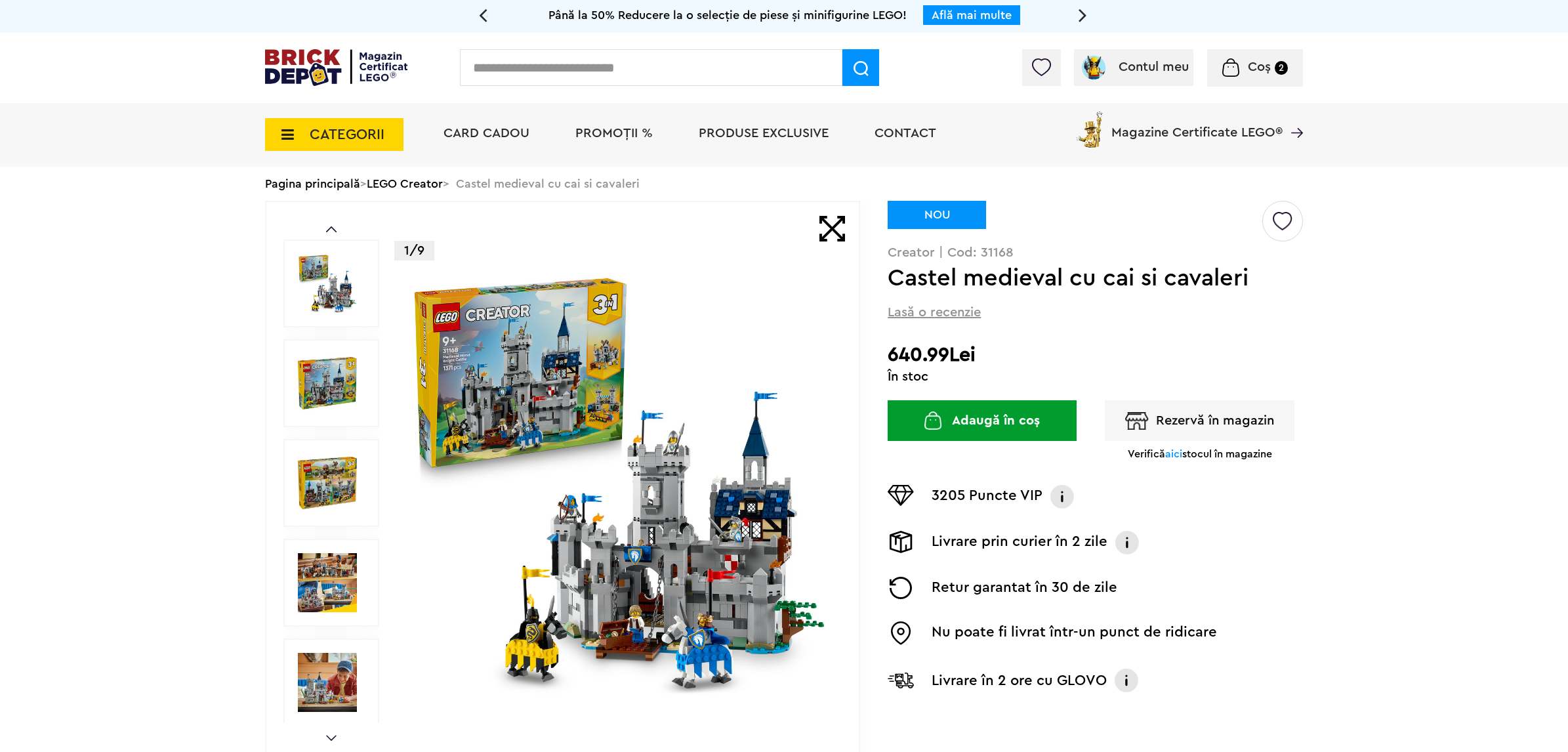
click at [583, 434] on img at bounding box center [619, 482] width 422 height 422
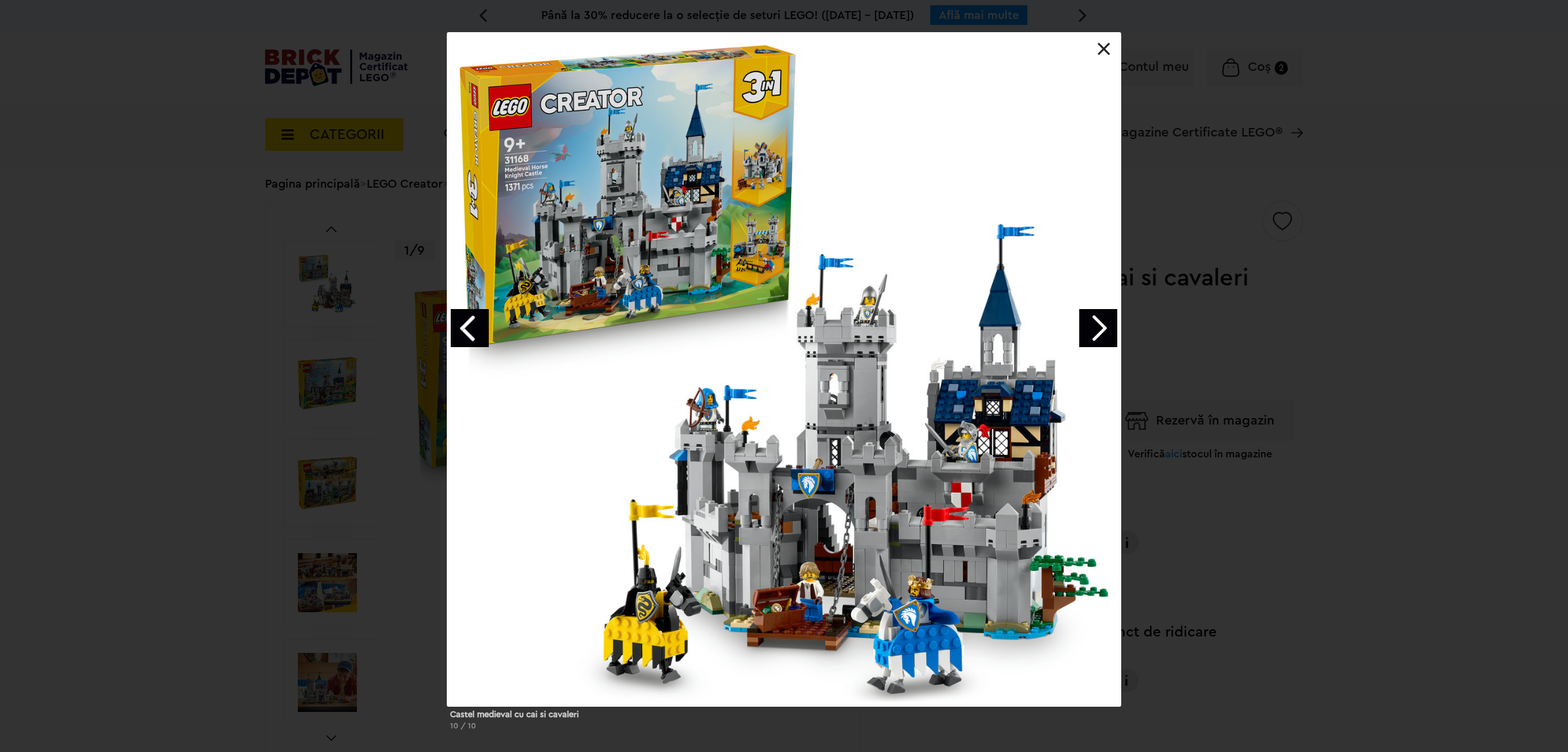
click at [1097, 323] on link "Next image" at bounding box center [1098, 328] width 38 height 38
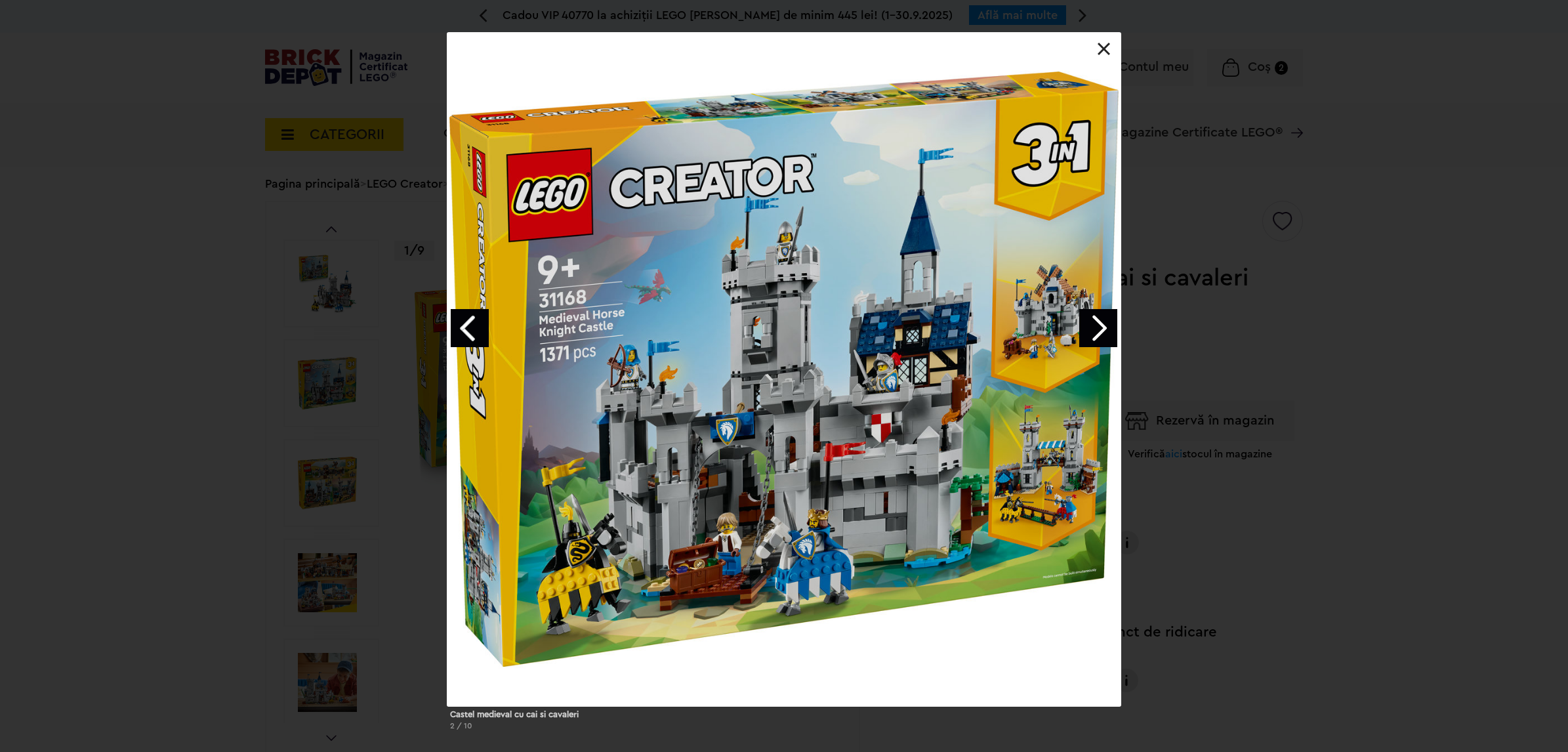
click at [1097, 323] on link "Next image" at bounding box center [1098, 328] width 38 height 38
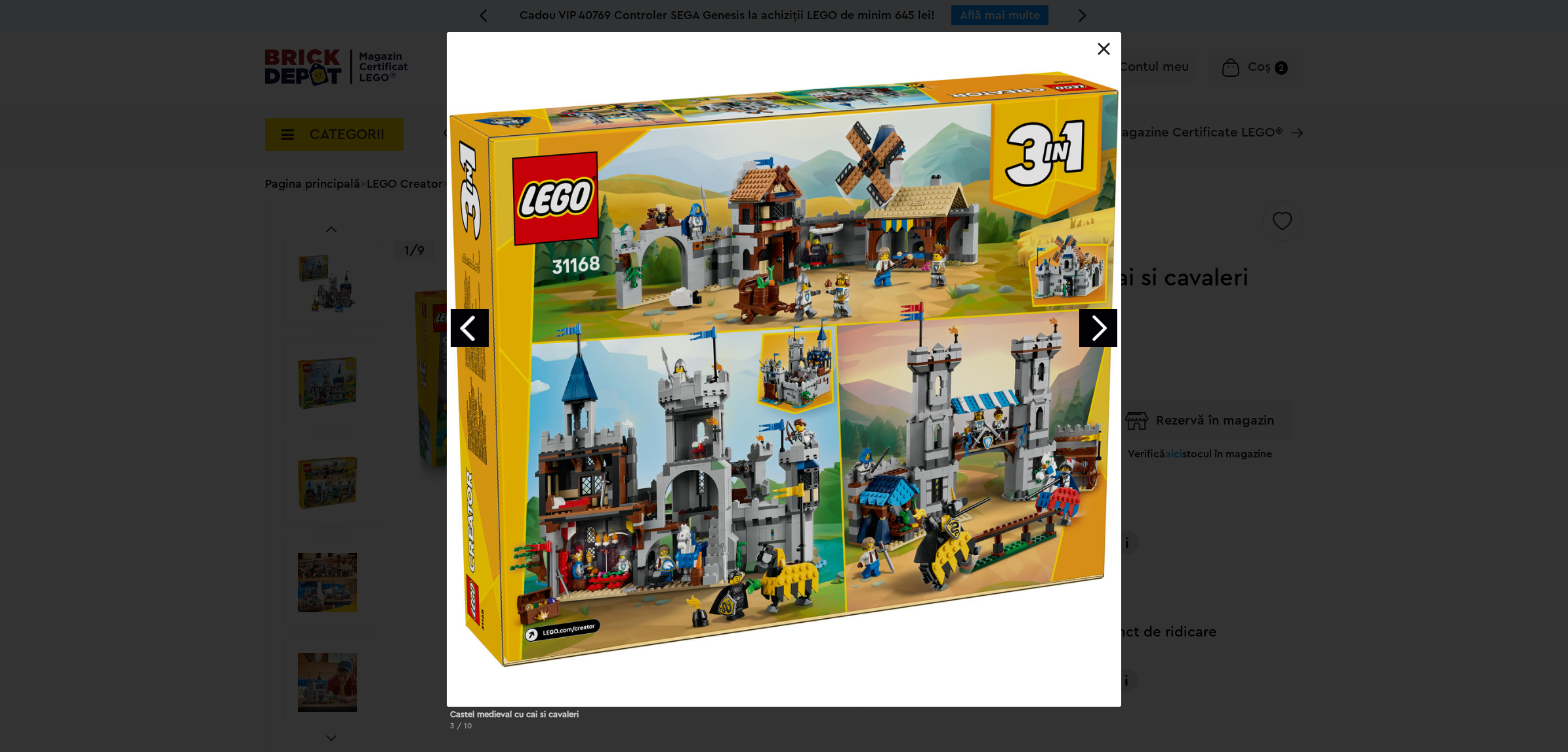
click at [1097, 323] on link "Next image" at bounding box center [1098, 328] width 38 height 38
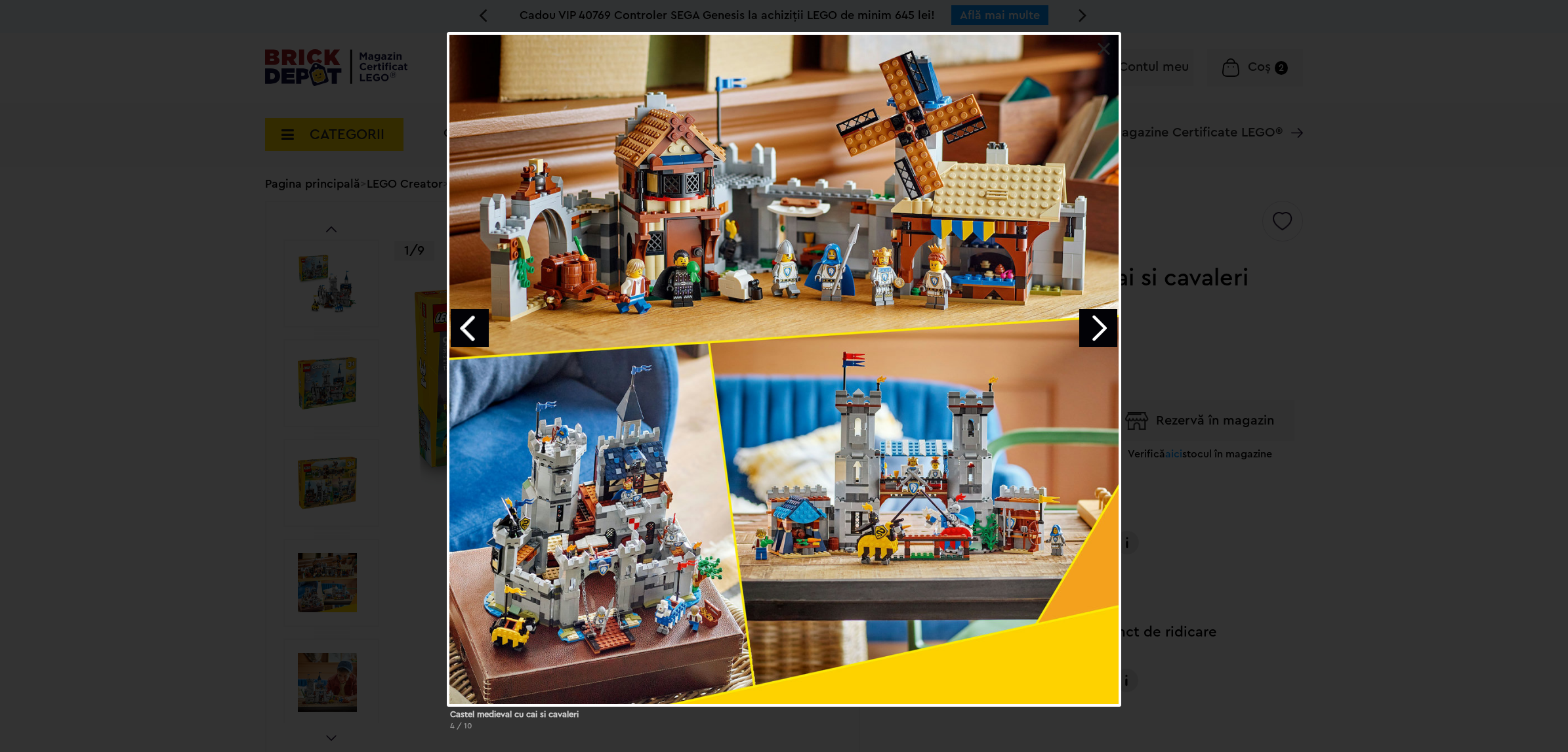
click at [1097, 323] on link "Next image" at bounding box center [1098, 328] width 38 height 38
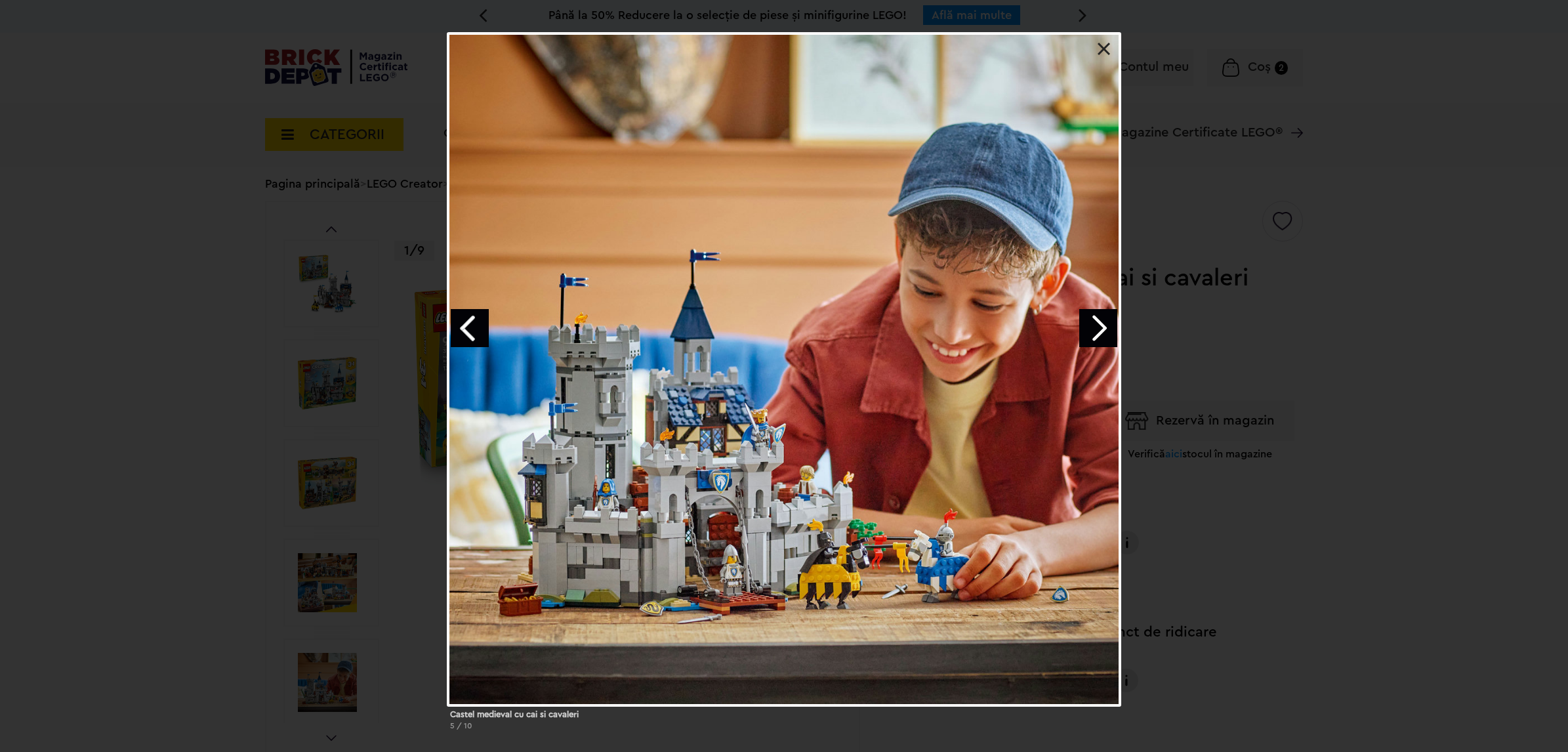
click at [1097, 323] on link "Next image" at bounding box center [1098, 328] width 38 height 38
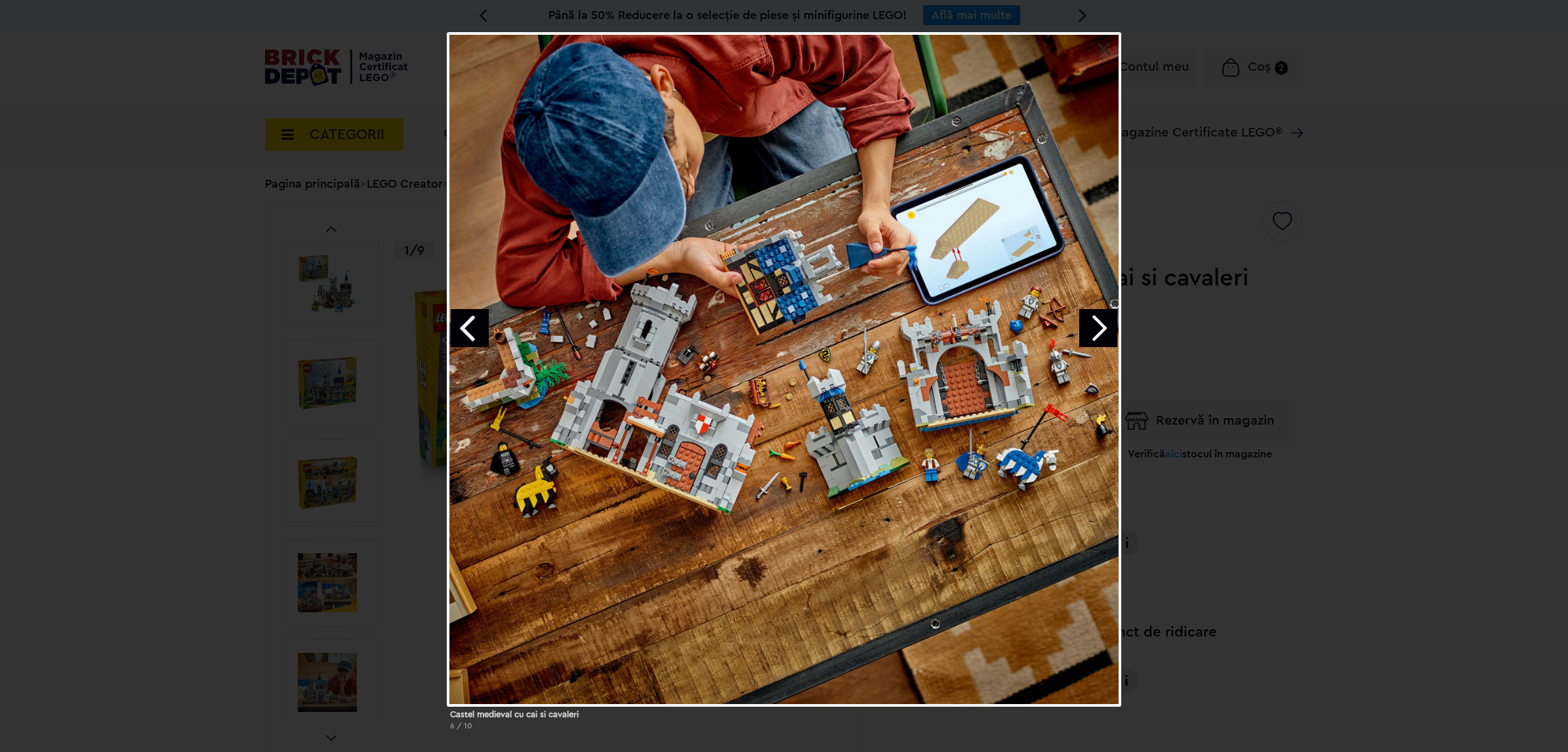
click at [1254, 313] on div "Castel medieval cu cai si cavaleri 6 / 10" at bounding box center [784, 387] width 1568 height 708
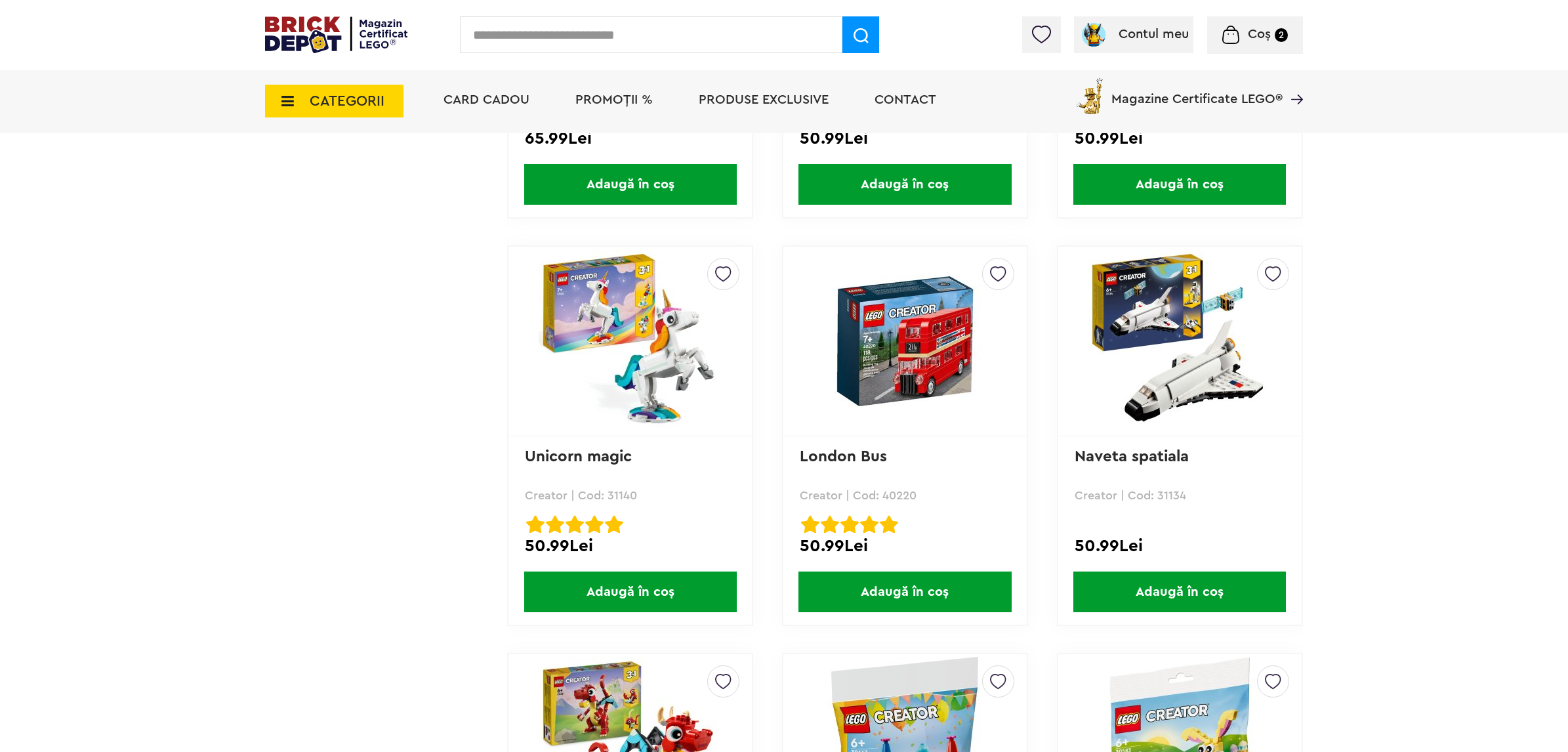
scroll to position [2624, 0]
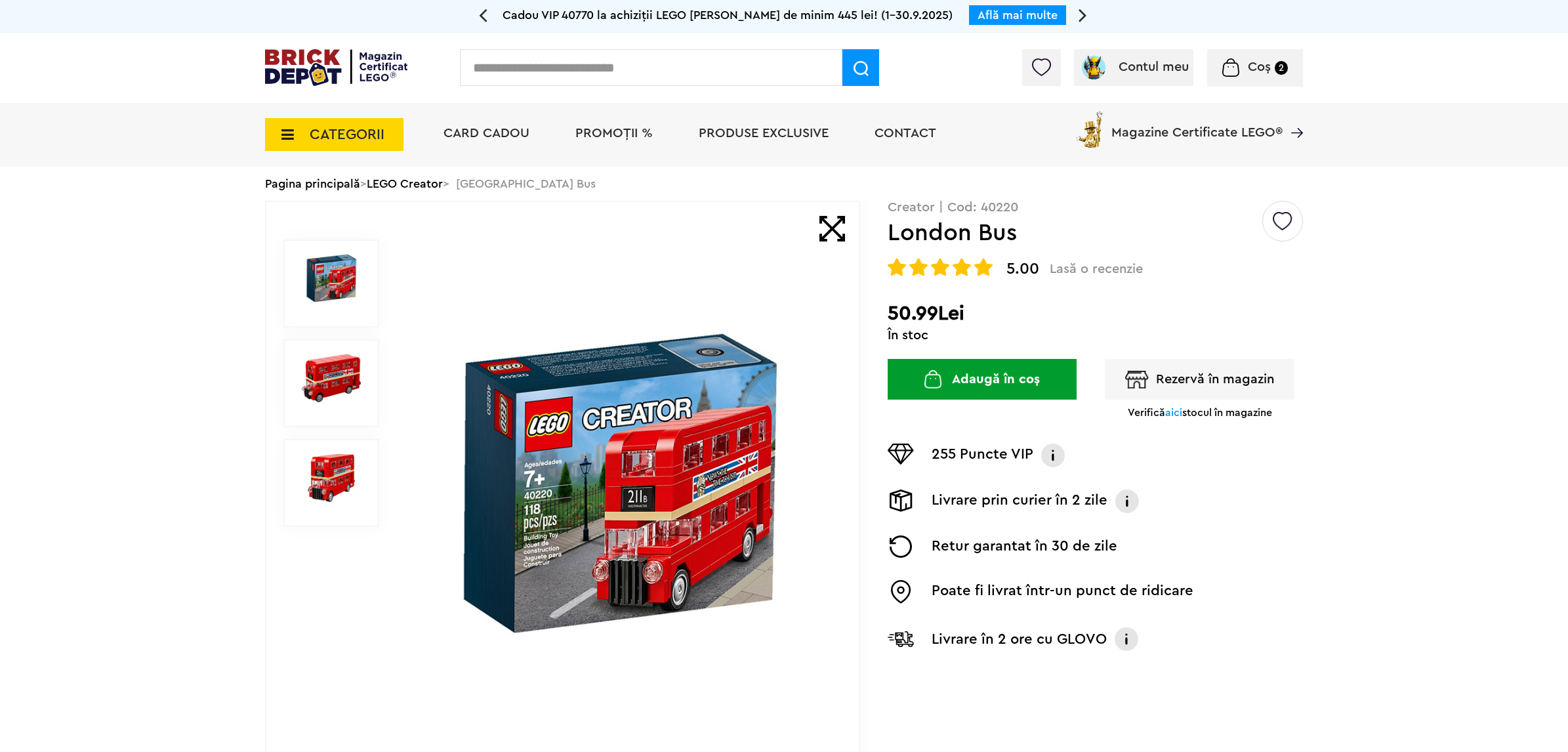
click at [676, 448] on img at bounding box center [619, 483] width 422 height 306
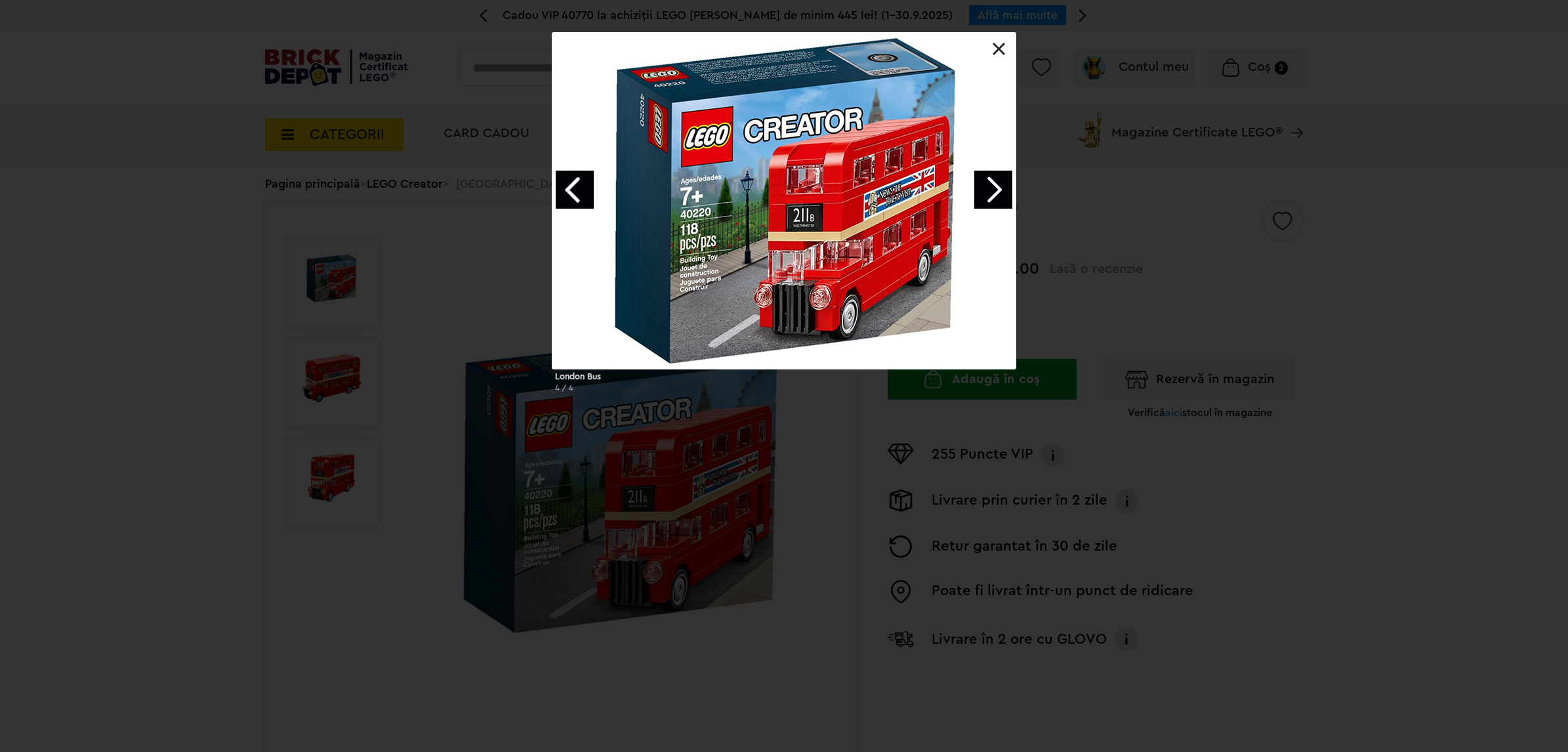
click at [986, 186] on link "Next image" at bounding box center [993, 189] width 38 height 38
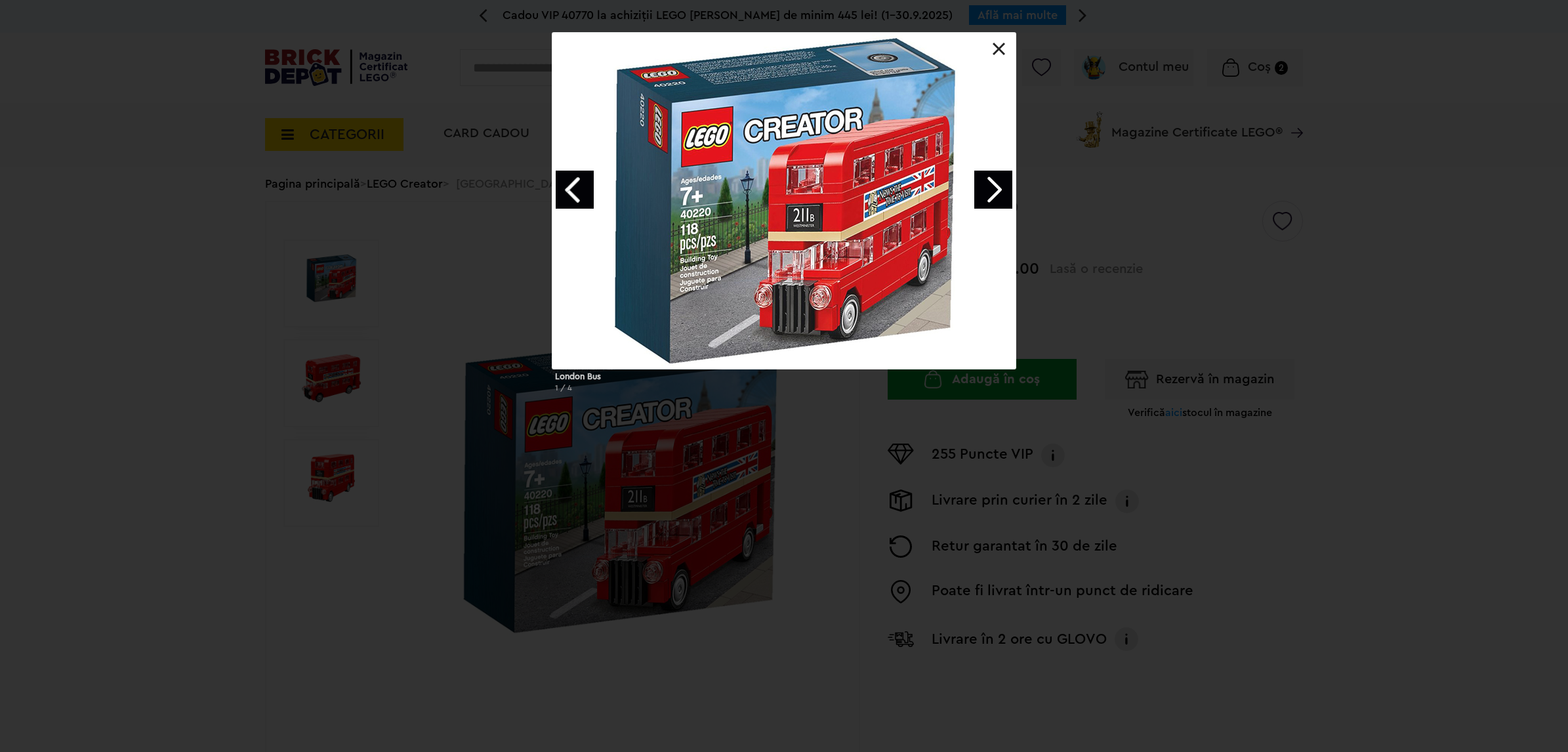
click at [995, 186] on link "Next image" at bounding box center [993, 189] width 38 height 38
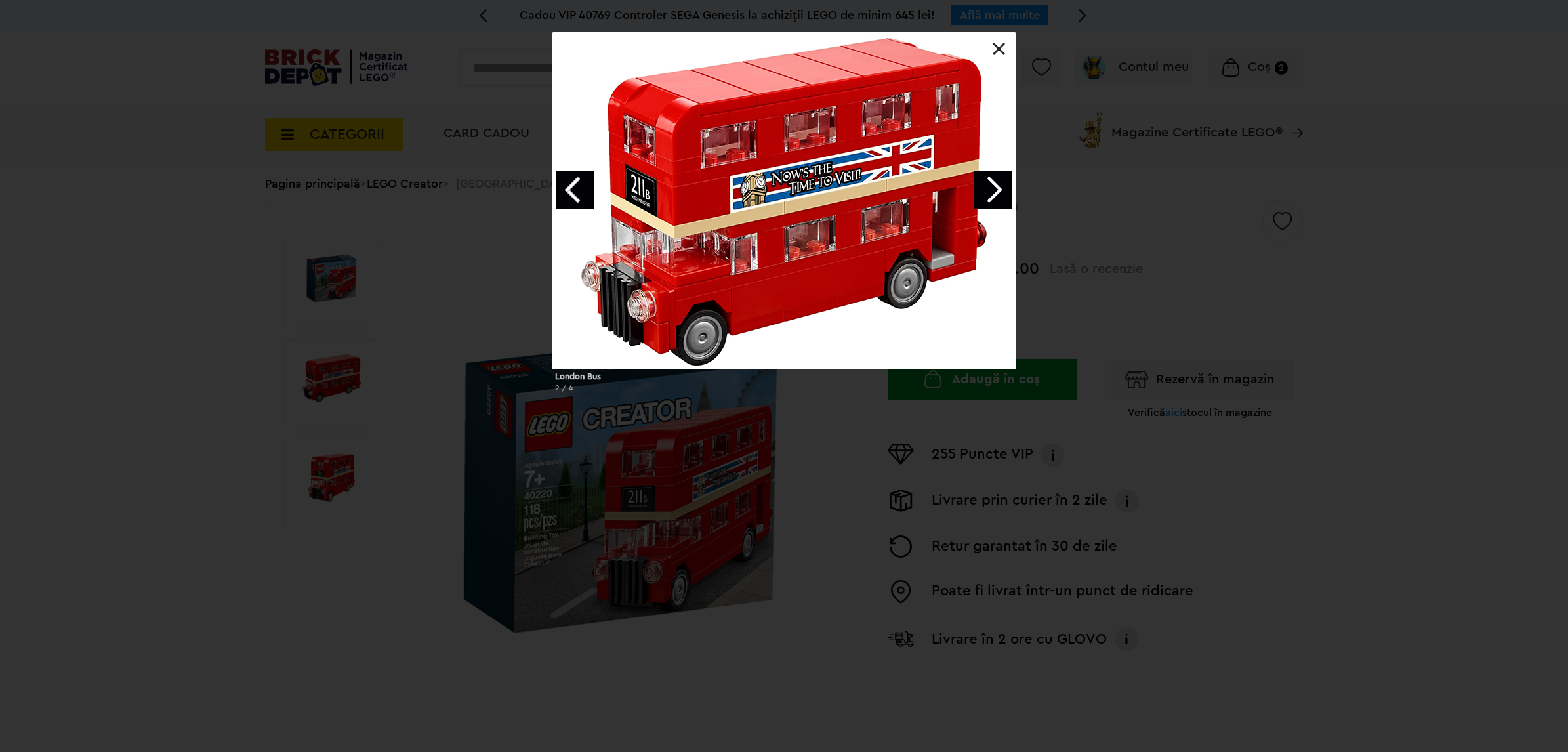
click at [995, 186] on link "Next image" at bounding box center [993, 189] width 38 height 38
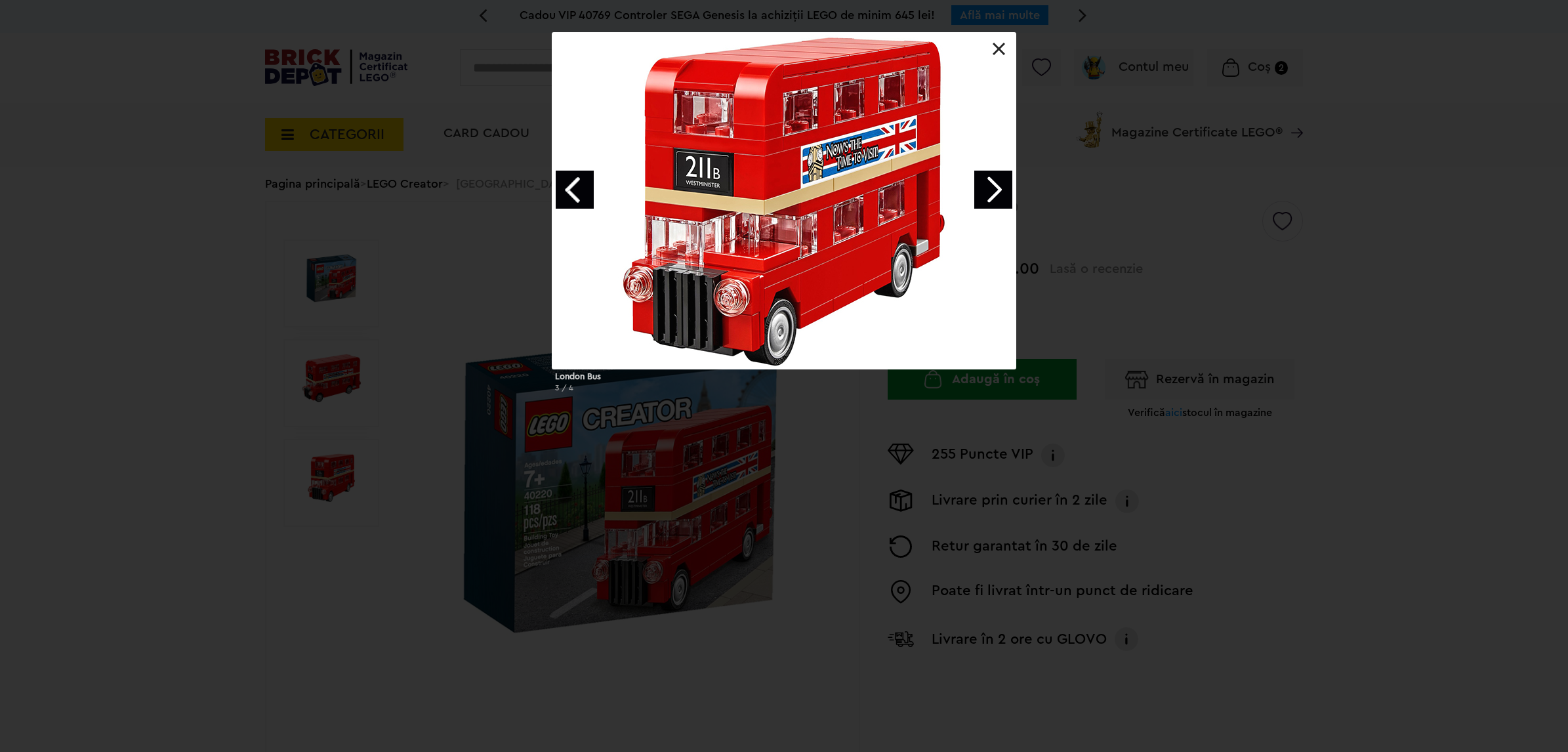
click at [995, 186] on link "Next image" at bounding box center [993, 189] width 38 height 38
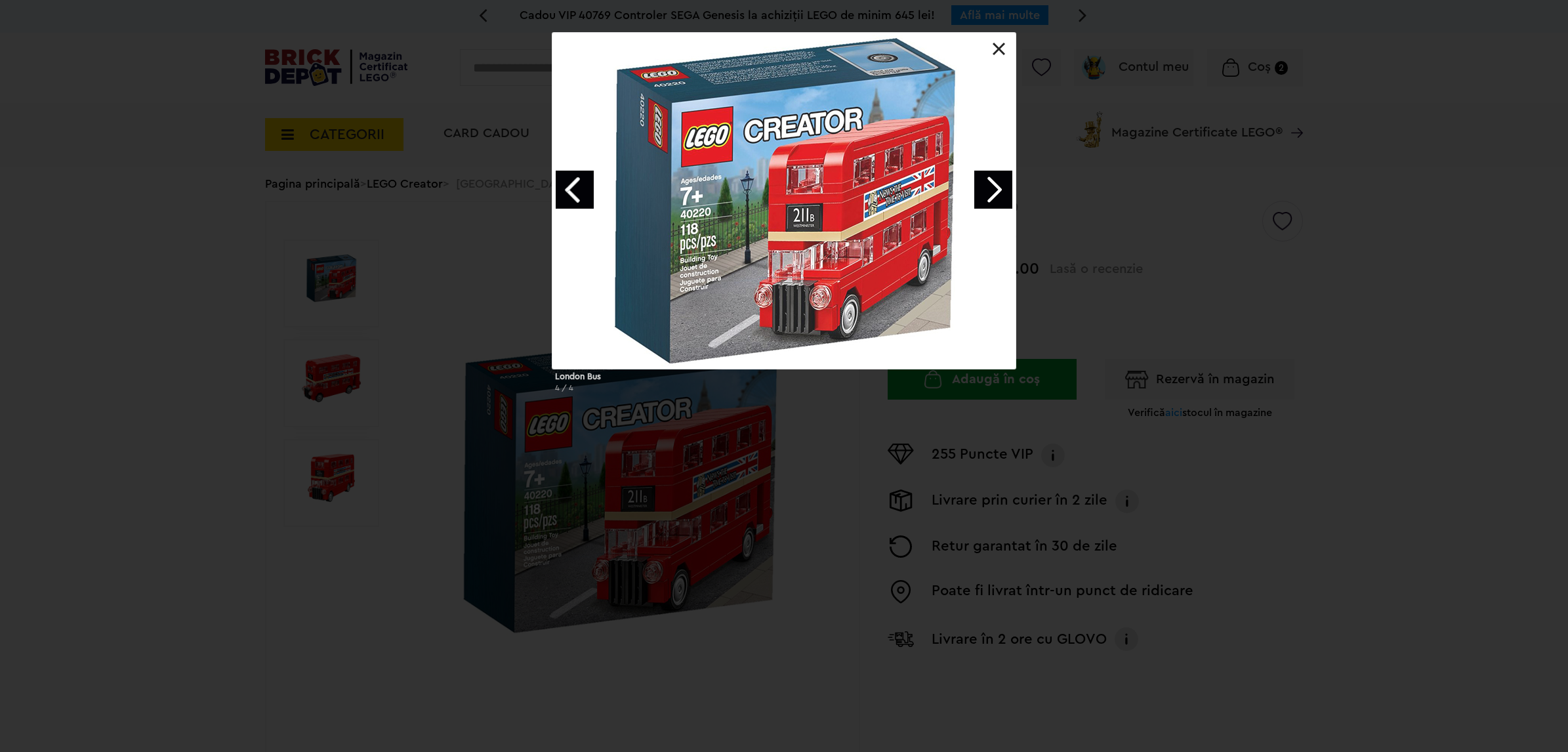
click at [995, 186] on link "Next image" at bounding box center [993, 189] width 38 height 38
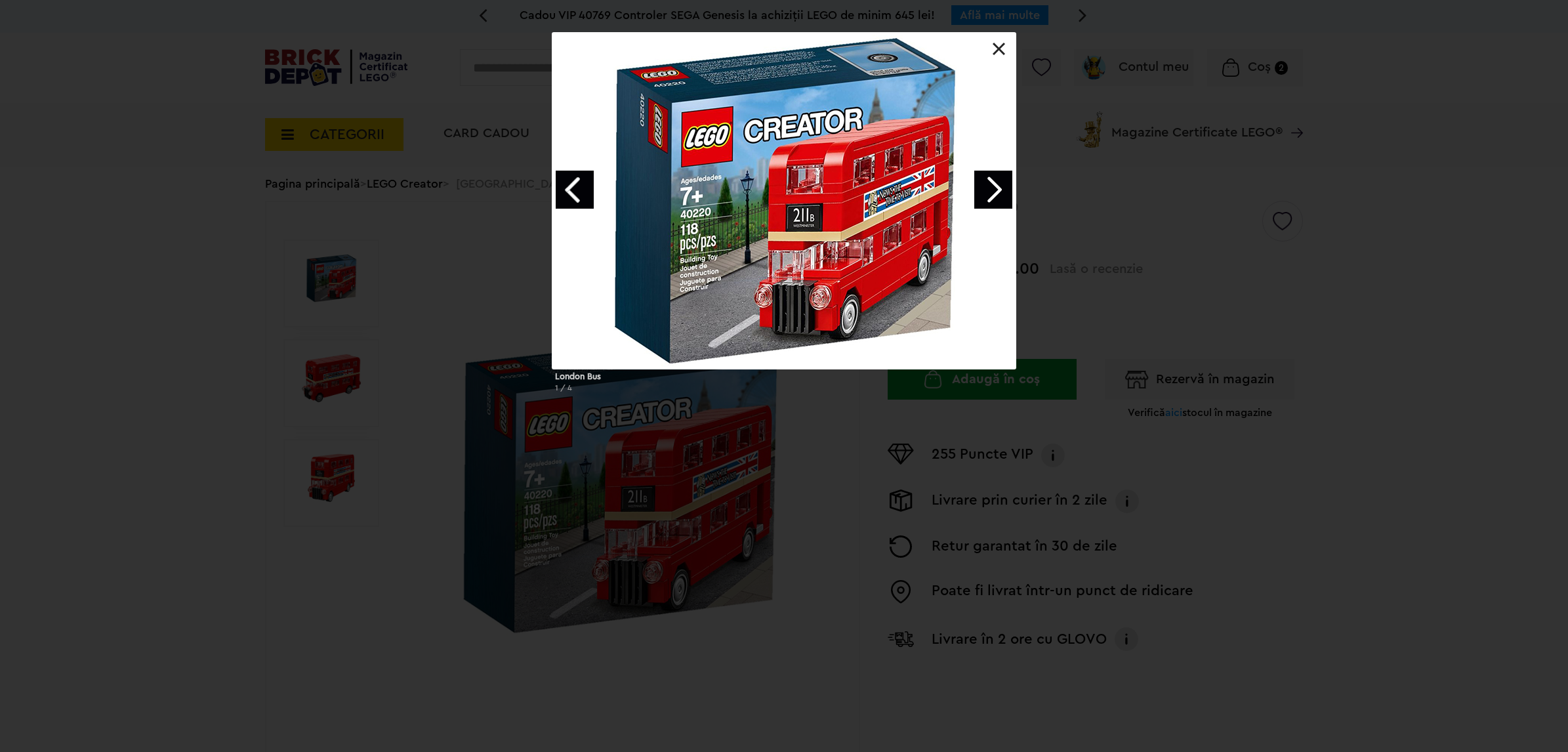
click at [995, 186] on link "Next image" at bounding box center [993, 189] width 38 height 38
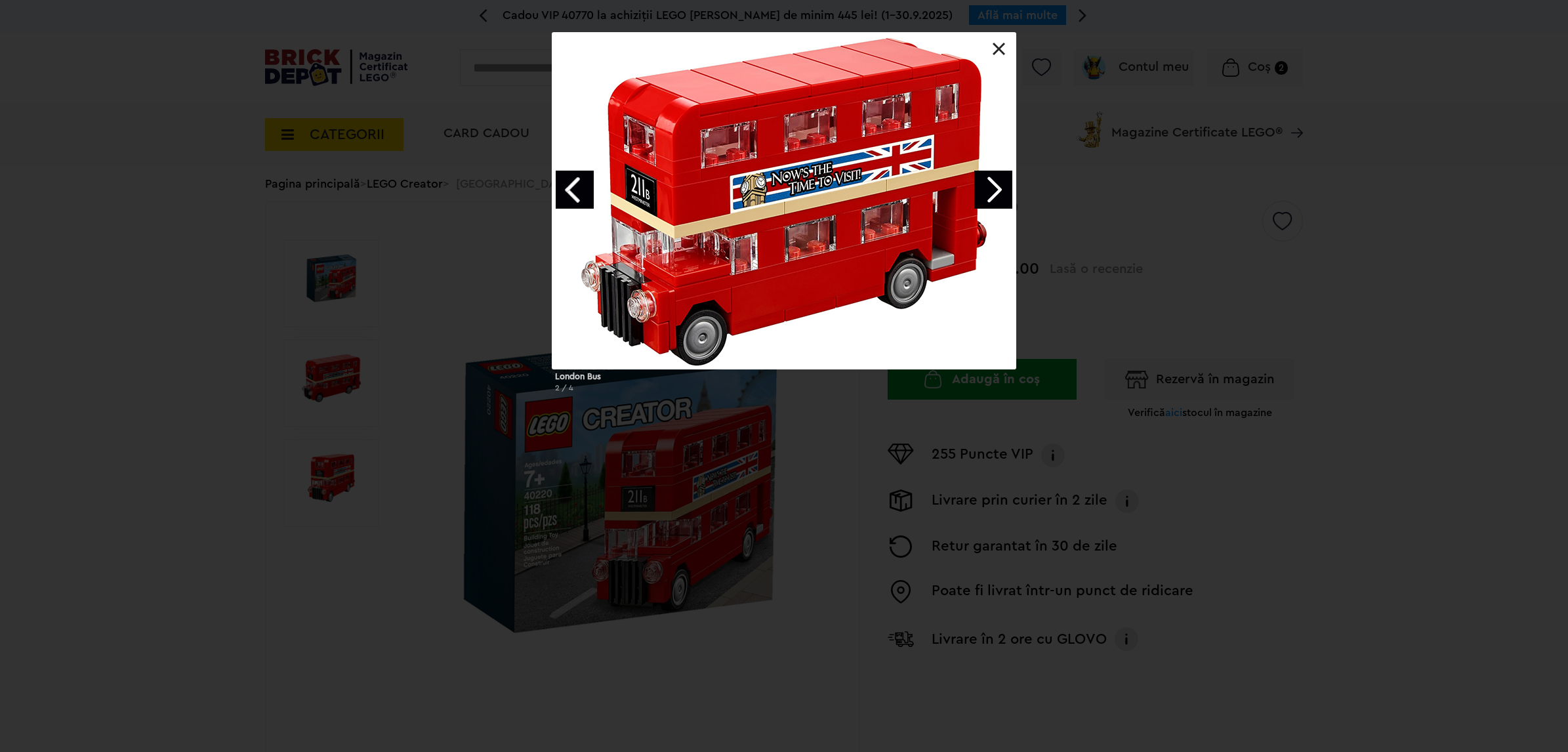
click at [995, 186] on link "Next image" at bounding box center [993, 189] width 38 height 38
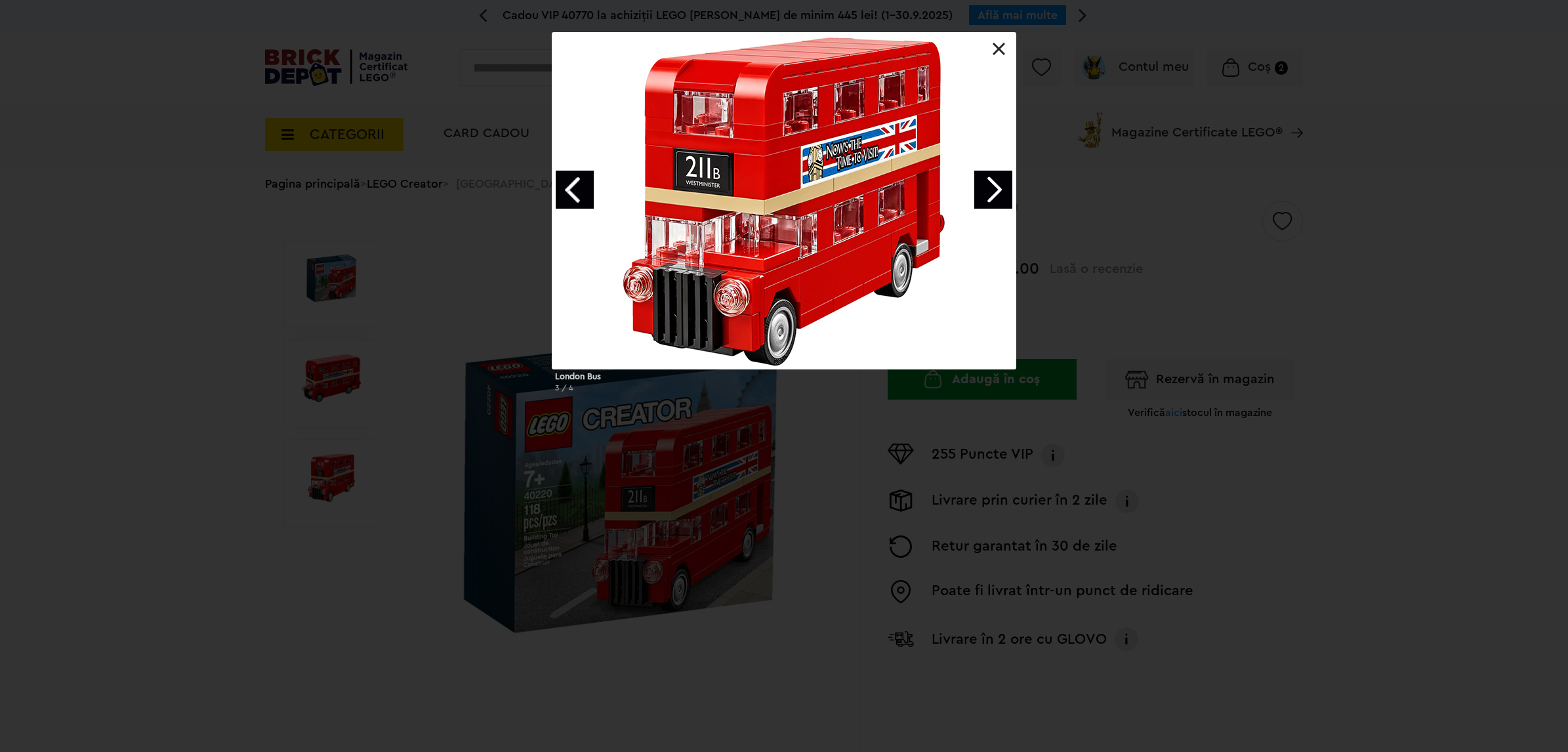
click at [995, 186] on link "Next image" at bounding box center [993, 189] width 38 height 38
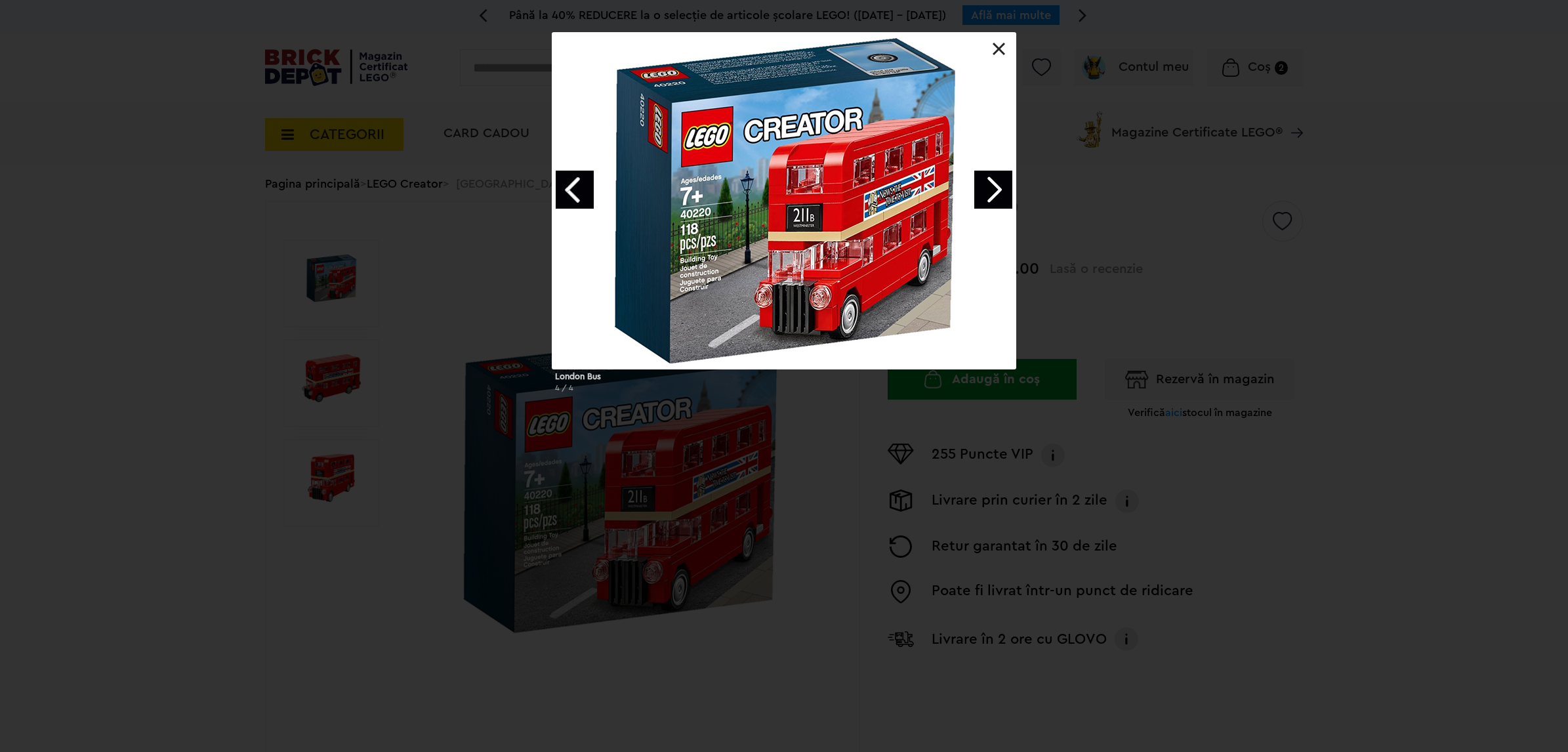
click at [999, 53] on link at bounding box center [999, 49] width 13 height 13
